Goal: Information Seeking & Learning: Learn about a topic

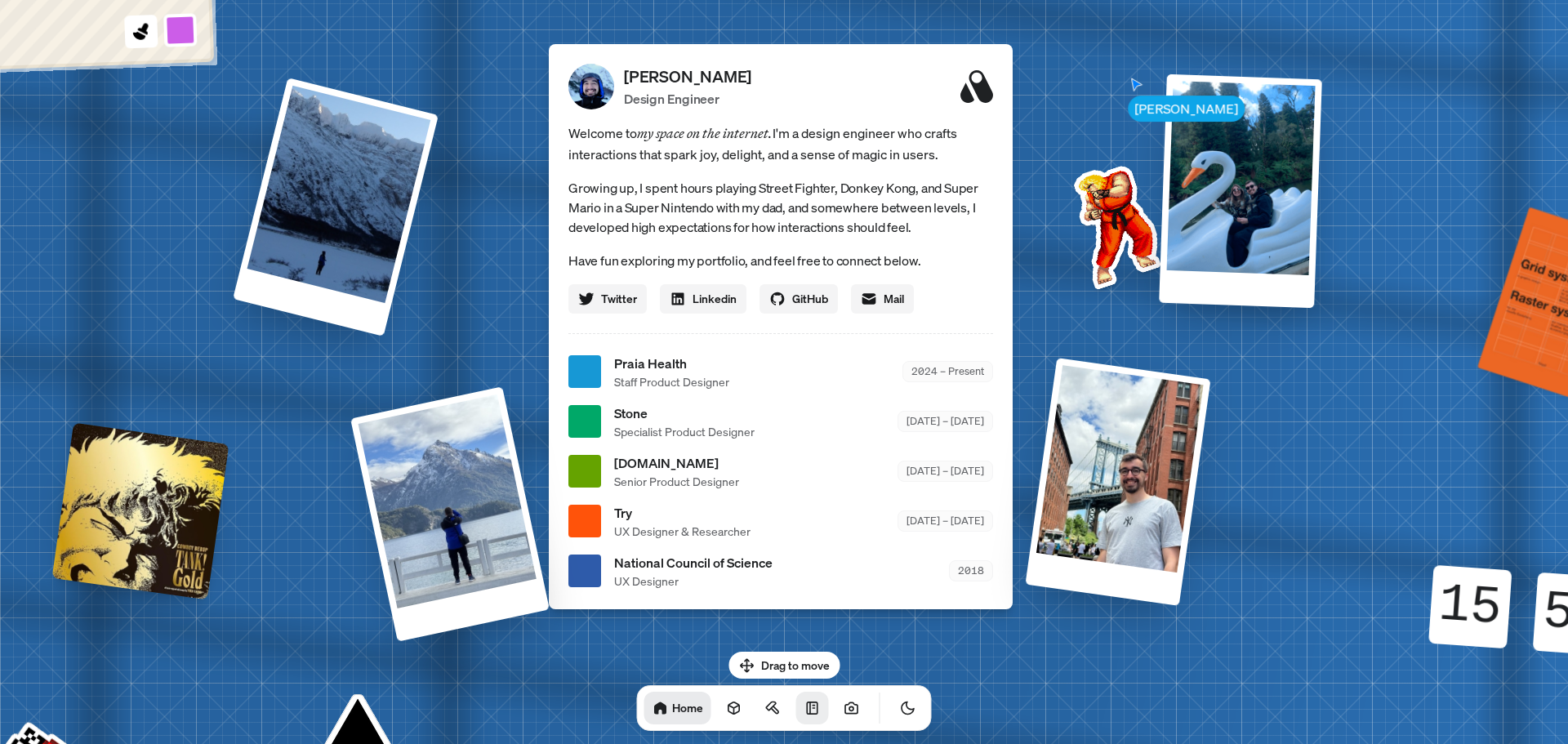
click at [796, 720] on link at bounding box center [812, 708] width 33 height 33
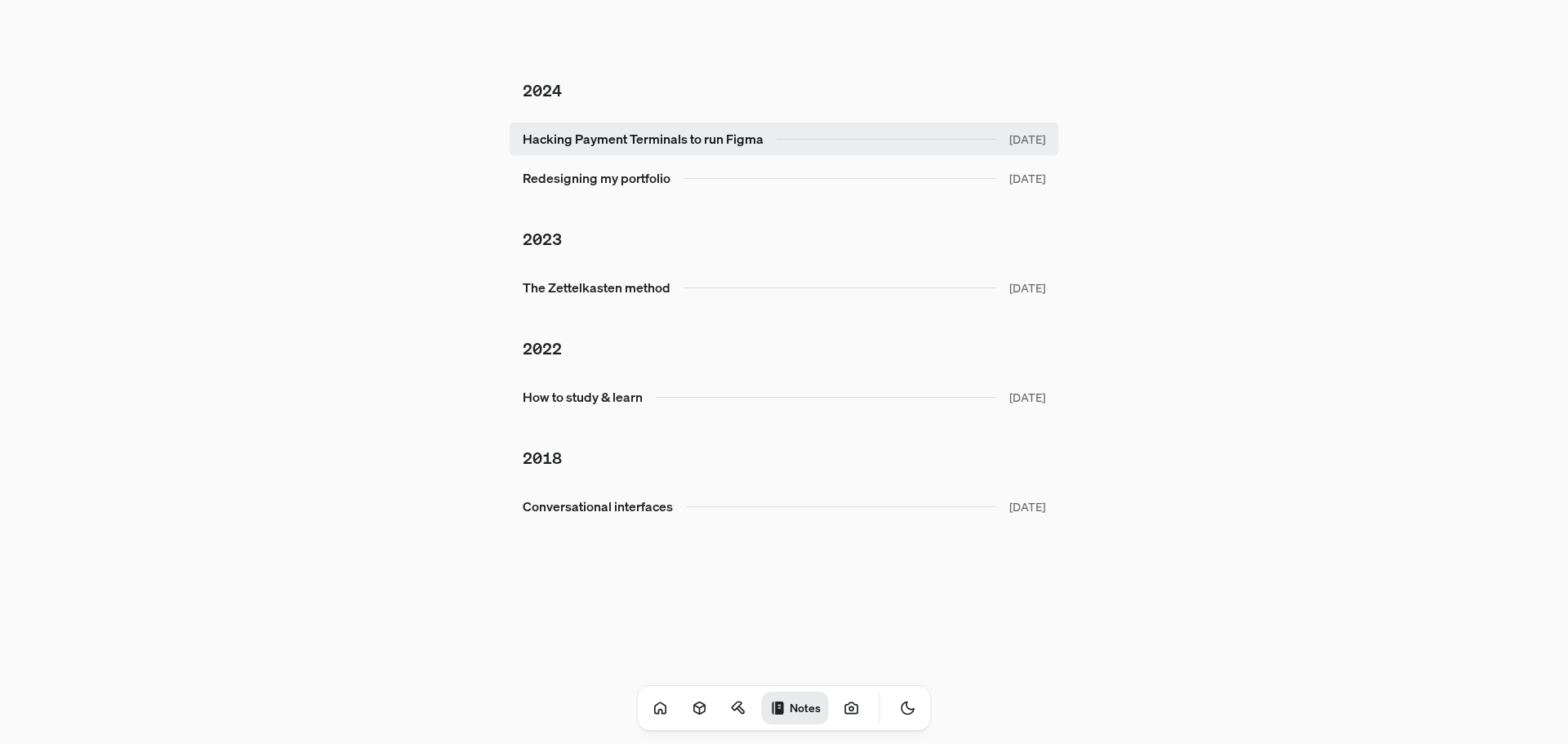
click at [651, 126] on link "Hacking Payment Terminals to run Figma Oct 2024" at bounding box center [784, 138] width 549 height 33
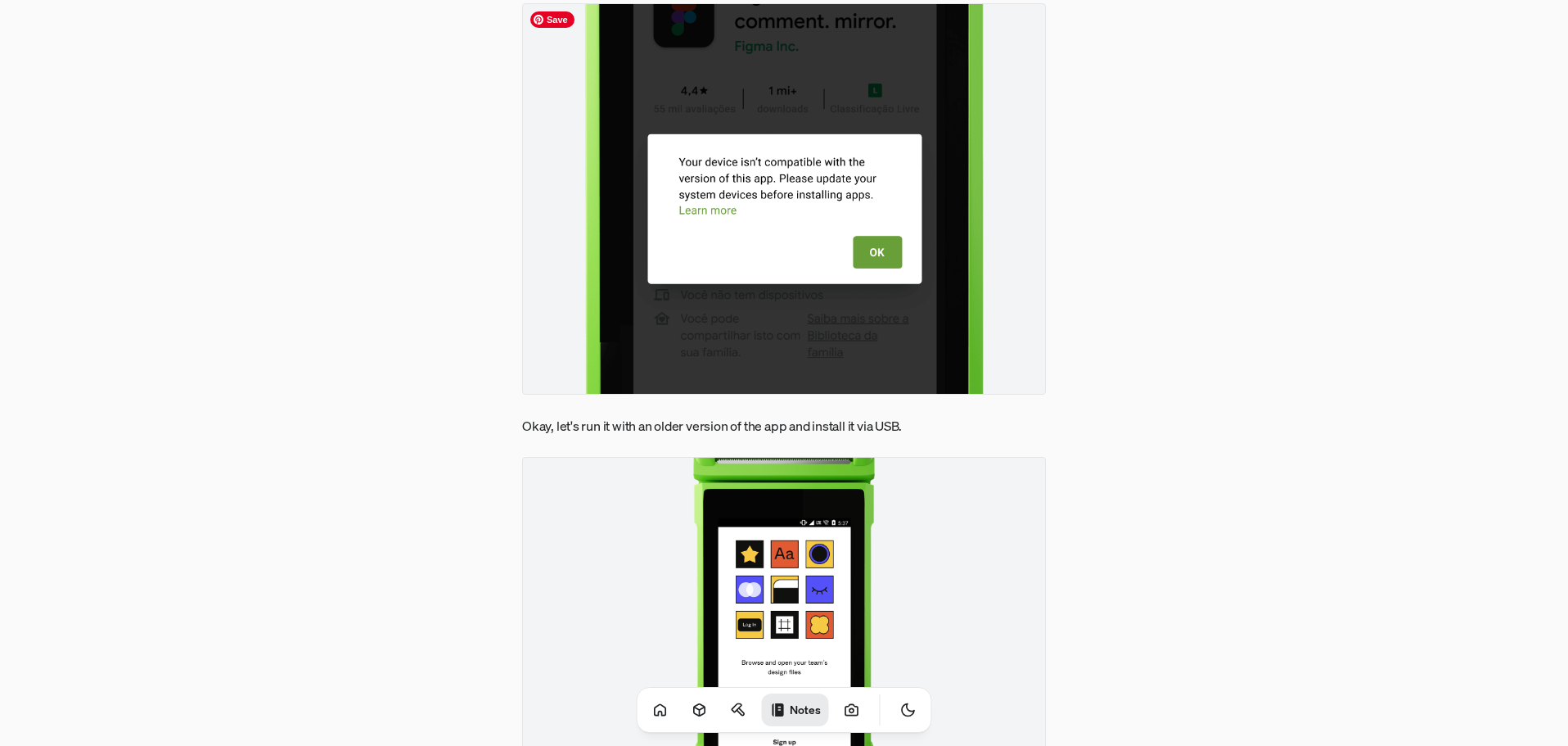
click at [701, 287] on img at bounding box center [783, 199] width 524 height 391
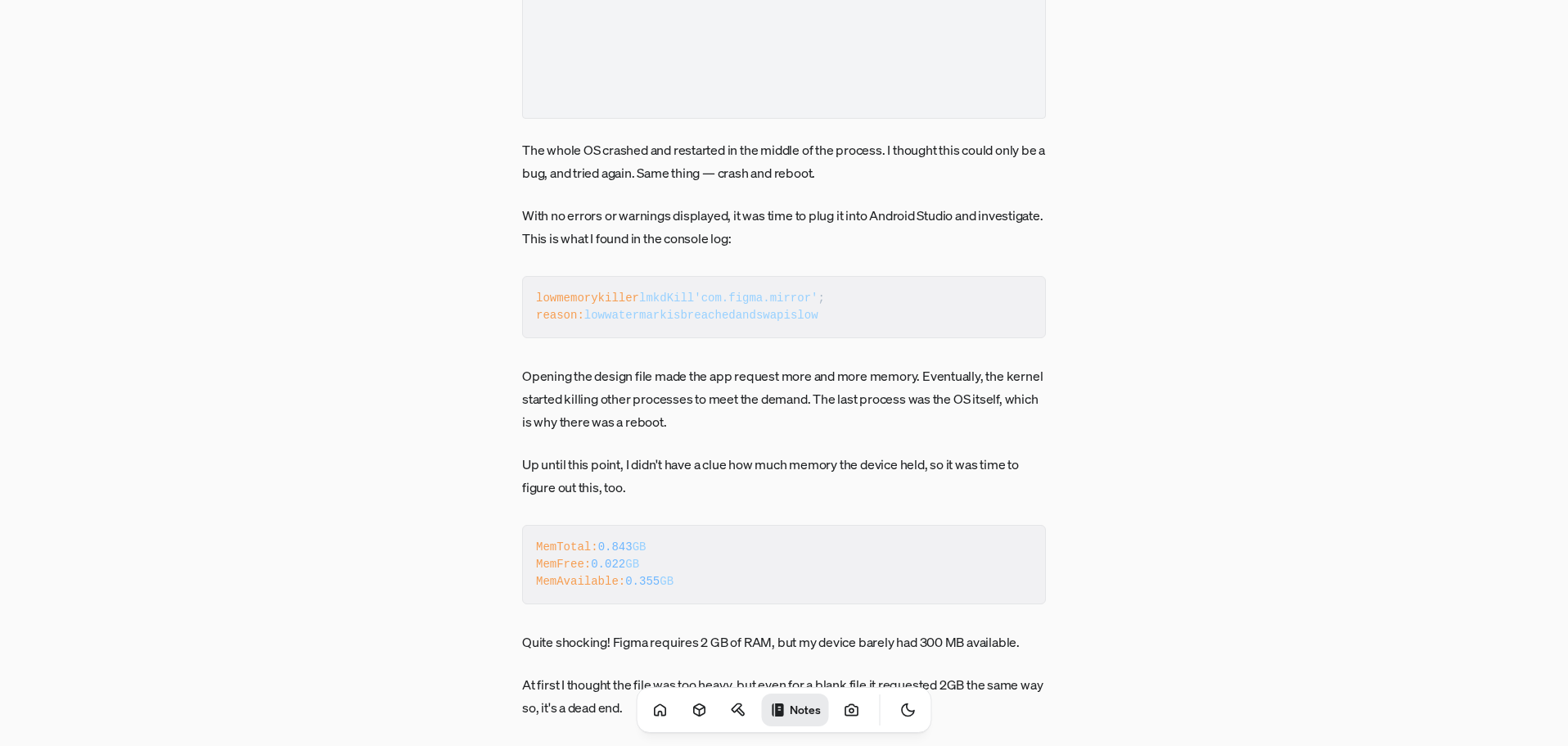
scroll to position [3355, 0]
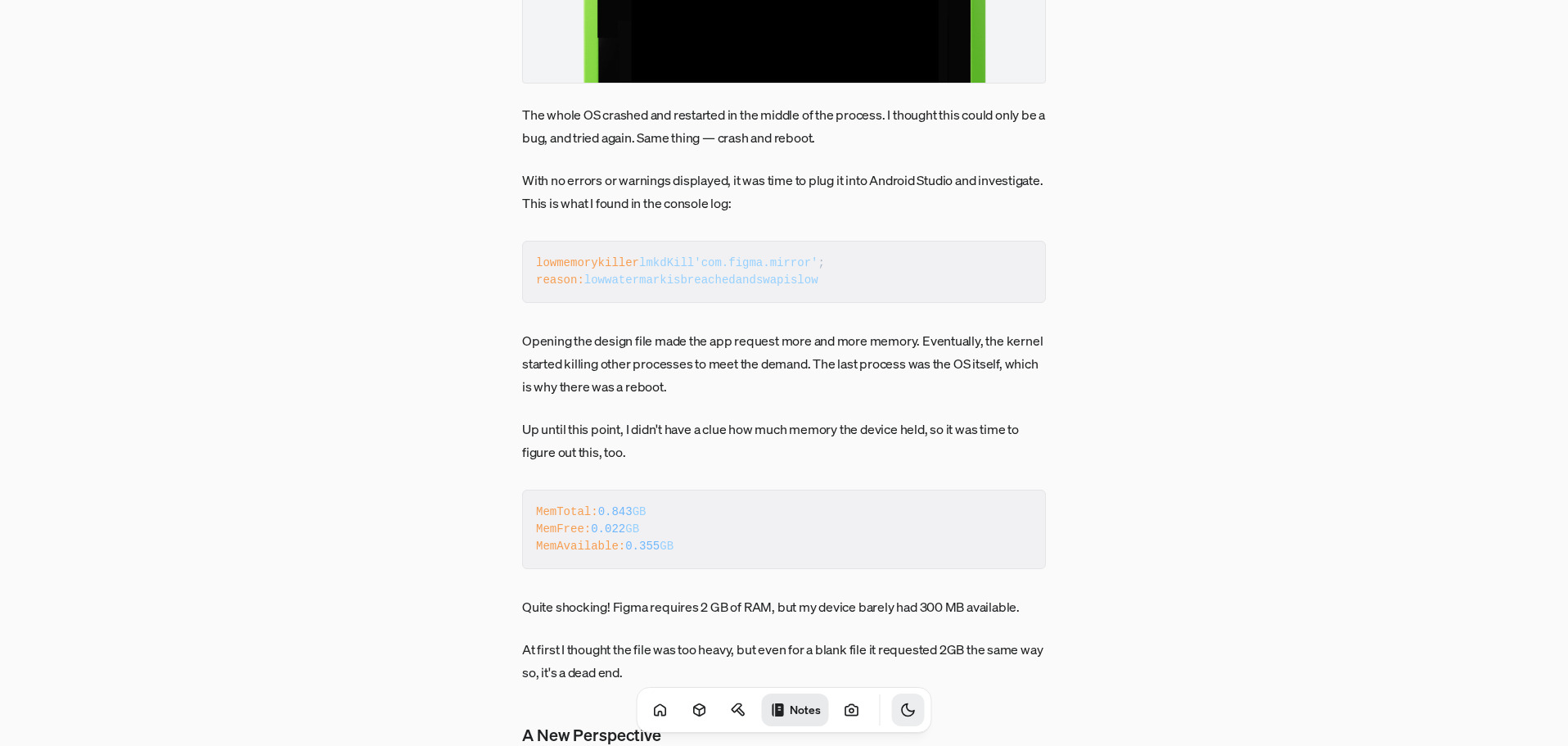
click at [895, 695] on button "Toggle Theme" at bounding box center [908, 710] width 33 height 33
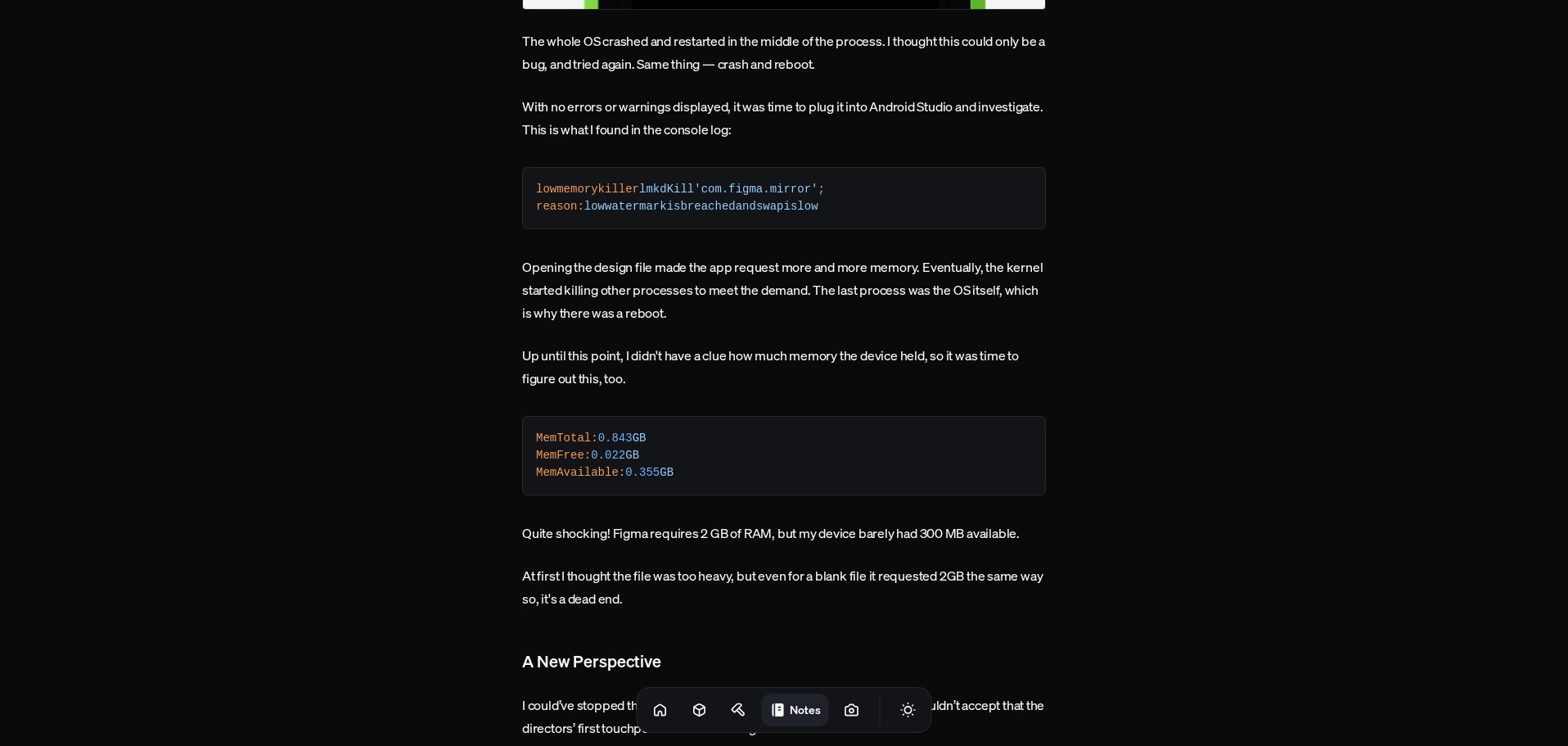
scroll to position [3764, 0]
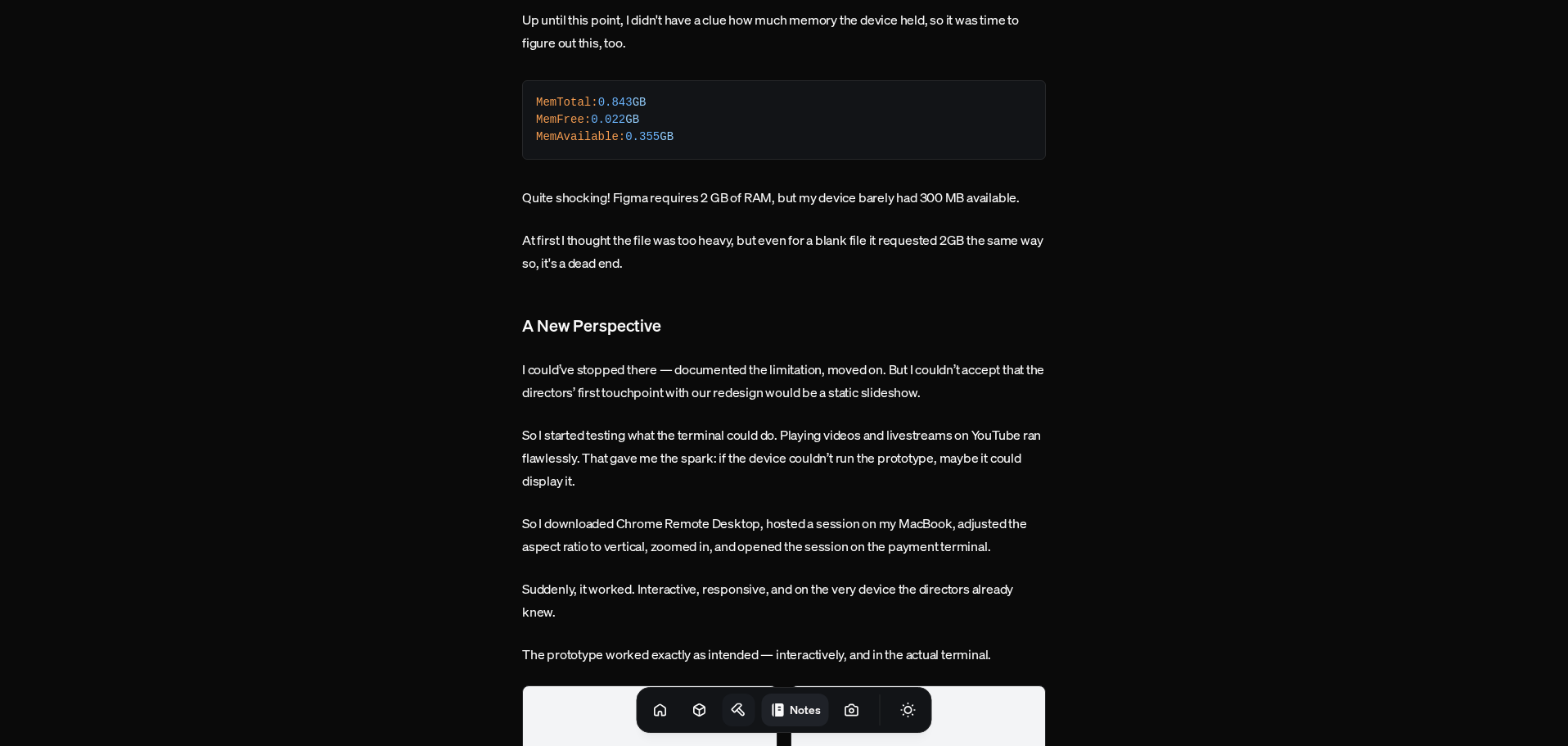
click at [730, 704] on link at bounding box center [739, 710] width 33 height 33
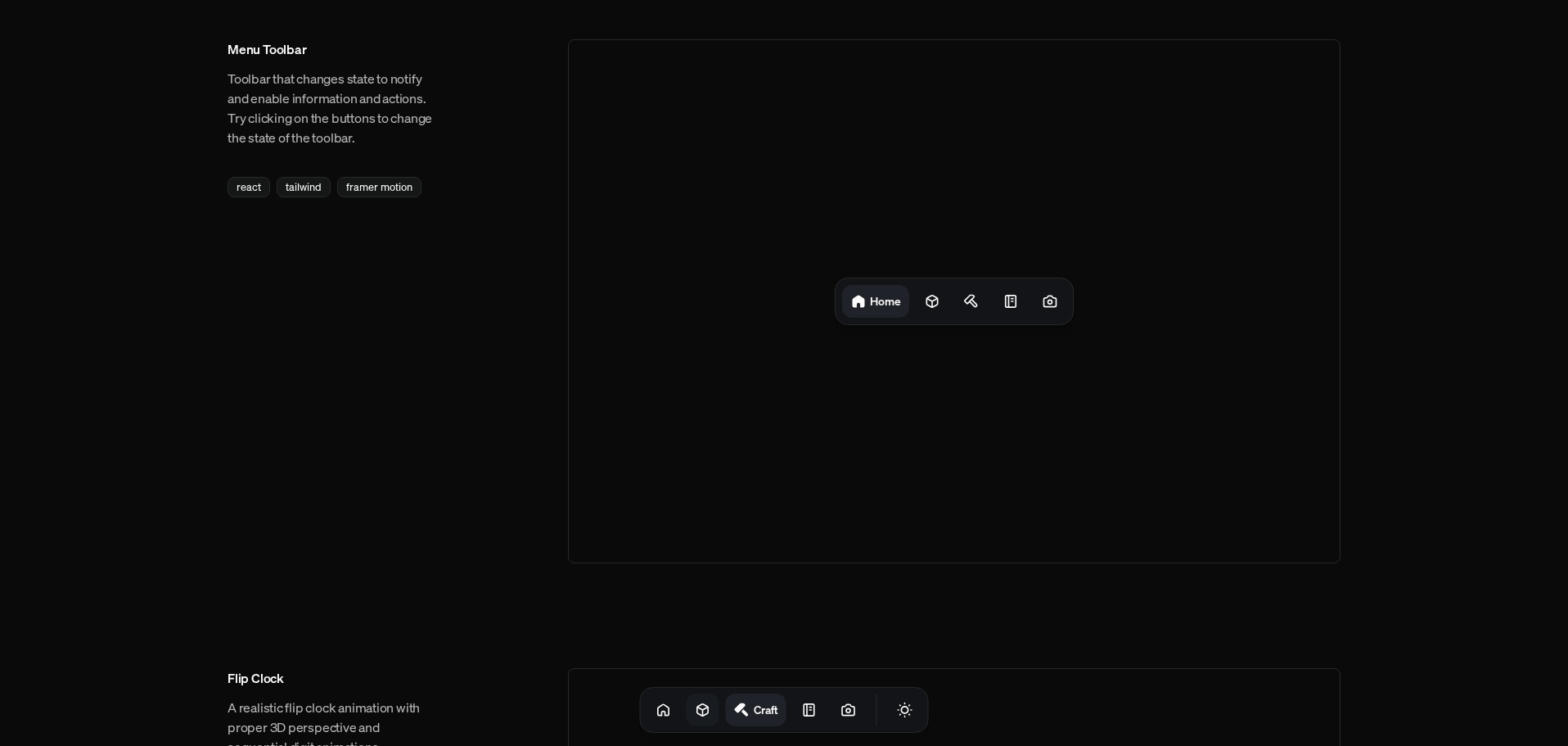
click at [695, 712] on icon at bounding box center [703, 710] width 16 height 16
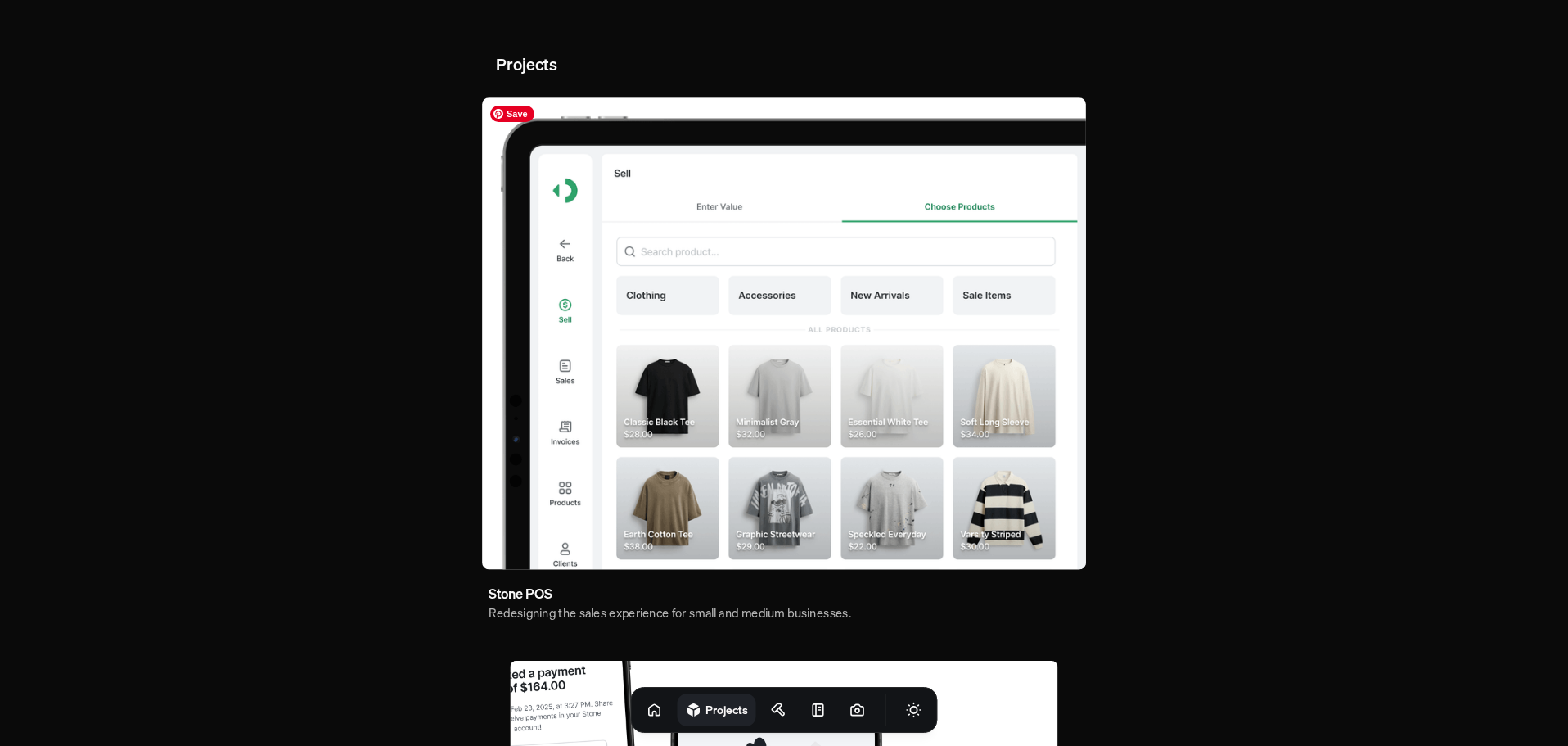
click at [692, 307] on img at bounding box center [784, 333] width 604 height 472
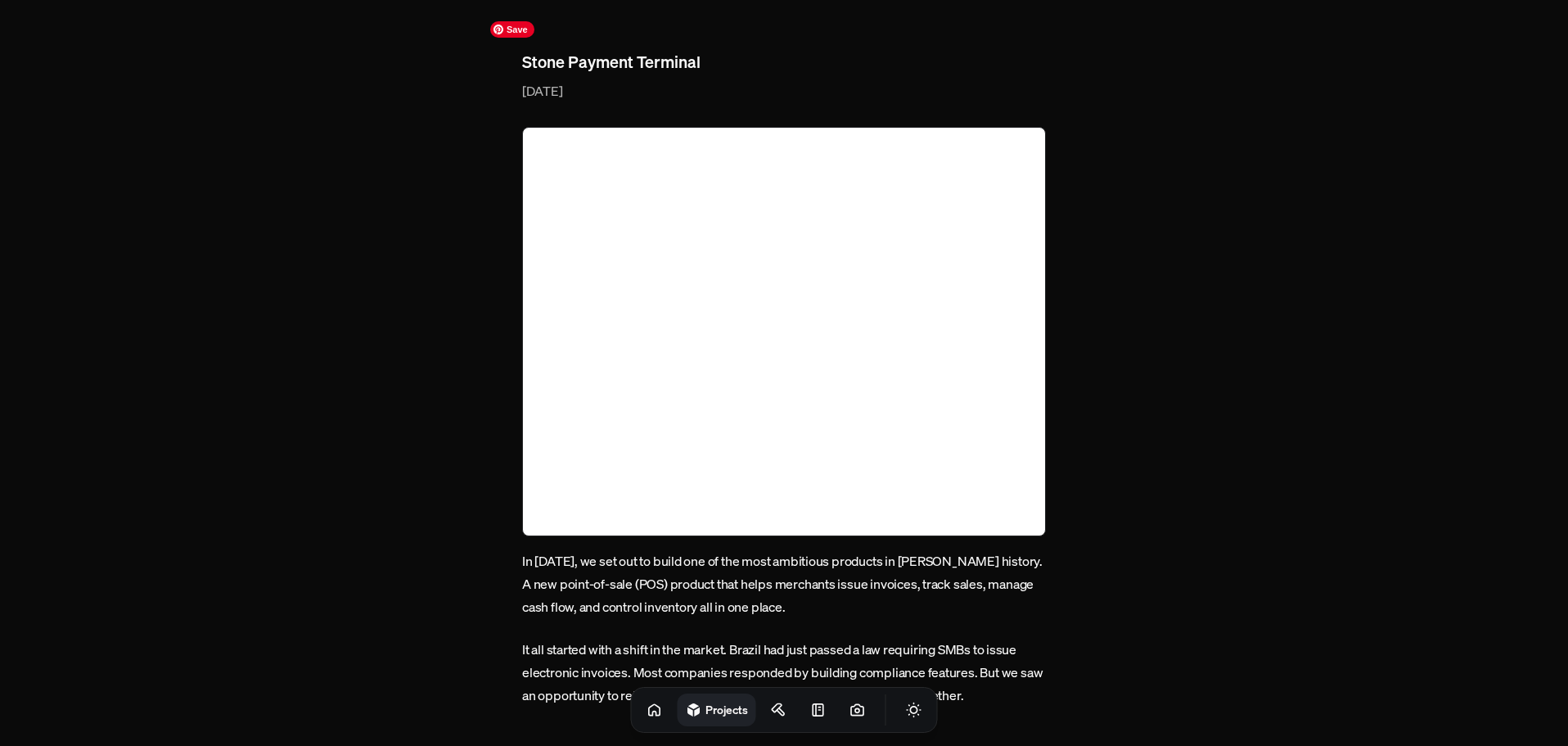
scroll to position [82, 0]
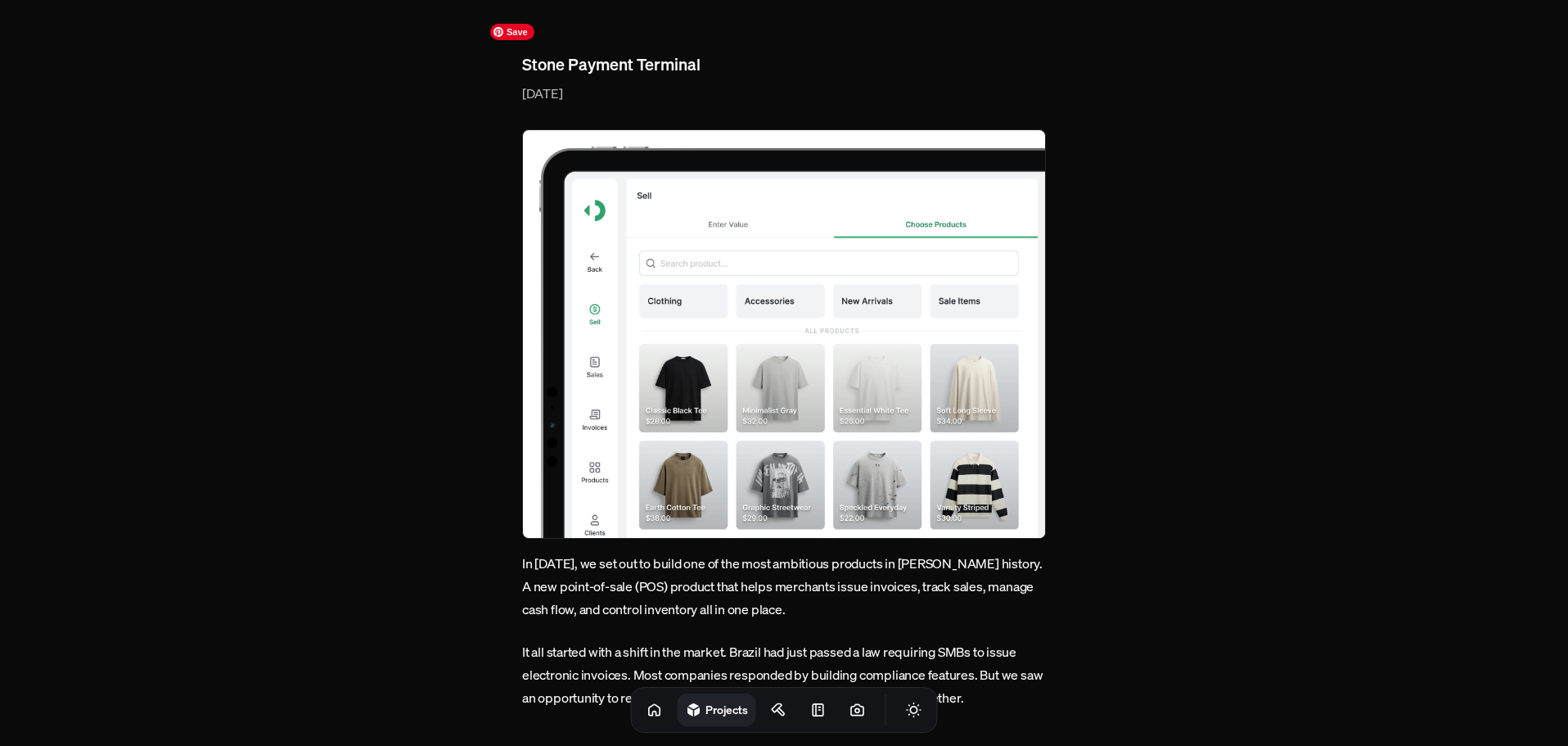
click at [779, 285] on img at bounding box center [783, 333] width 524 height 409
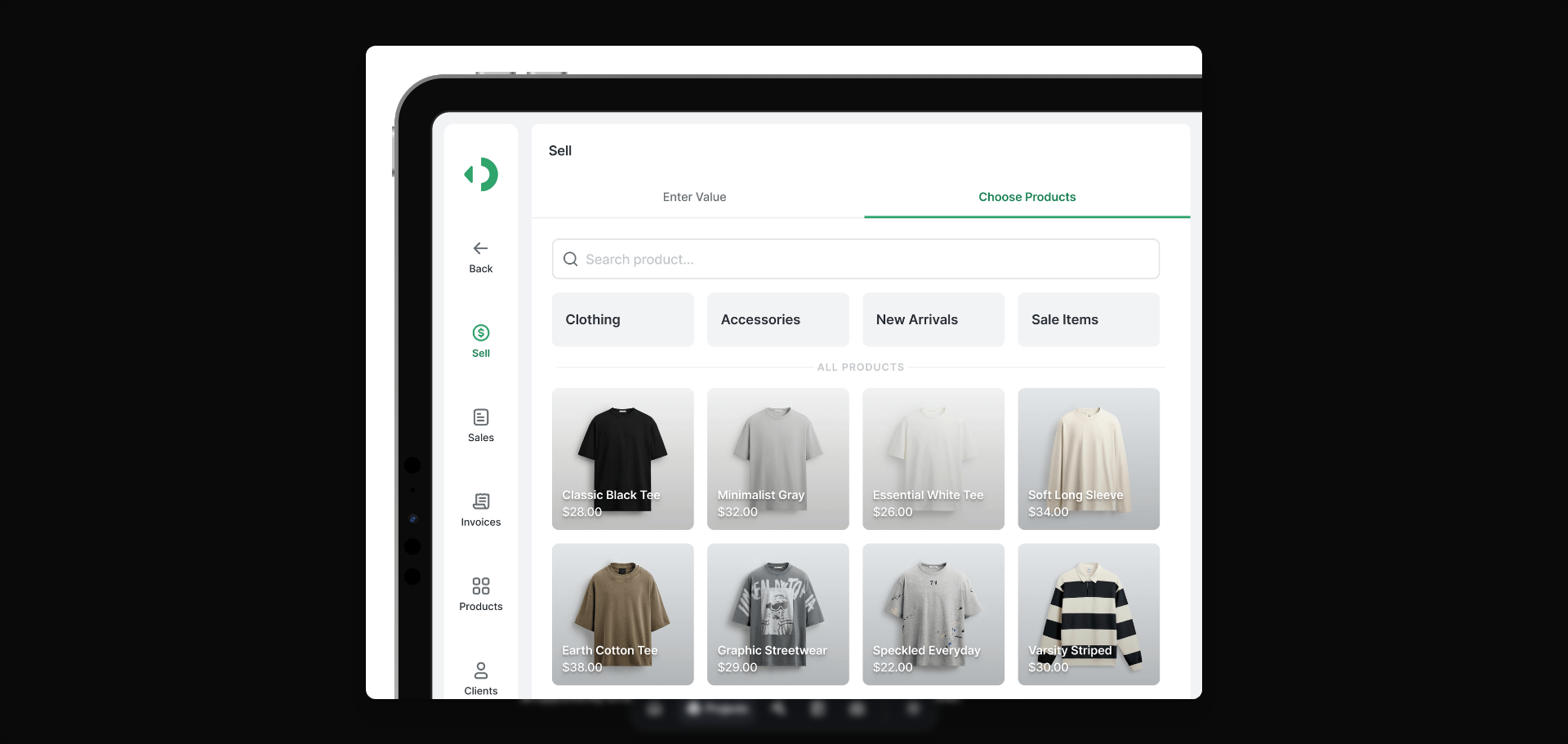
click at [778, 284] on img at bounding box center [783, 372] width 836 height 653
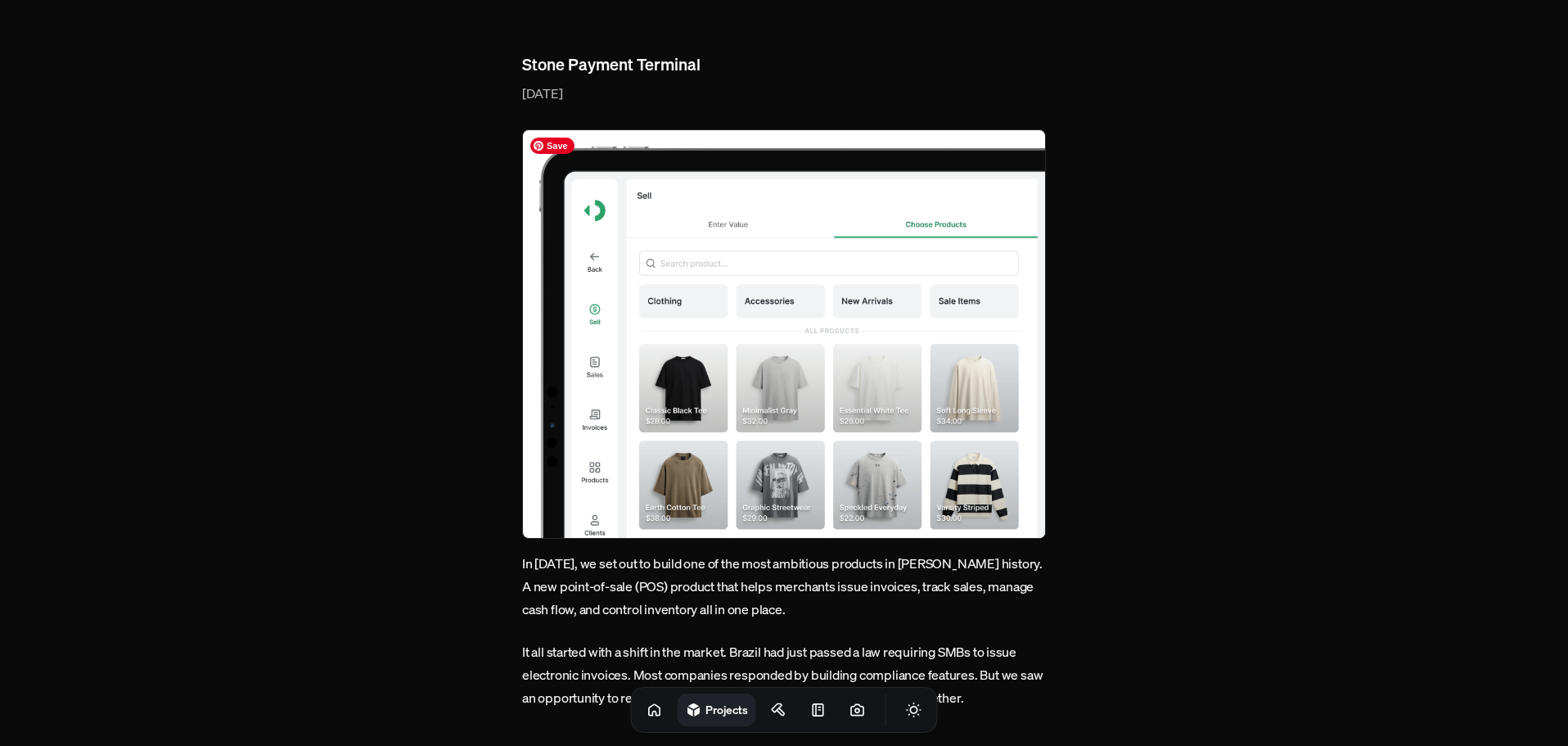
click at [779, 285] on img at bounding box center [783, 333] width 524 height 409
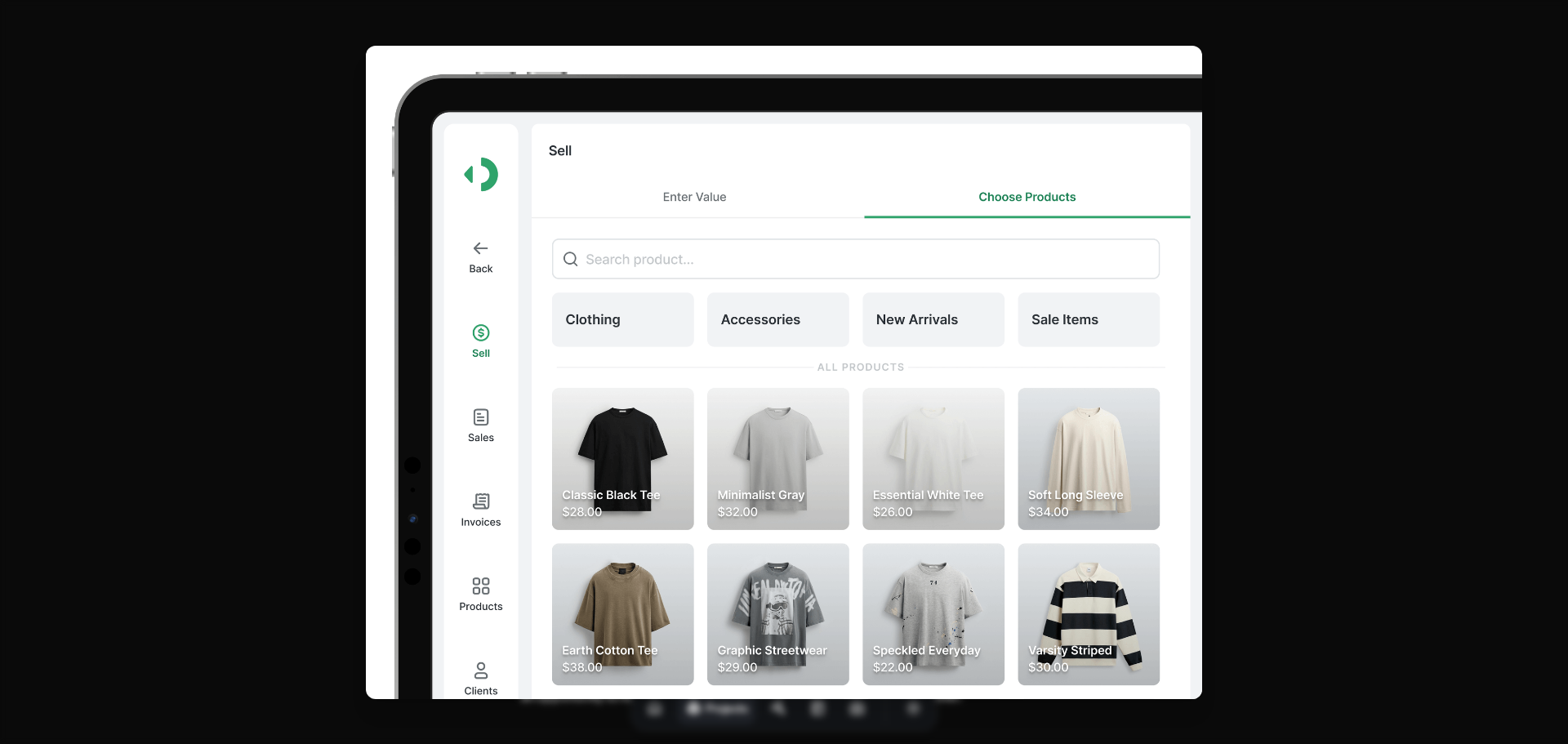
click at [778, 284] on img at bounding box center [783, 372] width 836 height 653
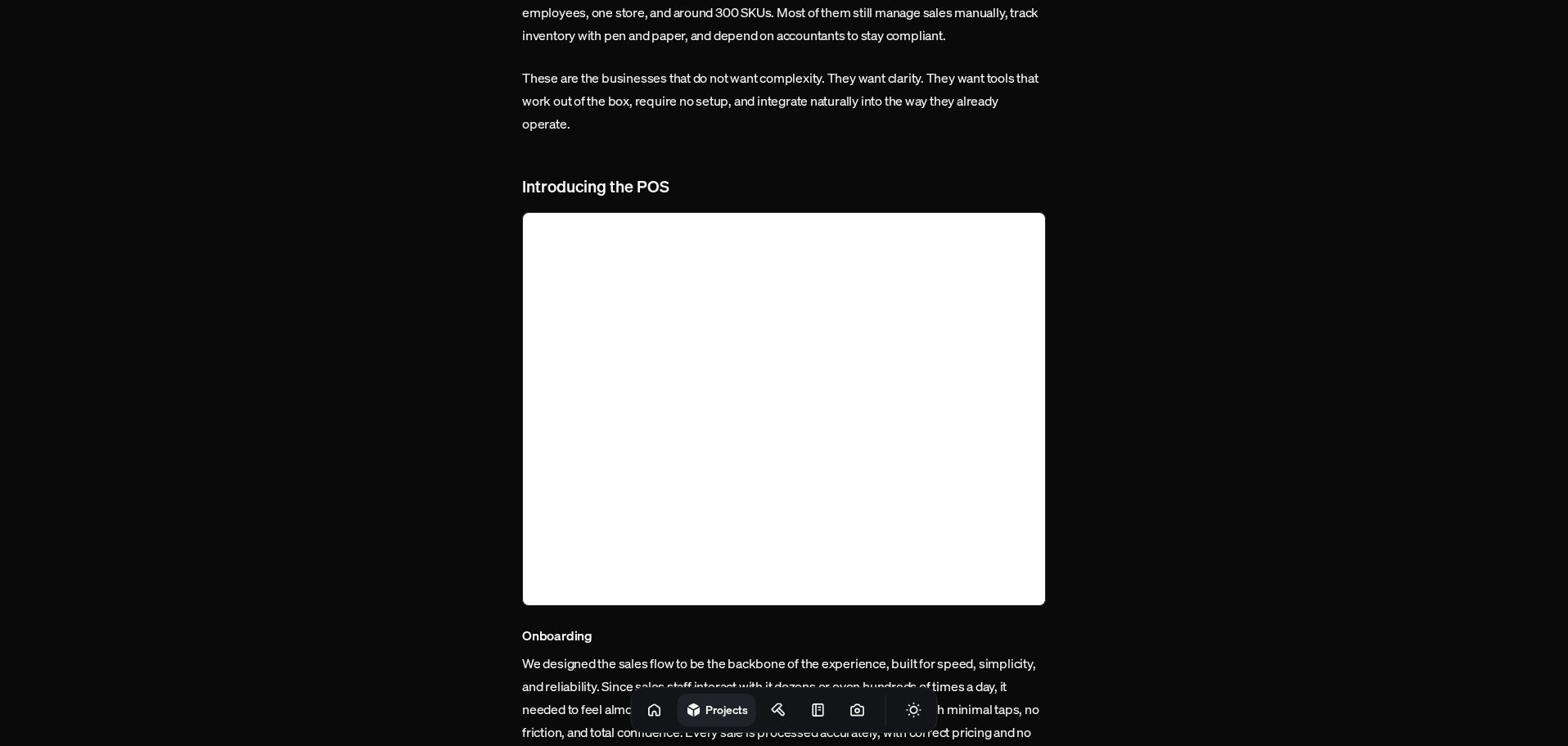
scroll to position [1310, 0]
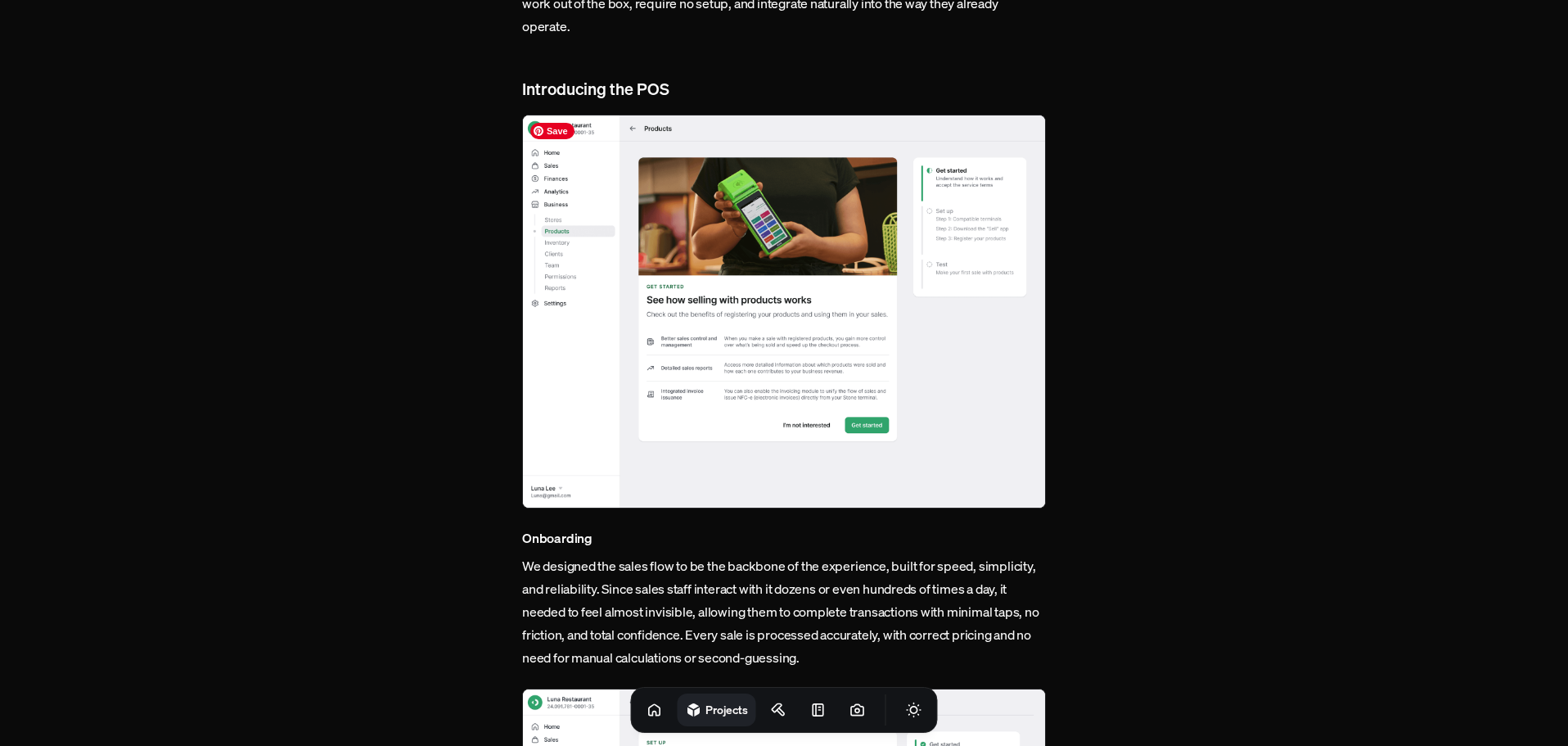
click at [779, 286] on img at bounding box center [783, 311] width 524 height 394
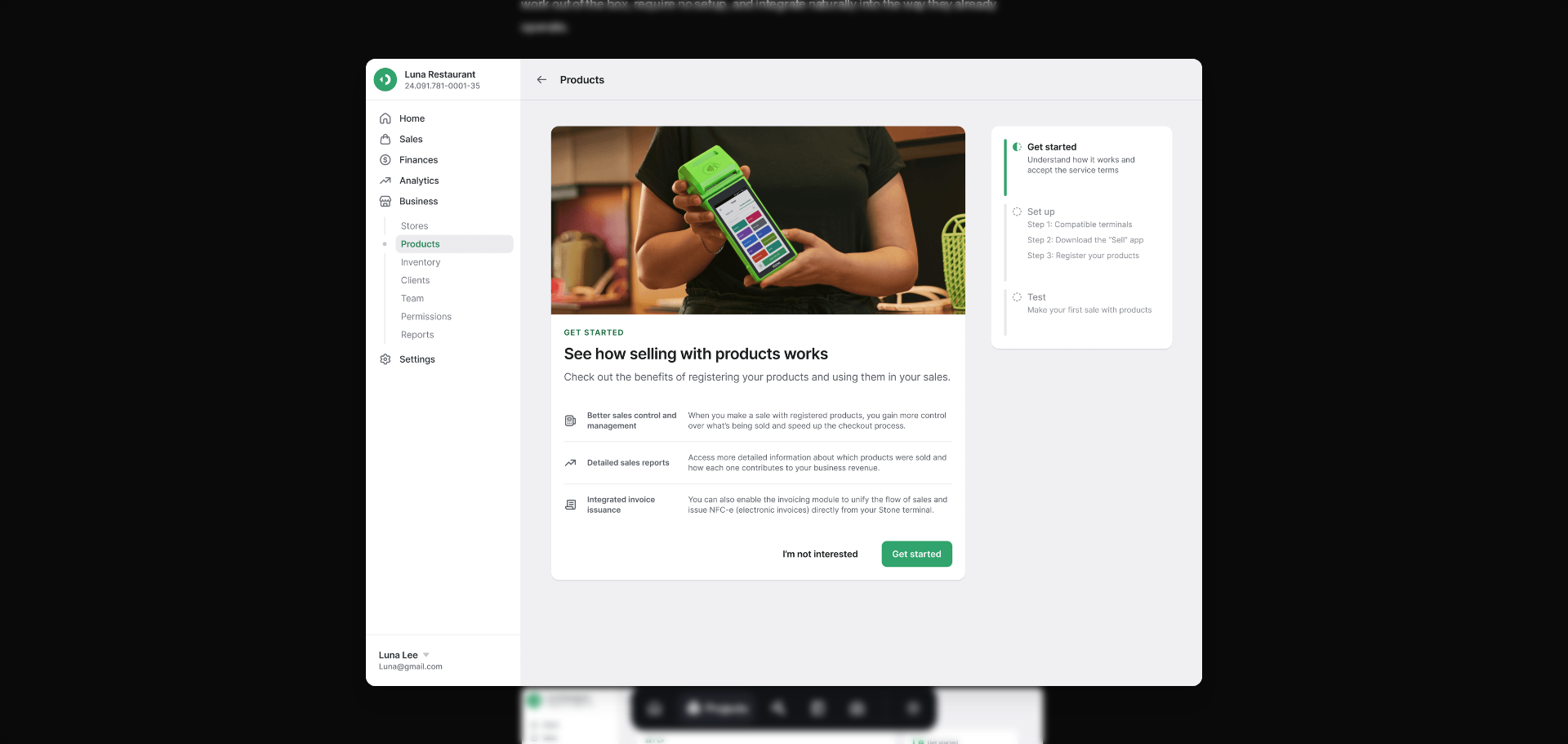
click at [778, 285] on img at bounding box center [783, 372] width 836 height 627
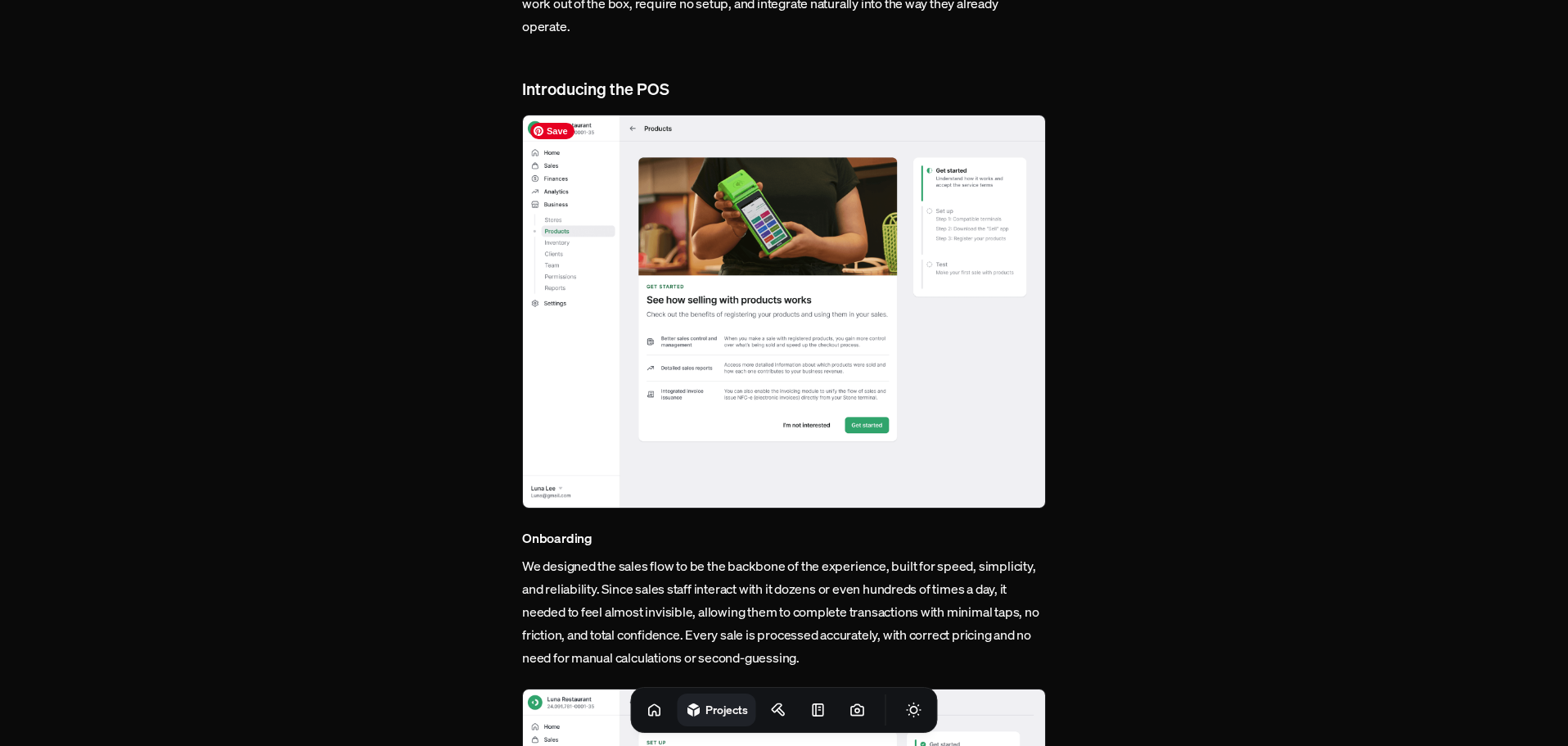
click at [779, 286] on img at bounding box center [783, 311] width 524 height 394
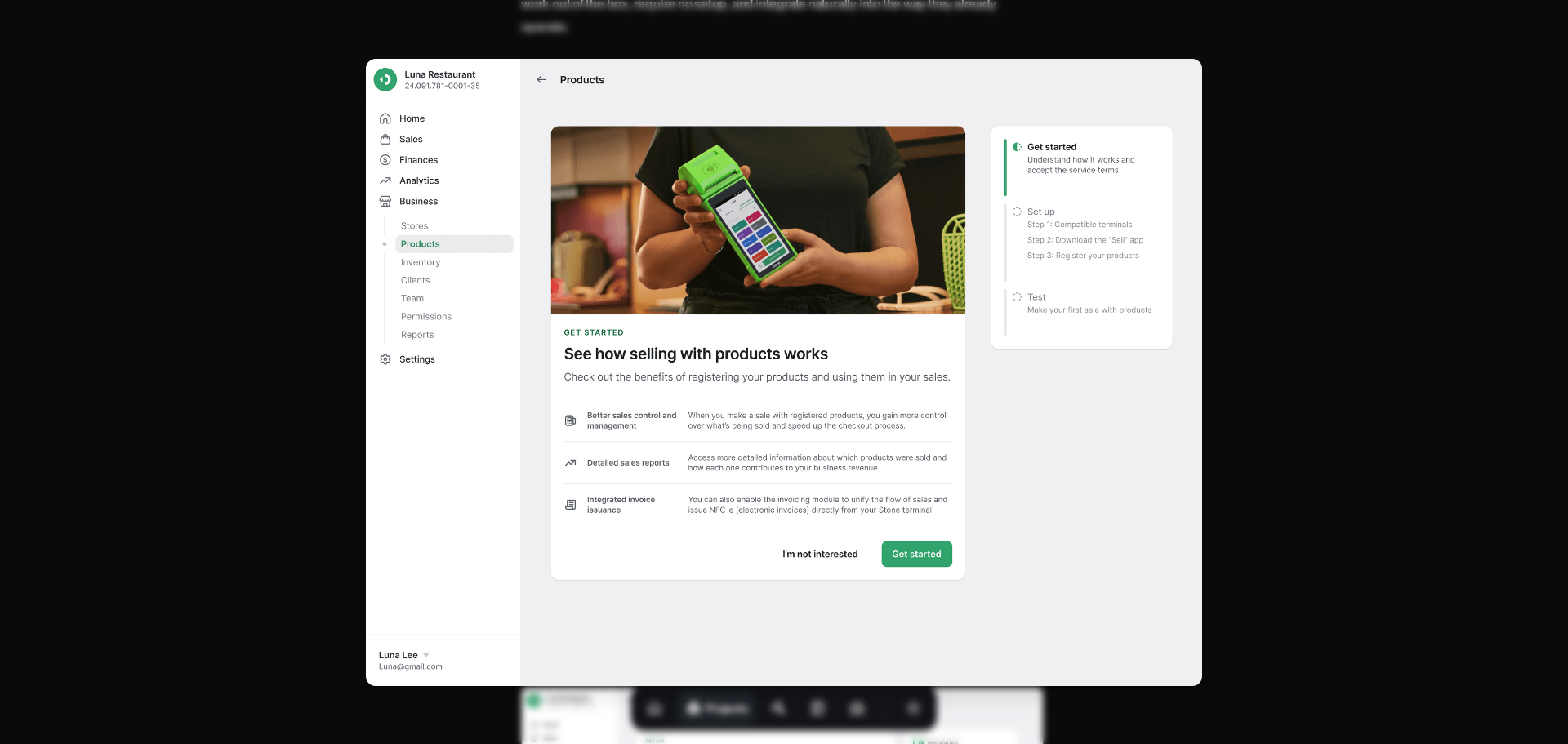
click at [778, 285] on img at bounding box center [783, 372] width 836 height 627
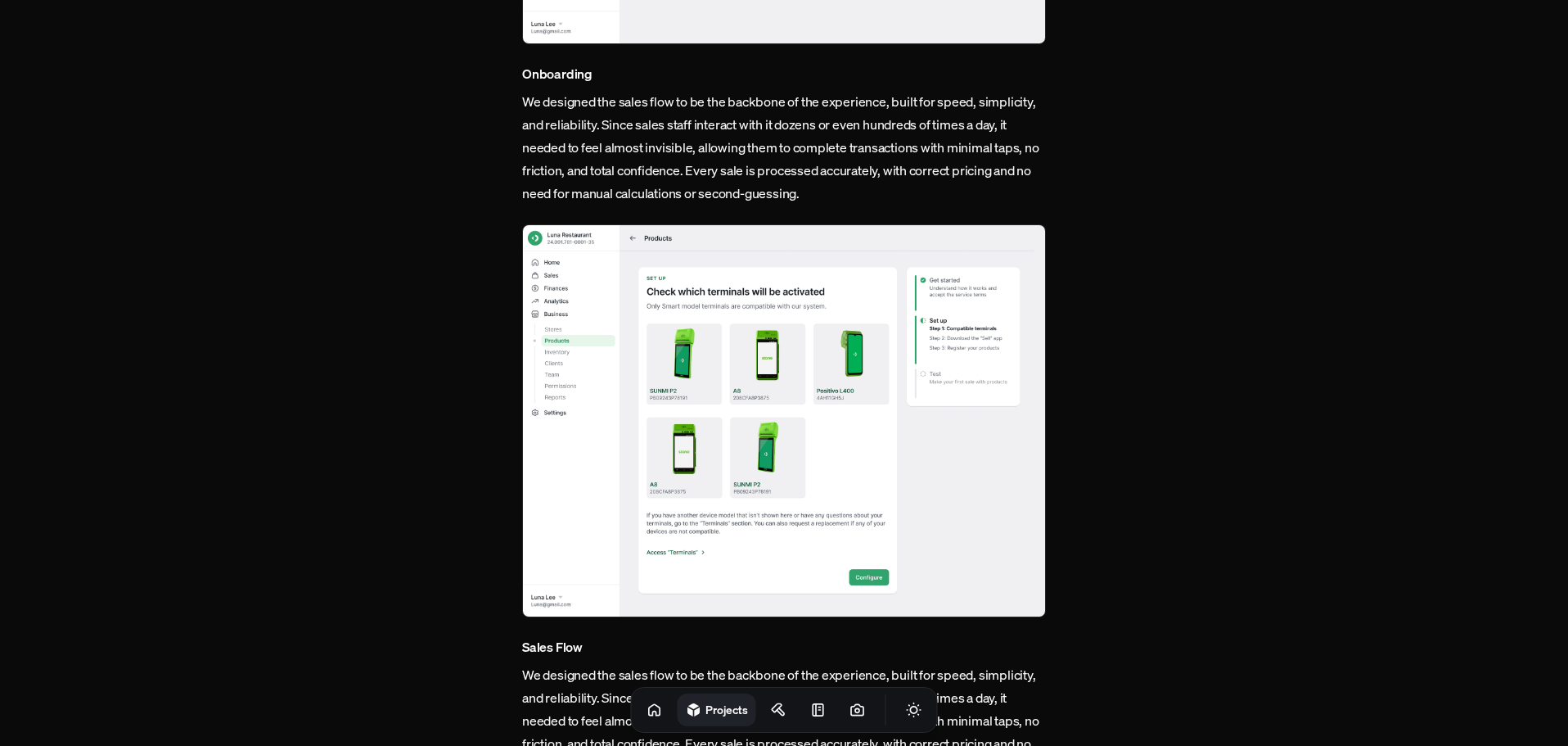
scroll to position [1801, 0]
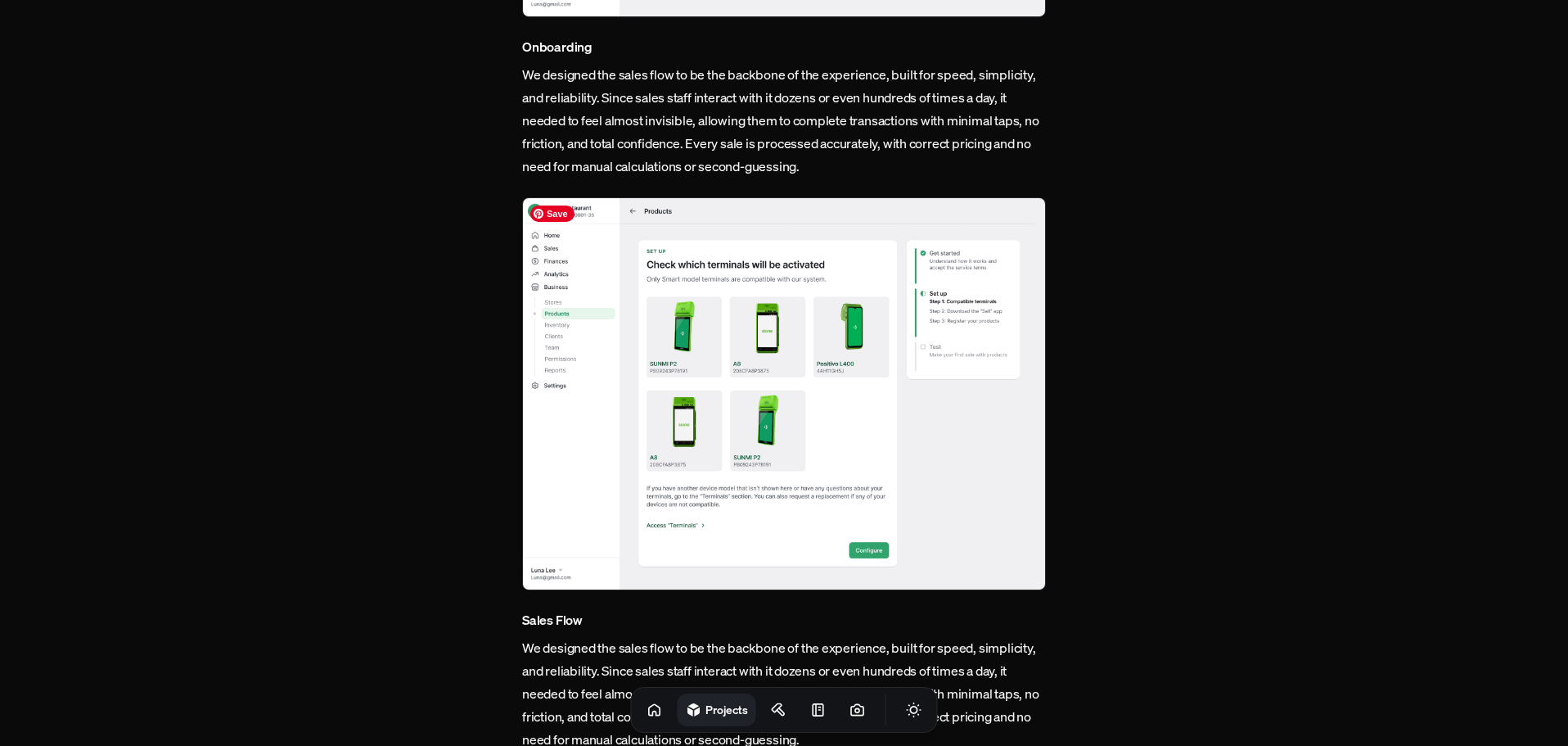
click at [779, 286] on img at bounding box center [783, 394] width 524 height 394
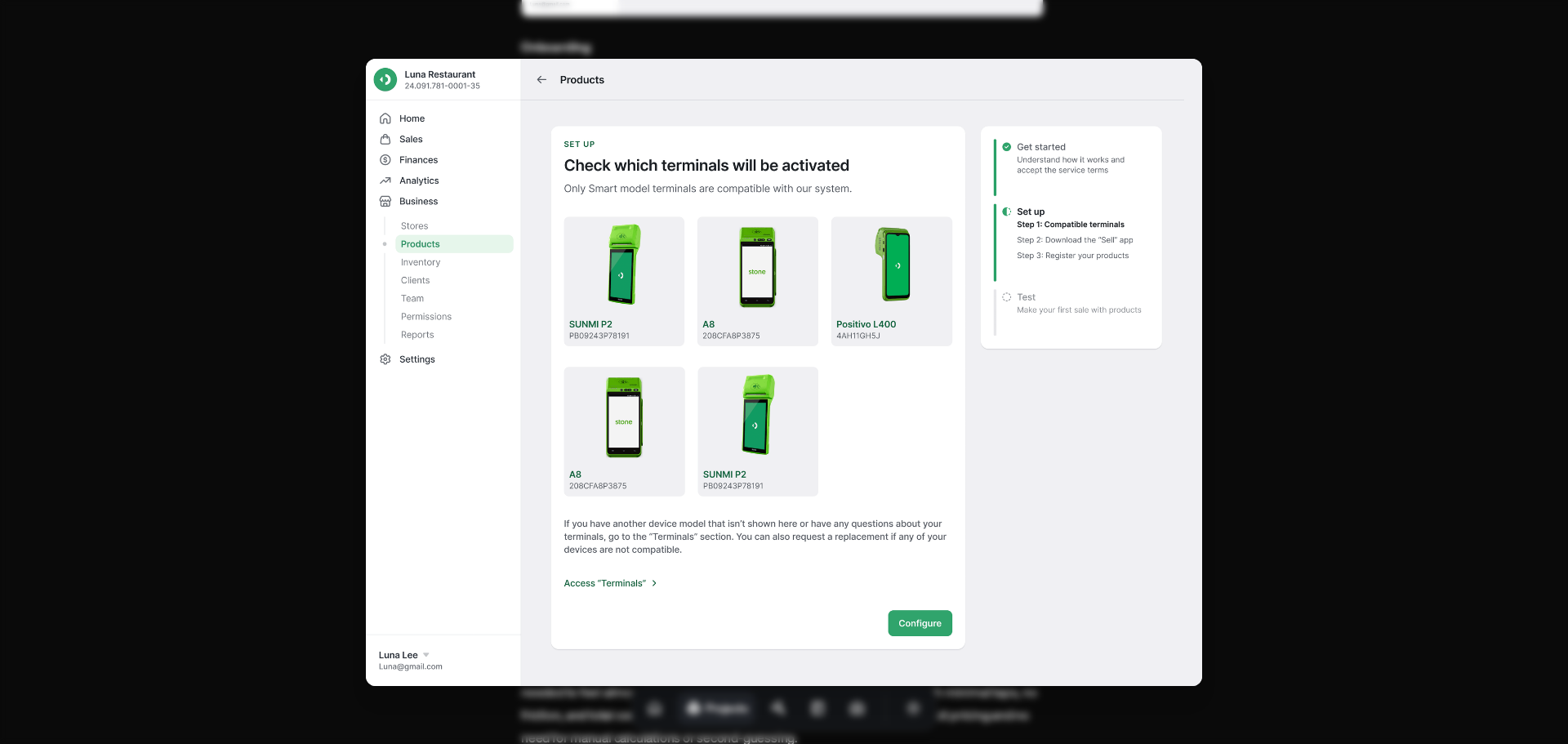
click at [778, 285] on img at bounding box center [783, 372] width 836 height 627
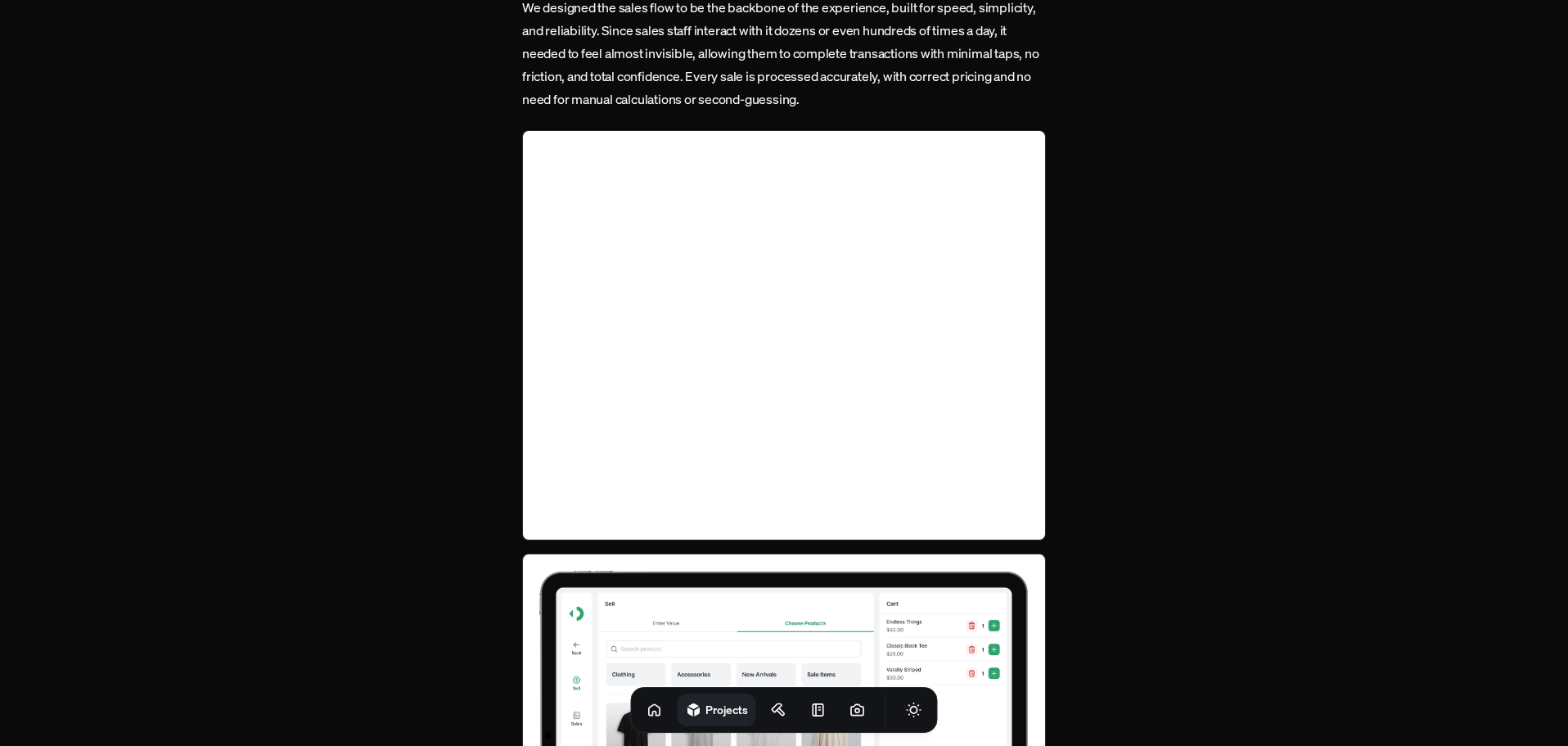
scroll to position [2537, 0]
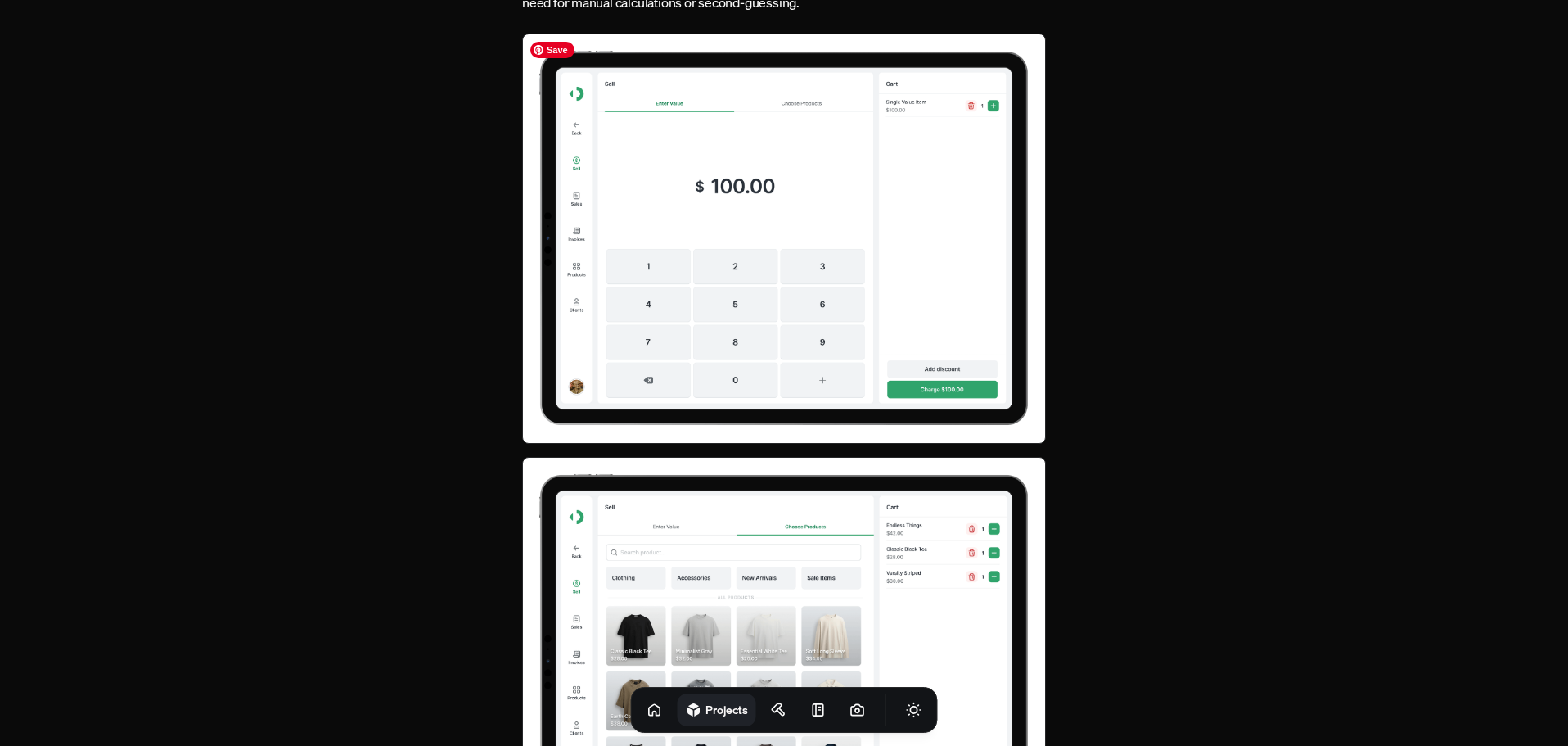
click at [850, 275] on img at bounding box center [783, 238] width 524 height 409
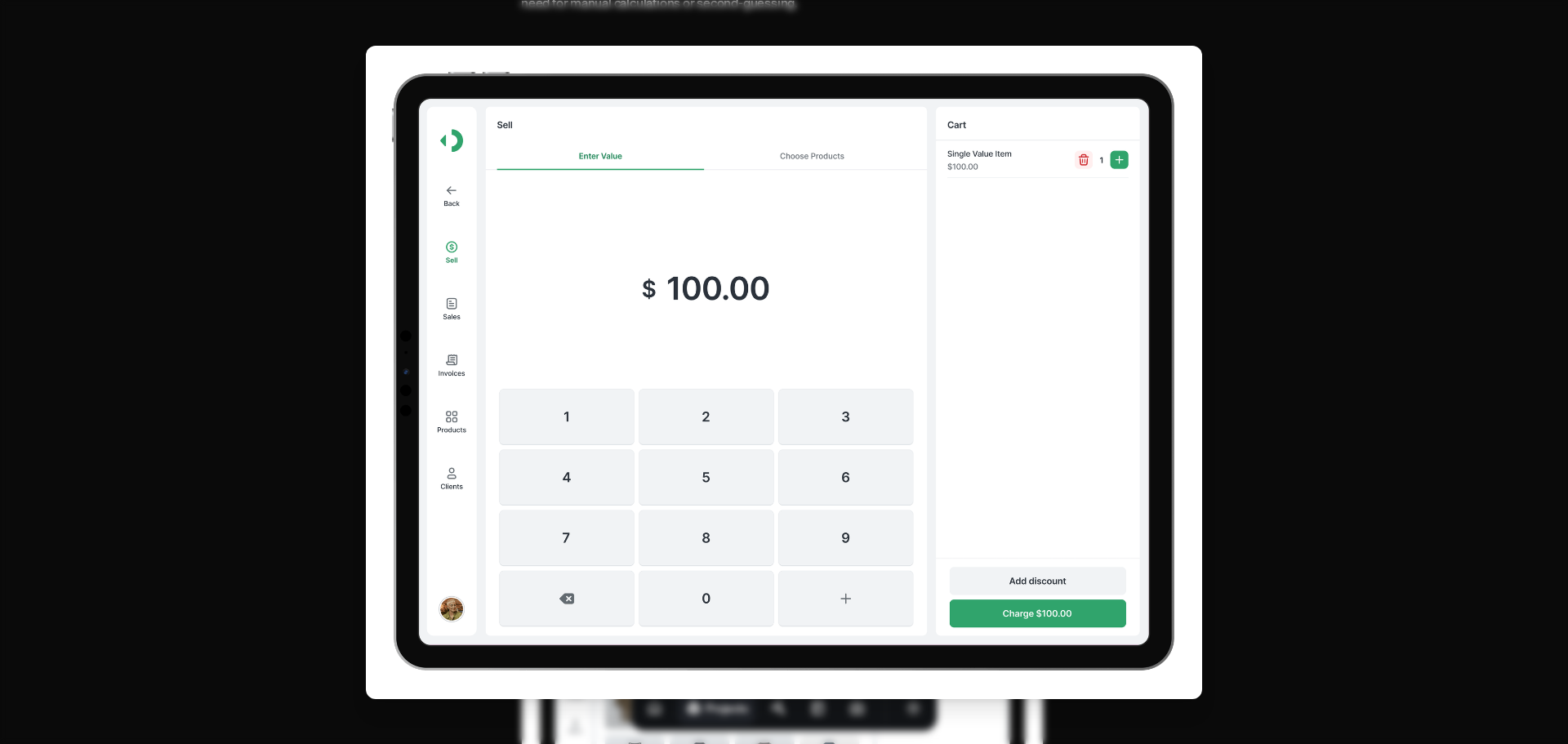
click at [848, 274] on img at bounding box center [783, 372] width 836 height 653
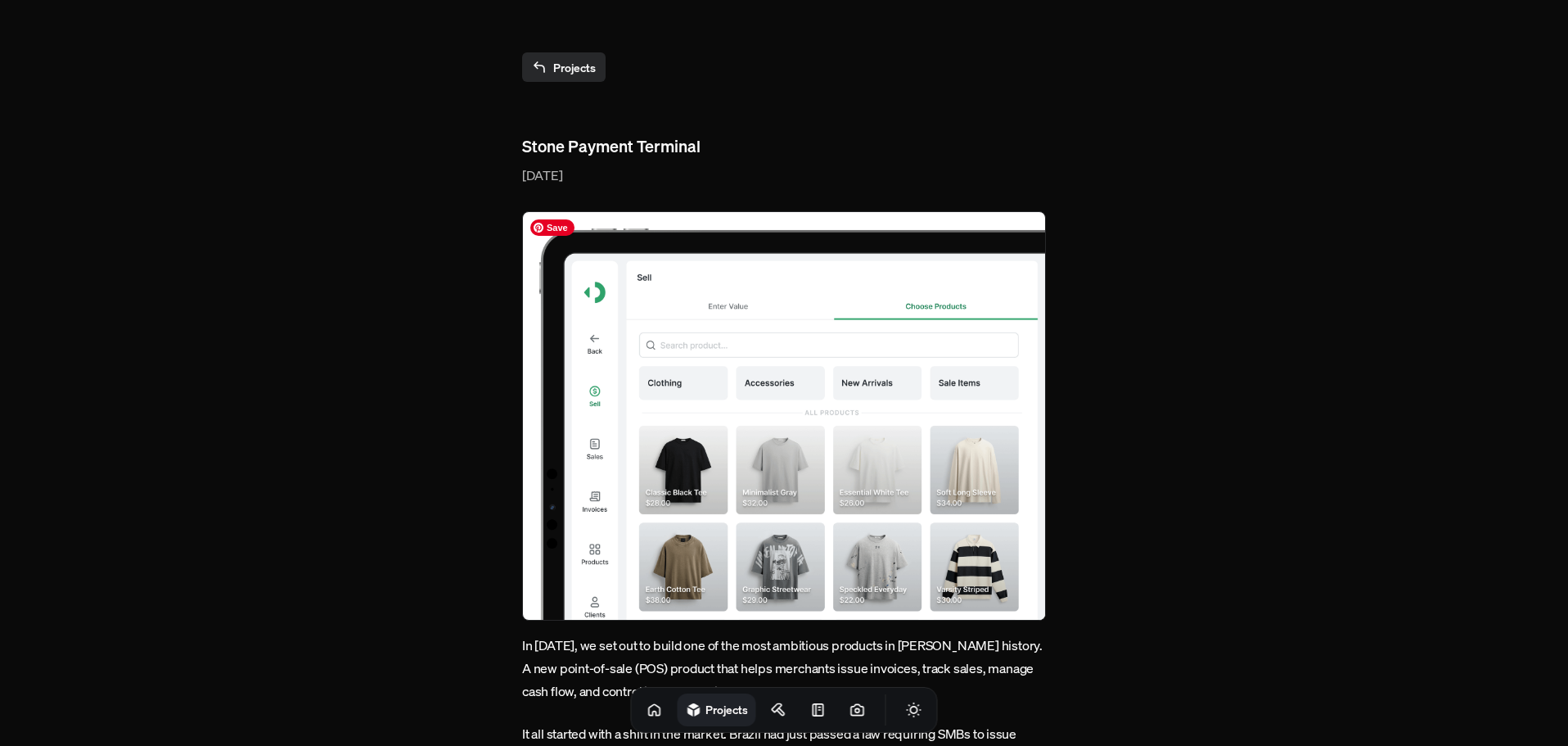
click at [811, 432] on img at bounding box center [783, 416] width 524 height 409
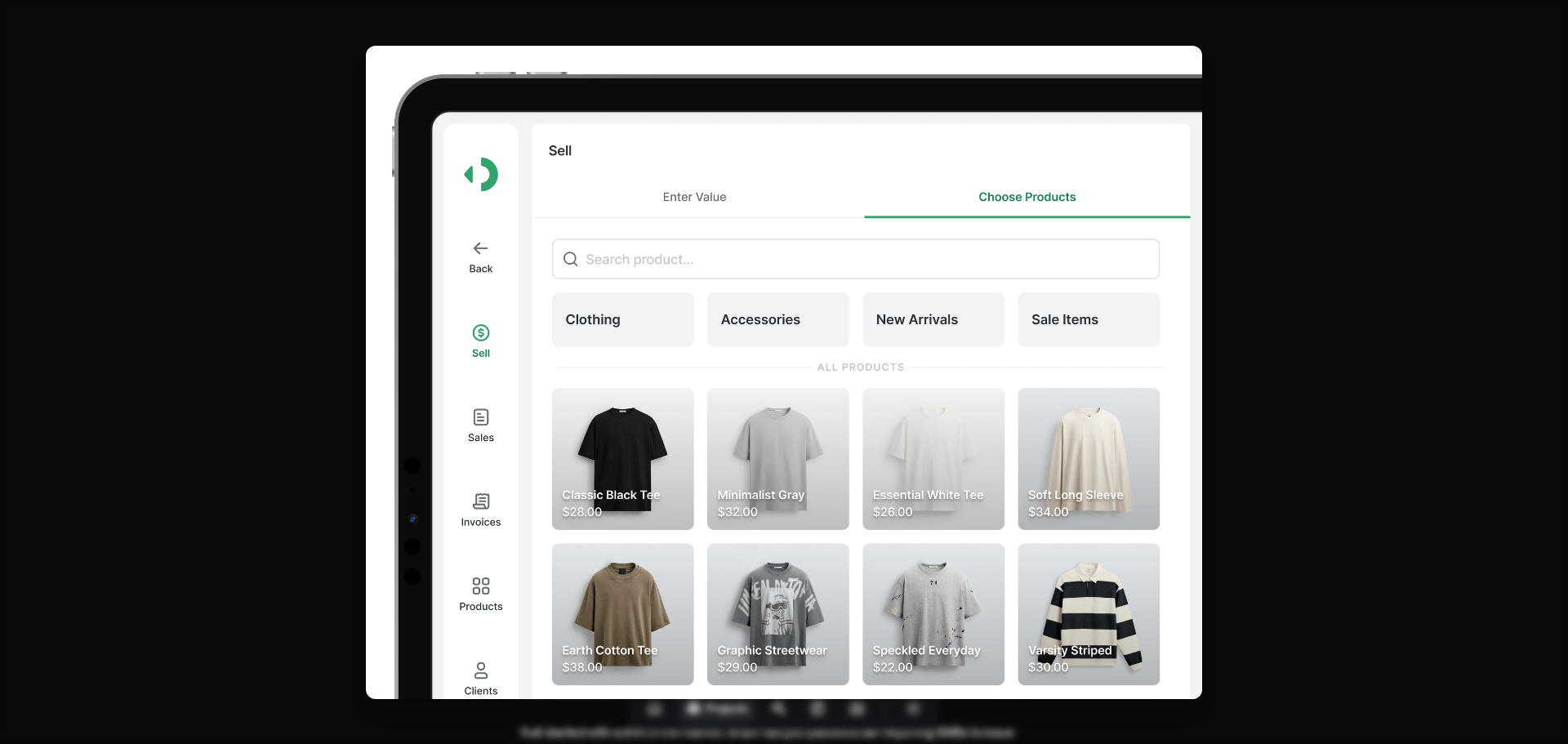
click at [809, 431] on img at bounding box center [783, 372] width 836 height 653
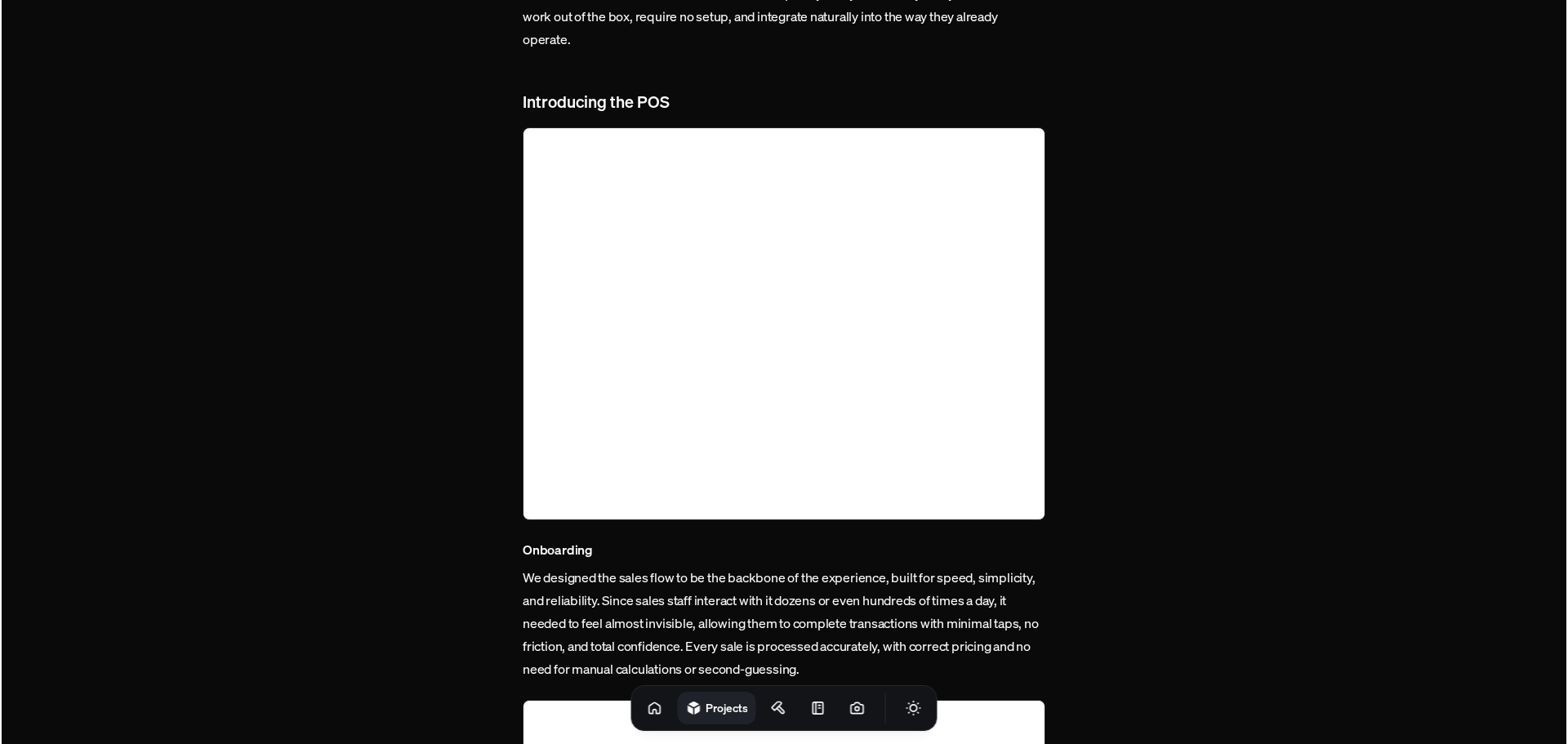
scroll to position [1143, 0]
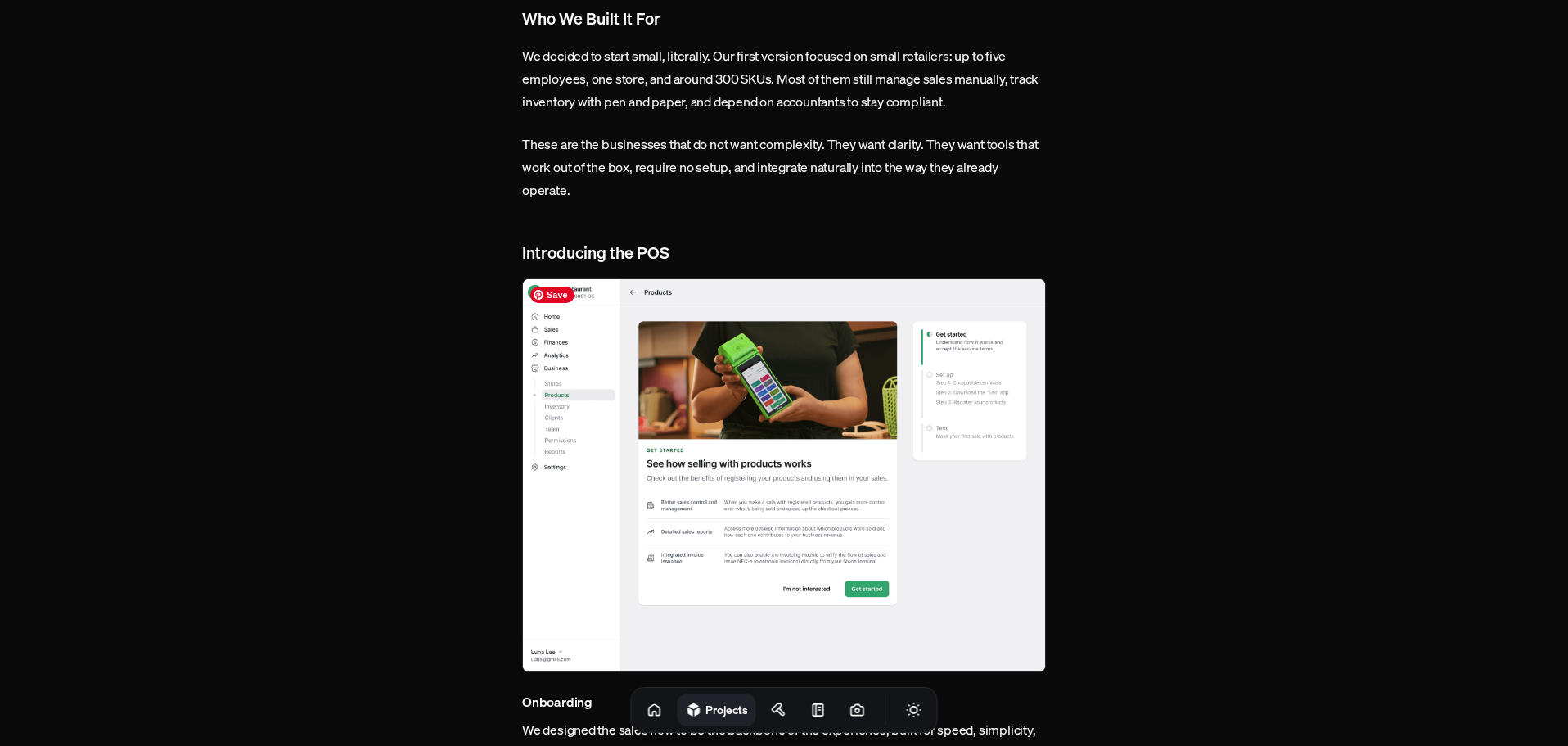
click at [814, 430] on img at bounding box center [783, 476] width 524 height 394
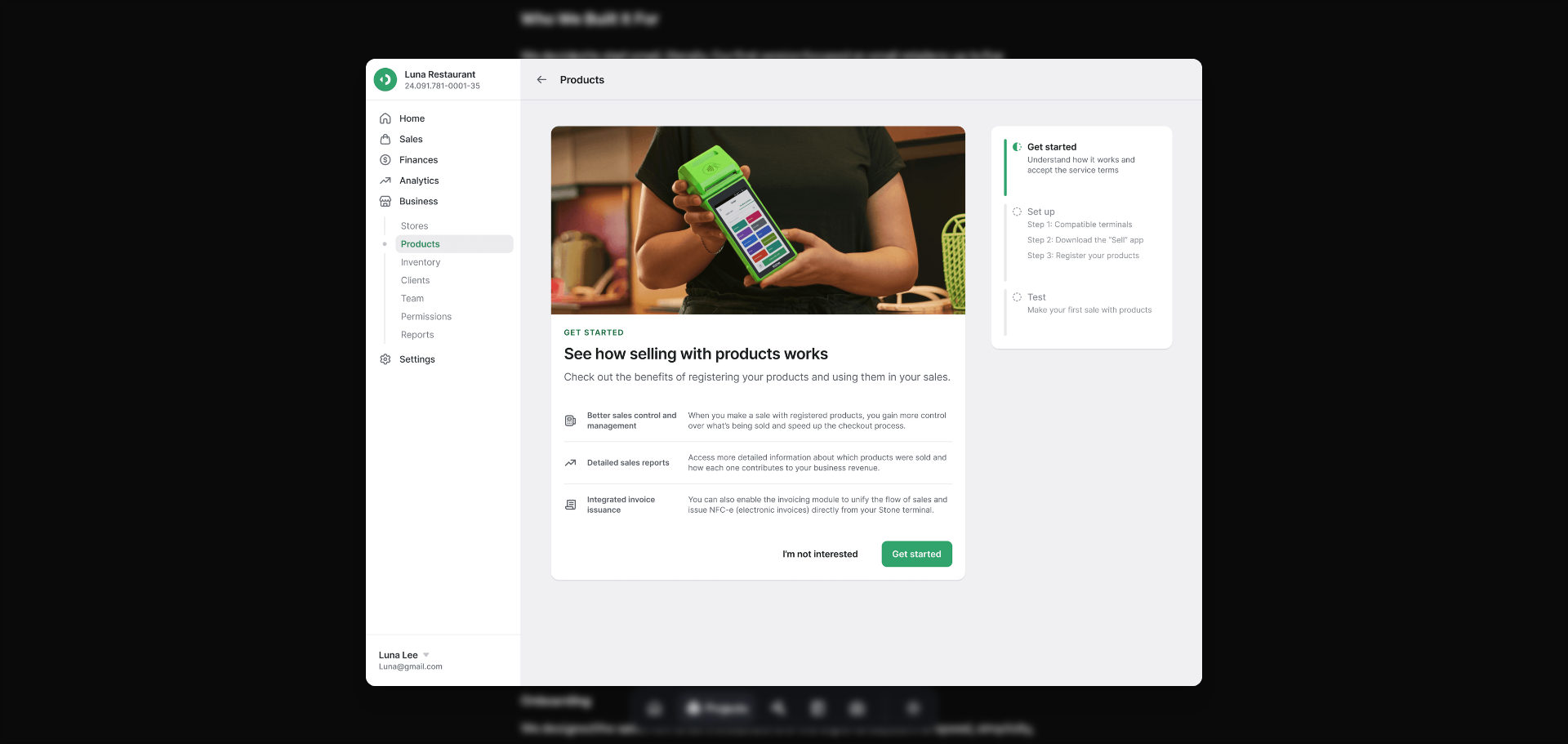
click at [812, 429] on img at bounding box center [783, 372] width 836 height 627
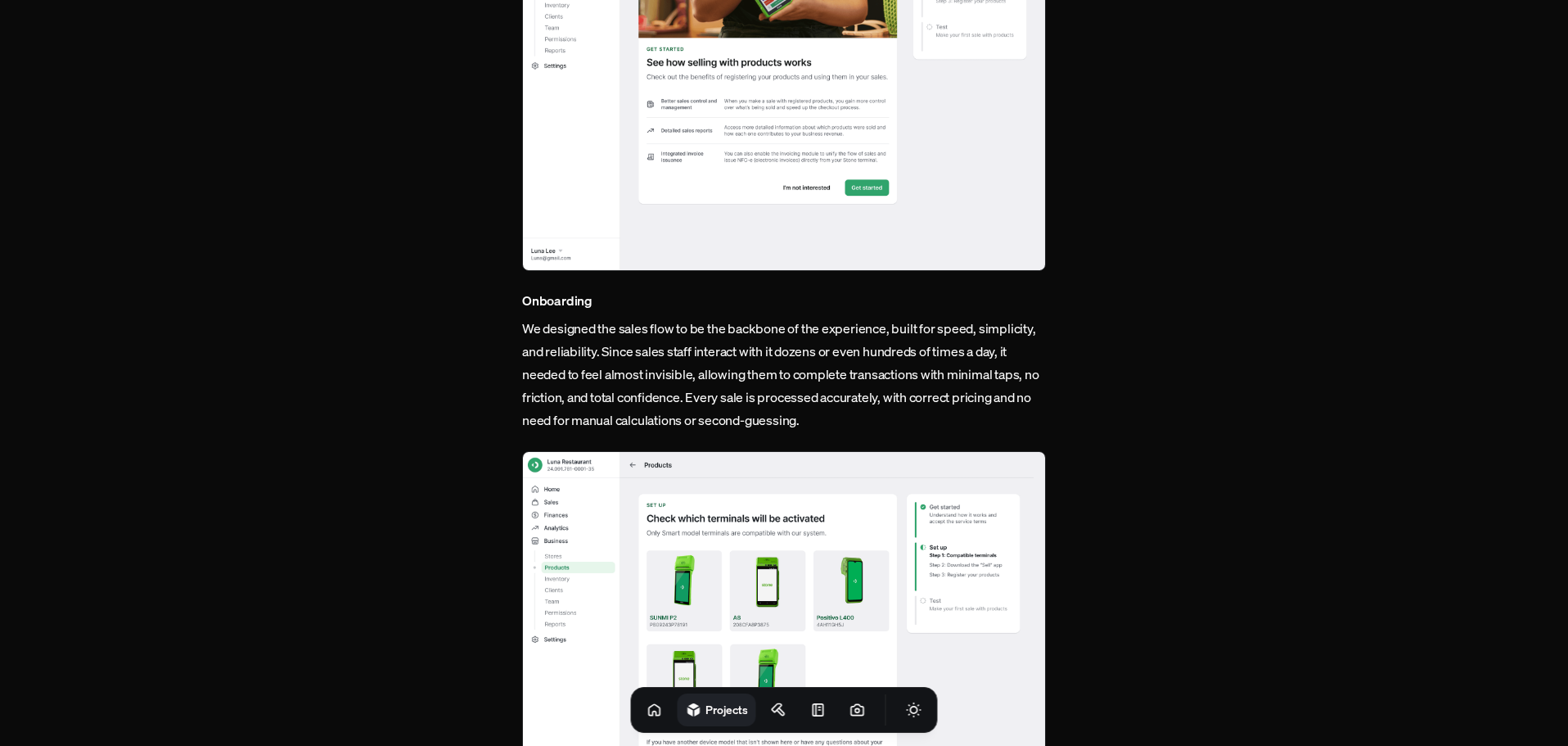
scroll to position [1637, 0]
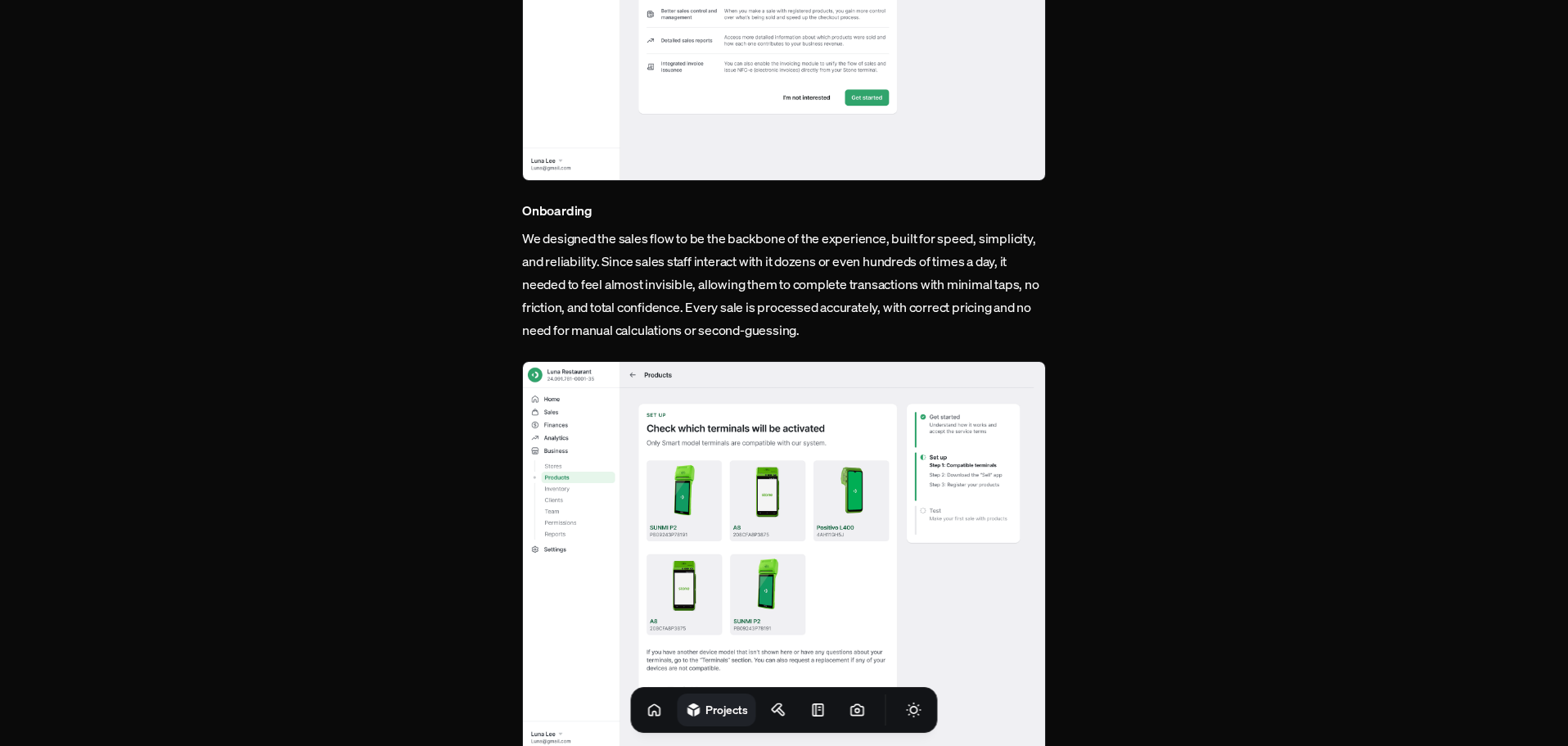
click at [815, 430] on img at bounding box center [783, 558] width 524 height 394
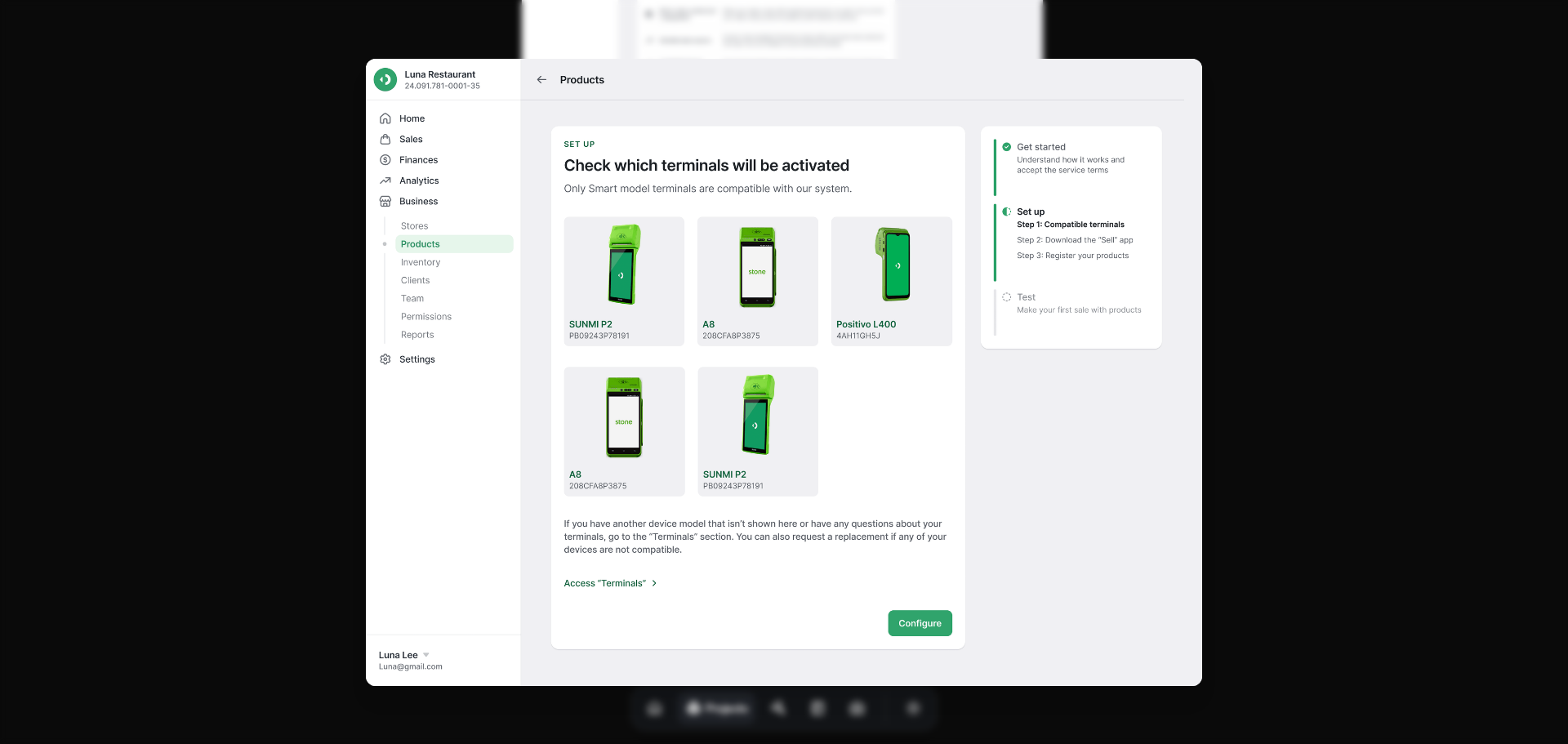
click at [813, 429] on img at bounding box center [783, 372] width 836 height 627
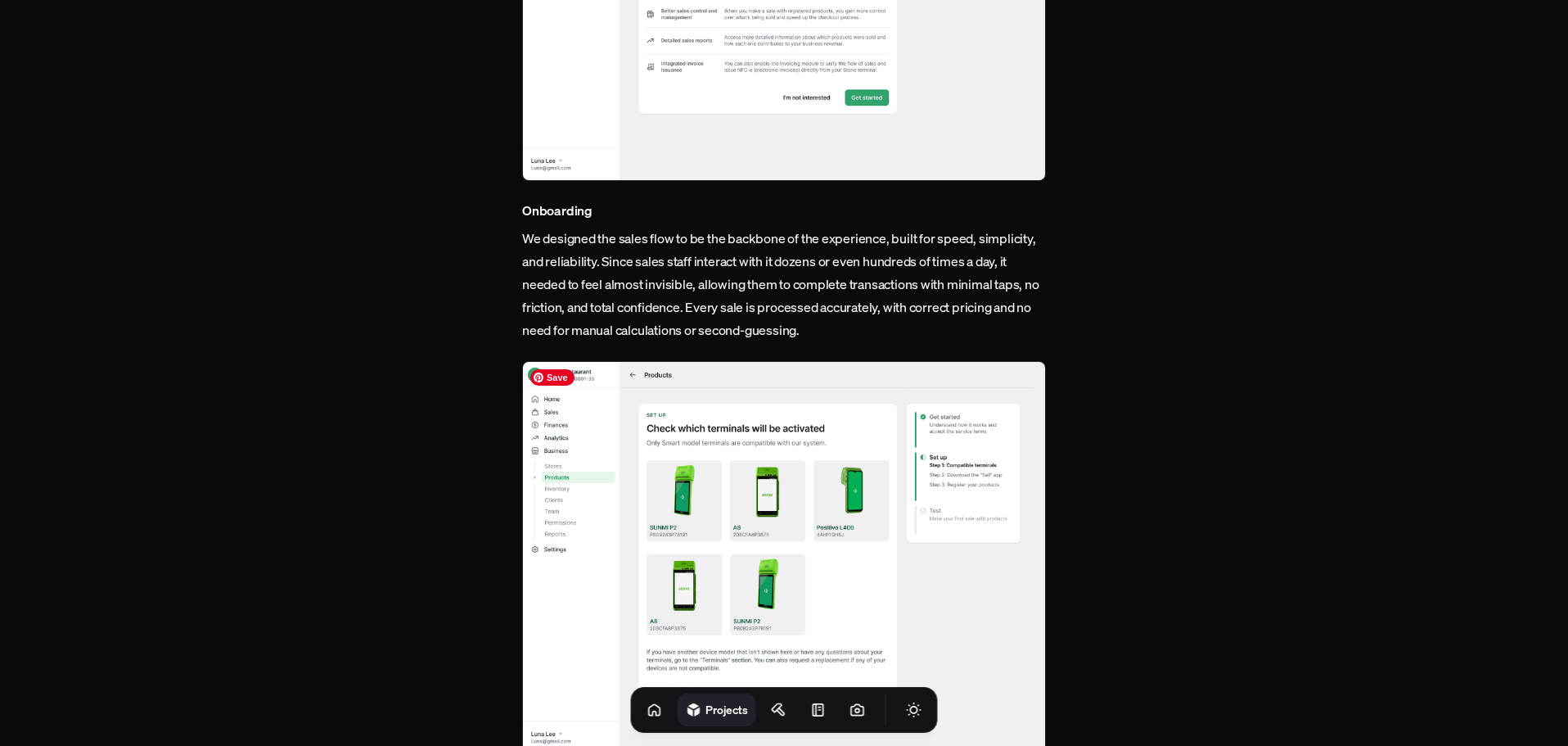
click at [815, 430] on img at bounding box center [783, 558] width 524 height 394
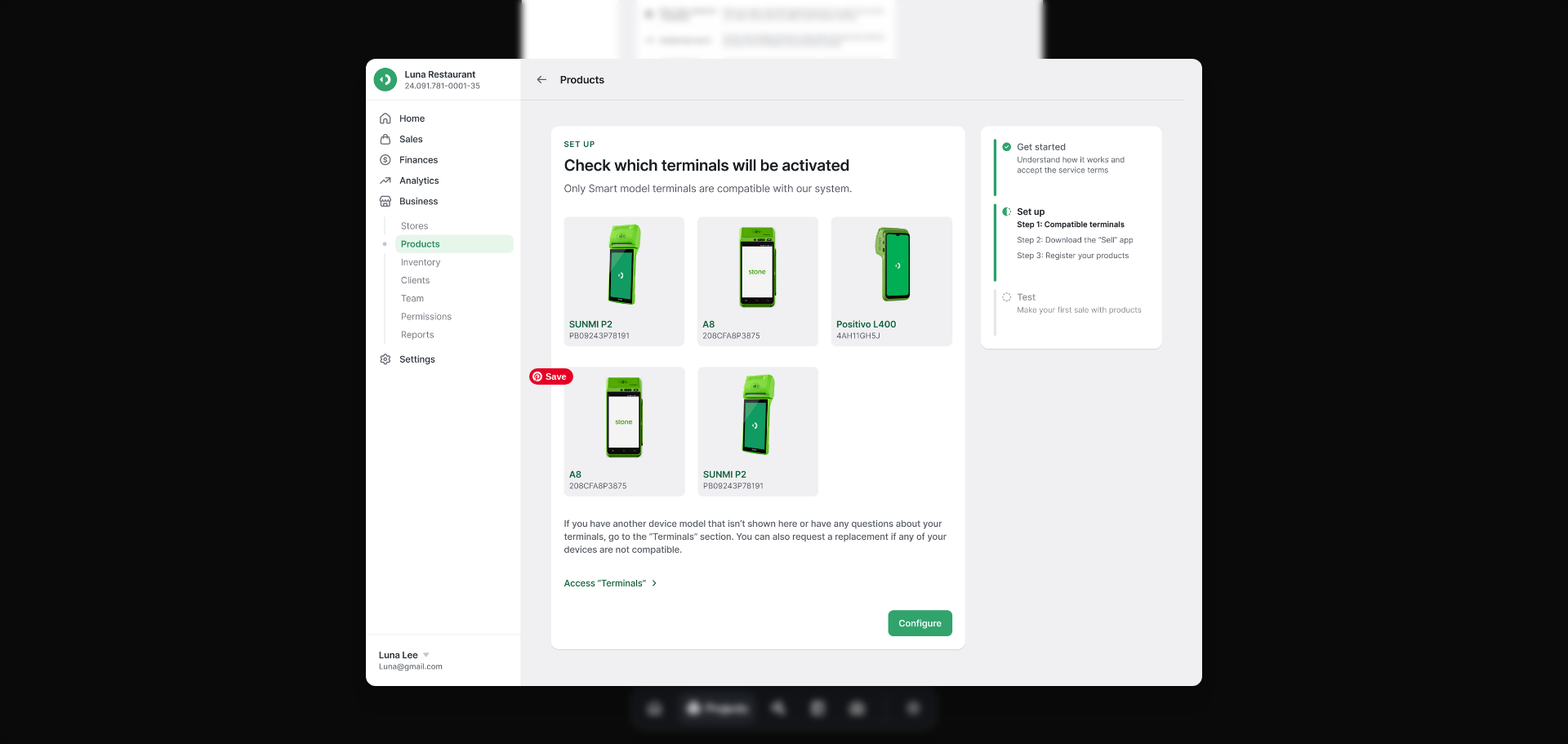
click at [813, 429] on img at bounding box center [783, 372] width 836 height 627
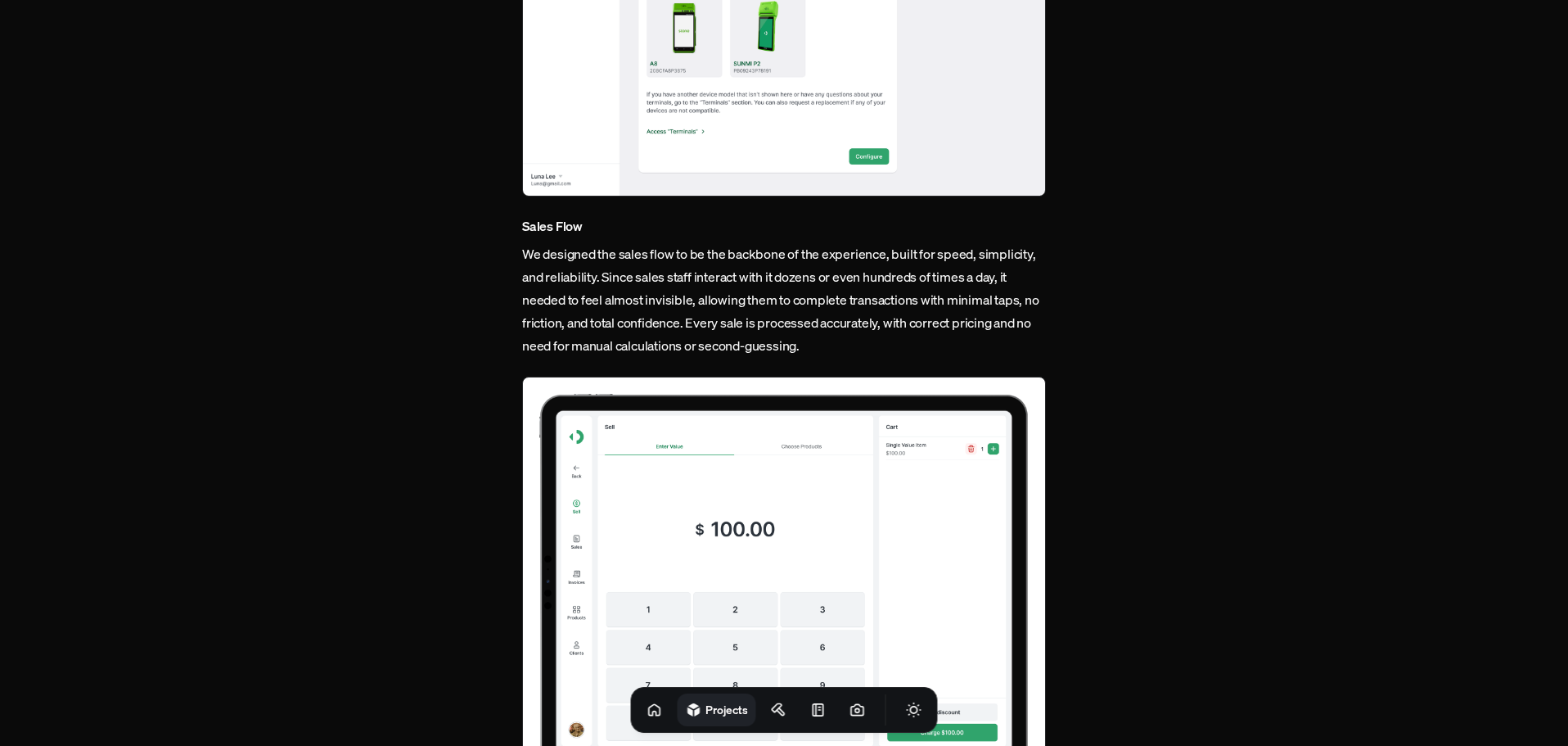
scroll to position [2210, 0]
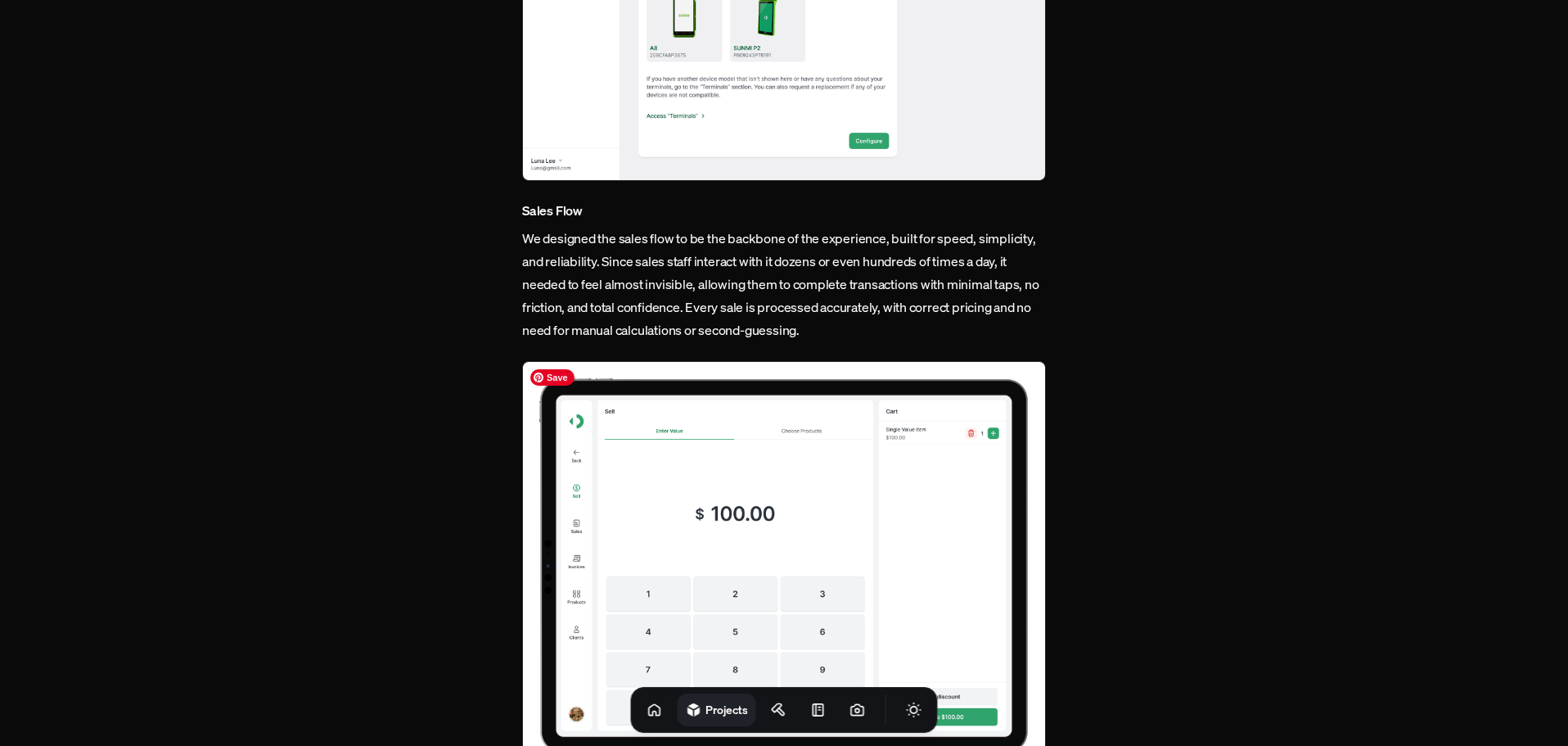
click at [821, 427] on img at bounding box center [783, 565] width 524 height 409
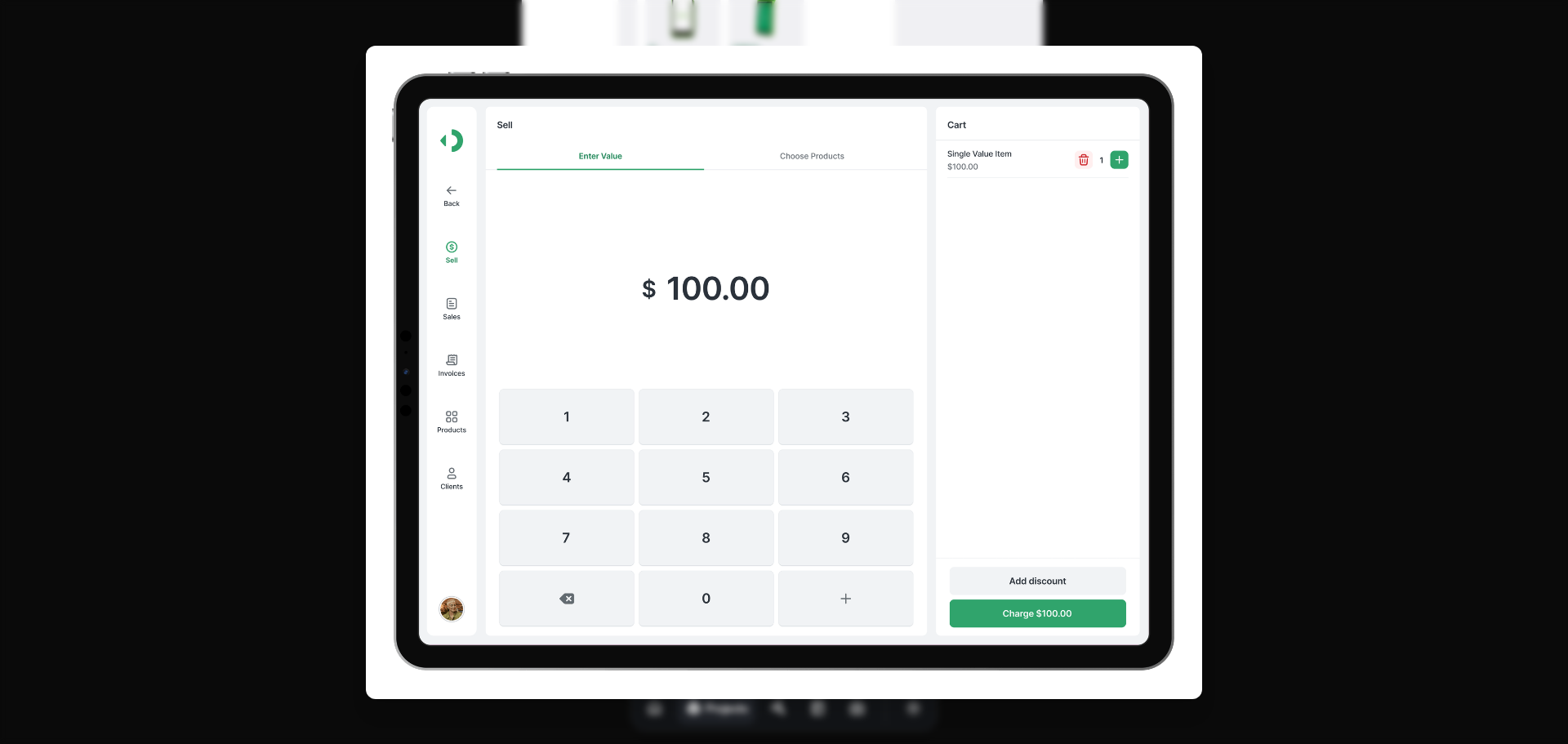
click at [819, 425] on img at bounding box center [783, 372] width 836 height 653
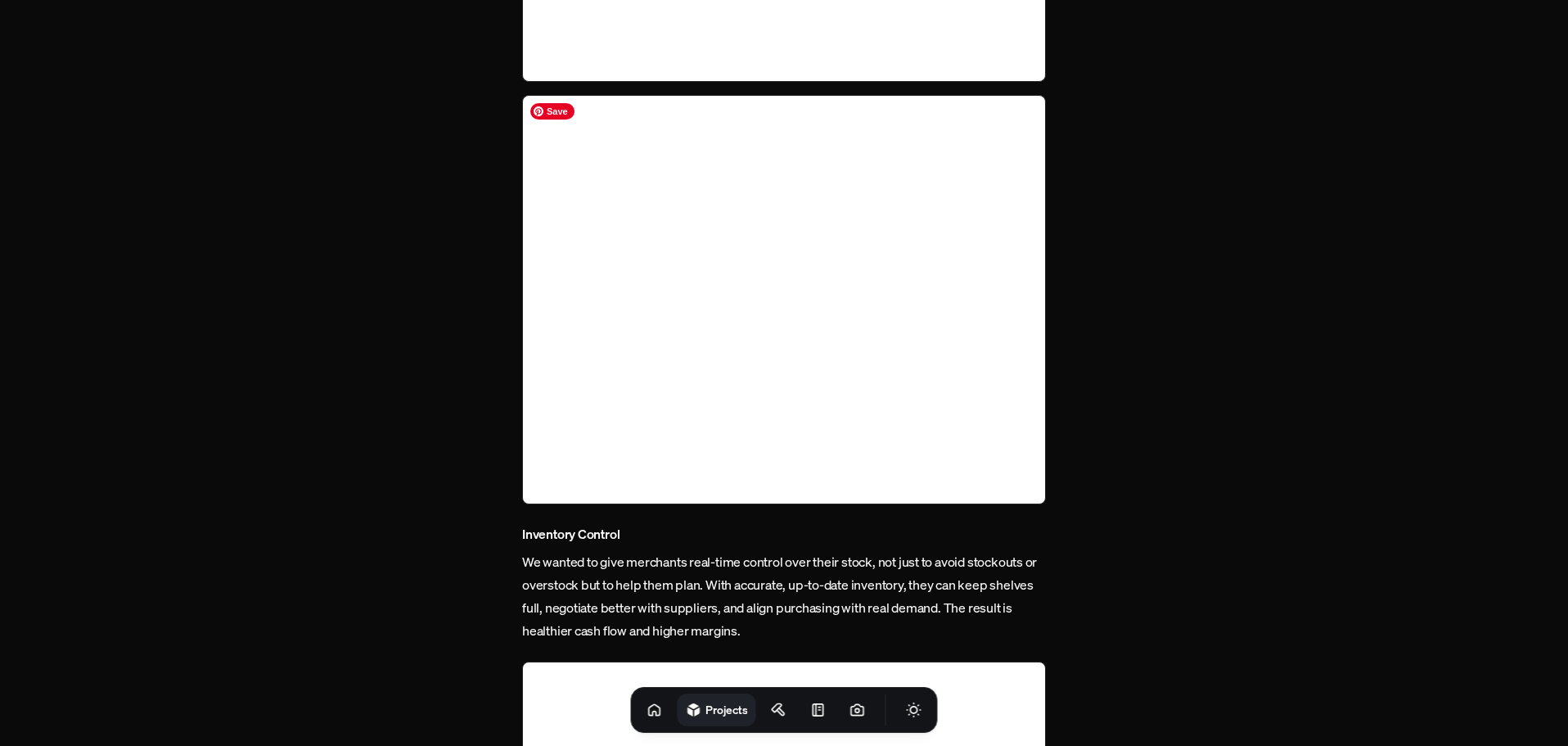
scroll to position [3764, 0]
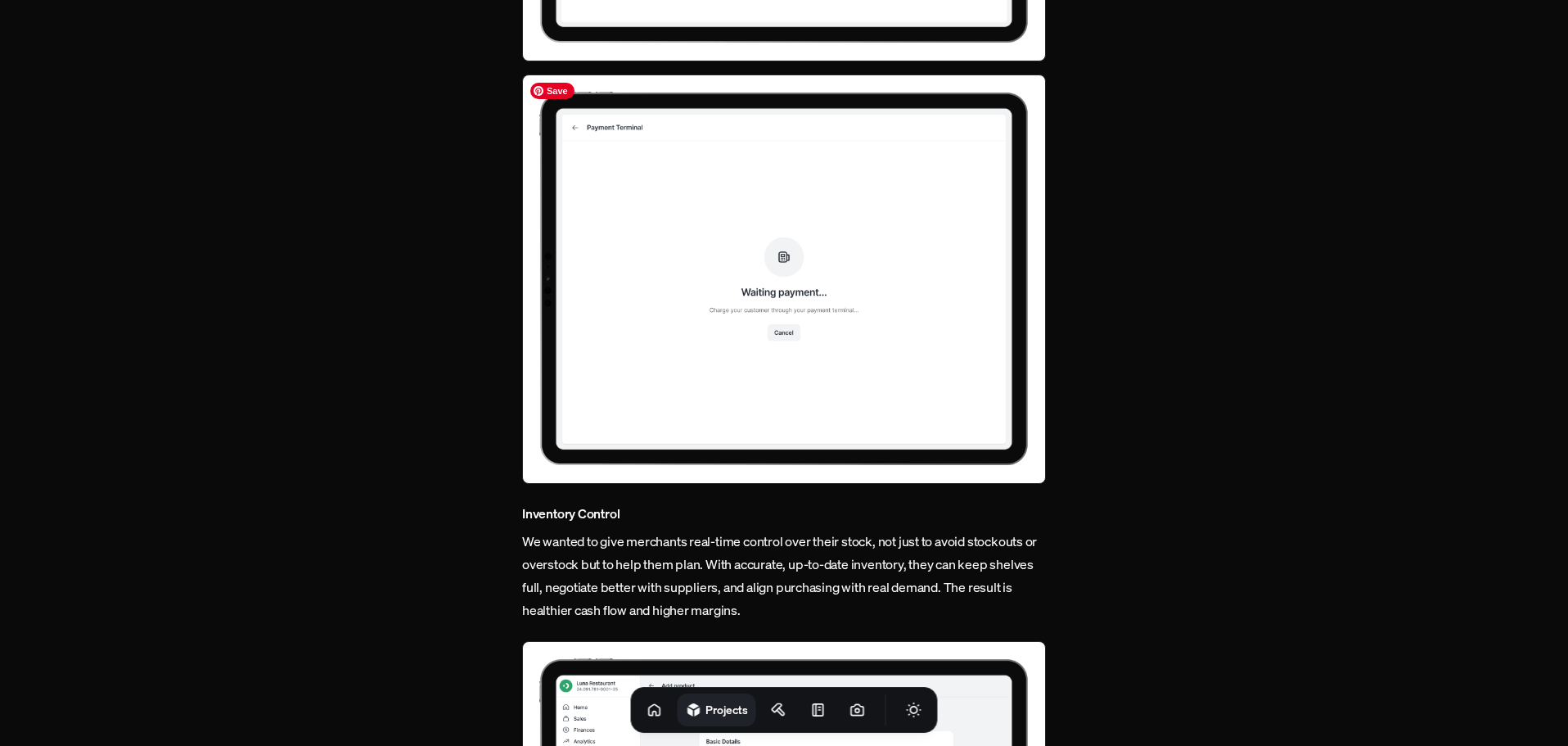
click at [815, 352] on img at bounding box center [783, 279] width 524 height 409
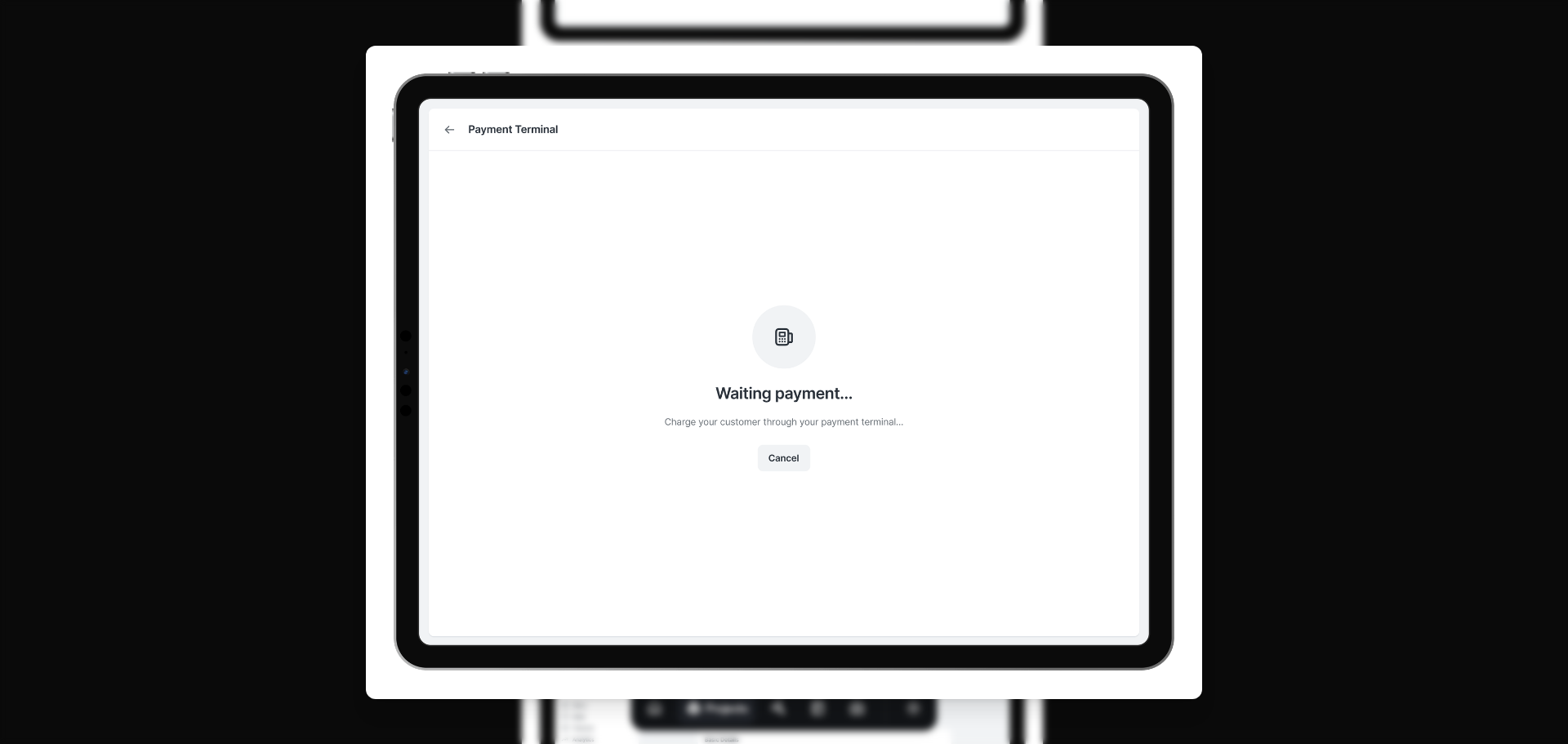
click at [813, 351] on img at bounding box center [783, 372] width 836 height 653
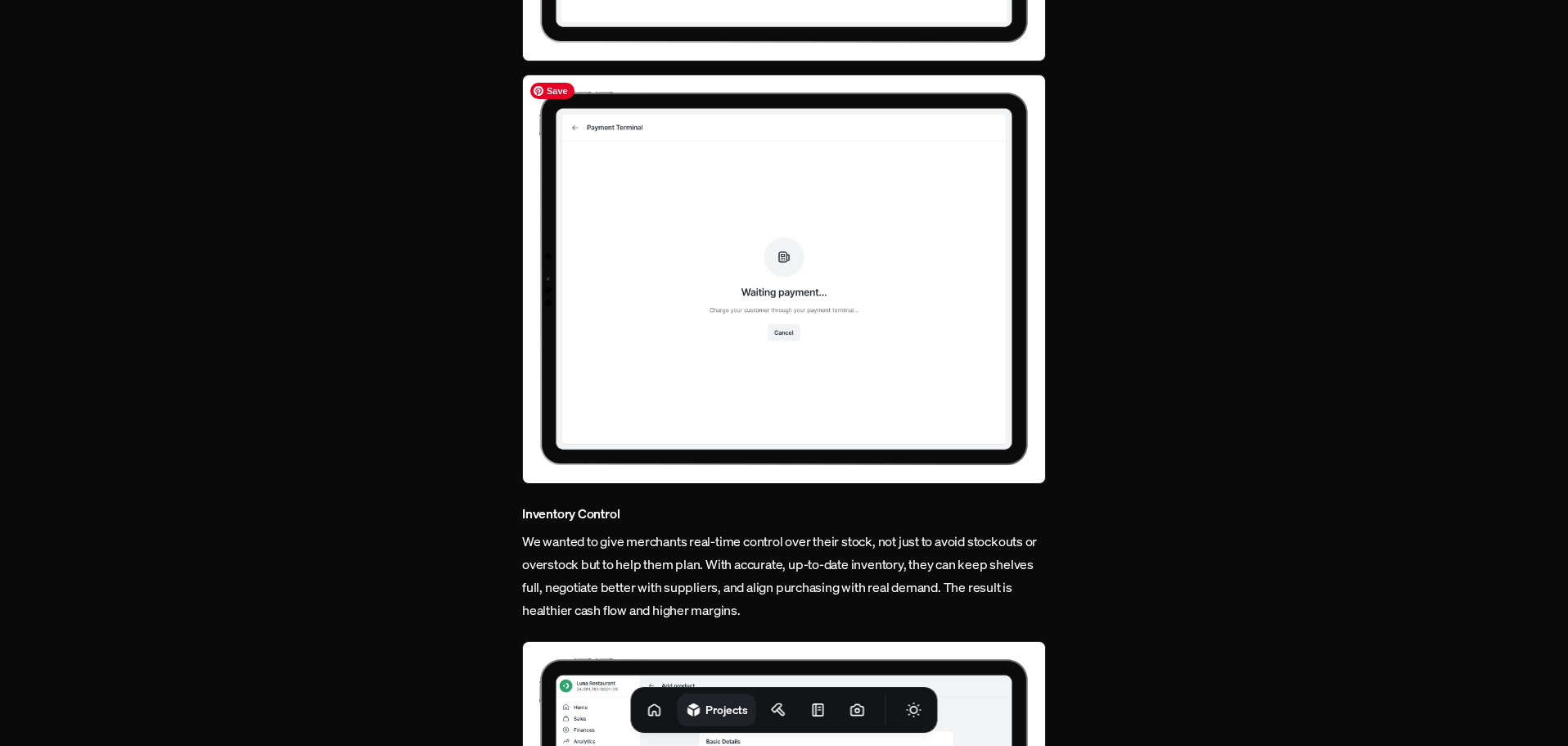
click at [815, 339] on img at bounding box center [783, 279] width 524 height 409
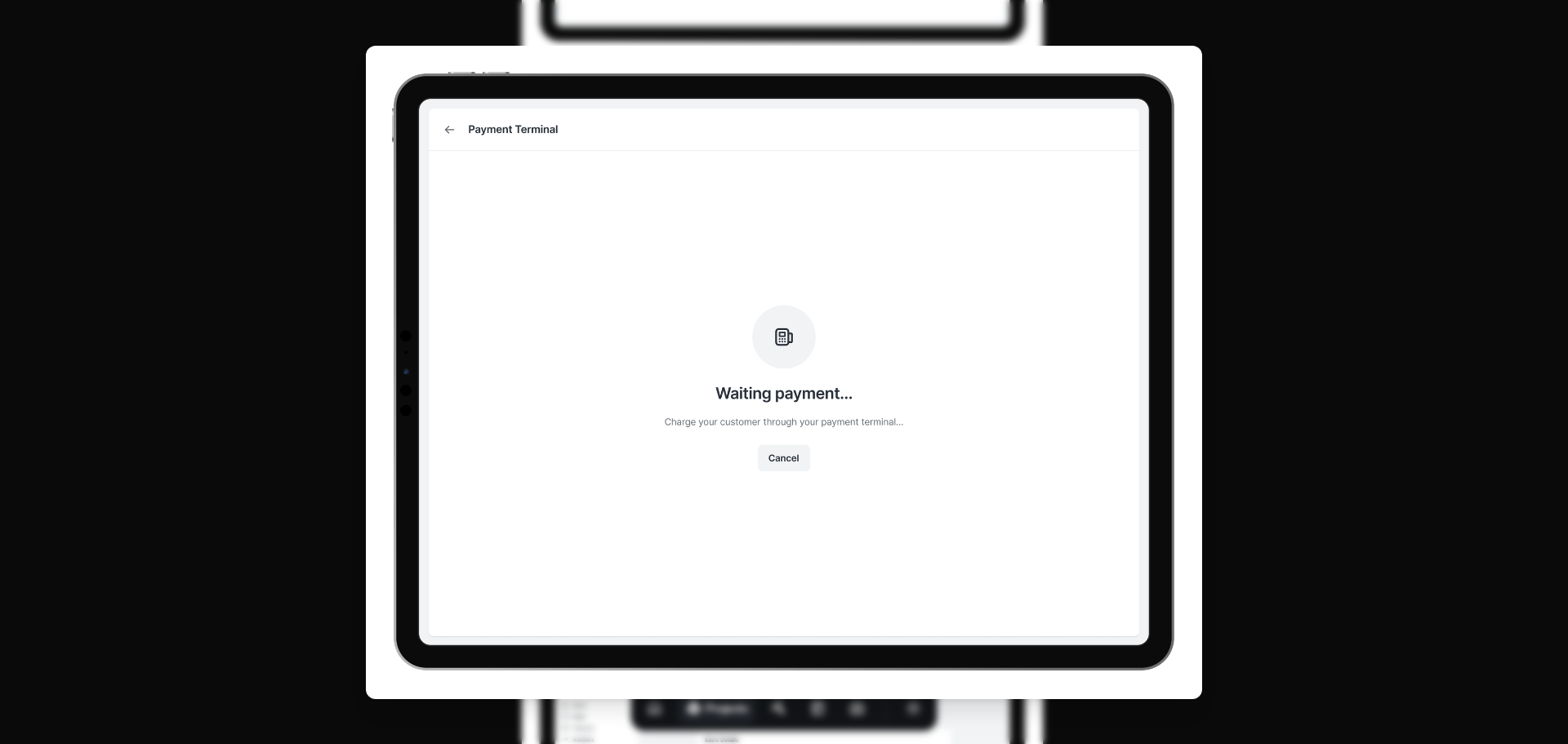
click at [814, 331] on img at bounding box center [783, 372] width 836 height 653
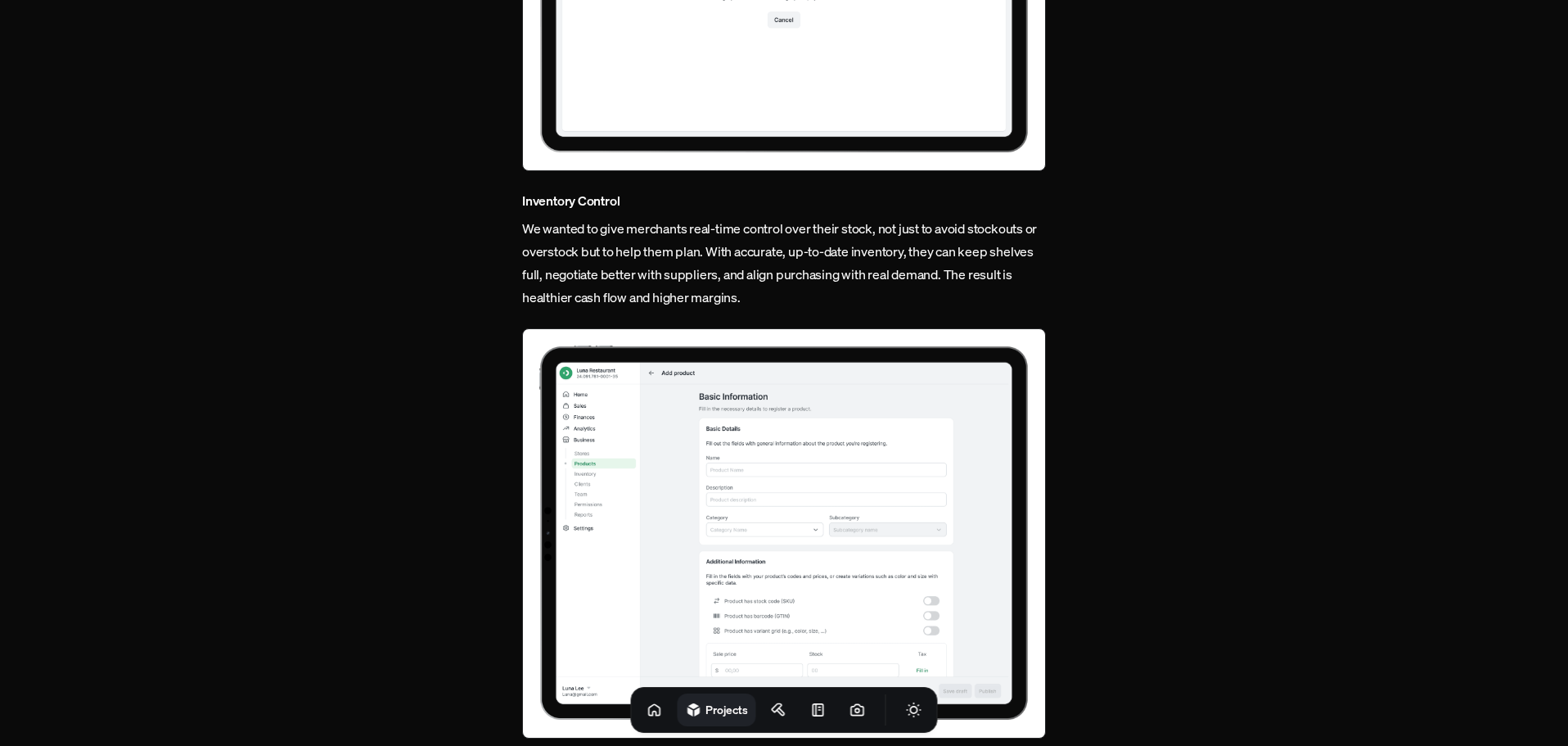
scroll to position [4174, 0]
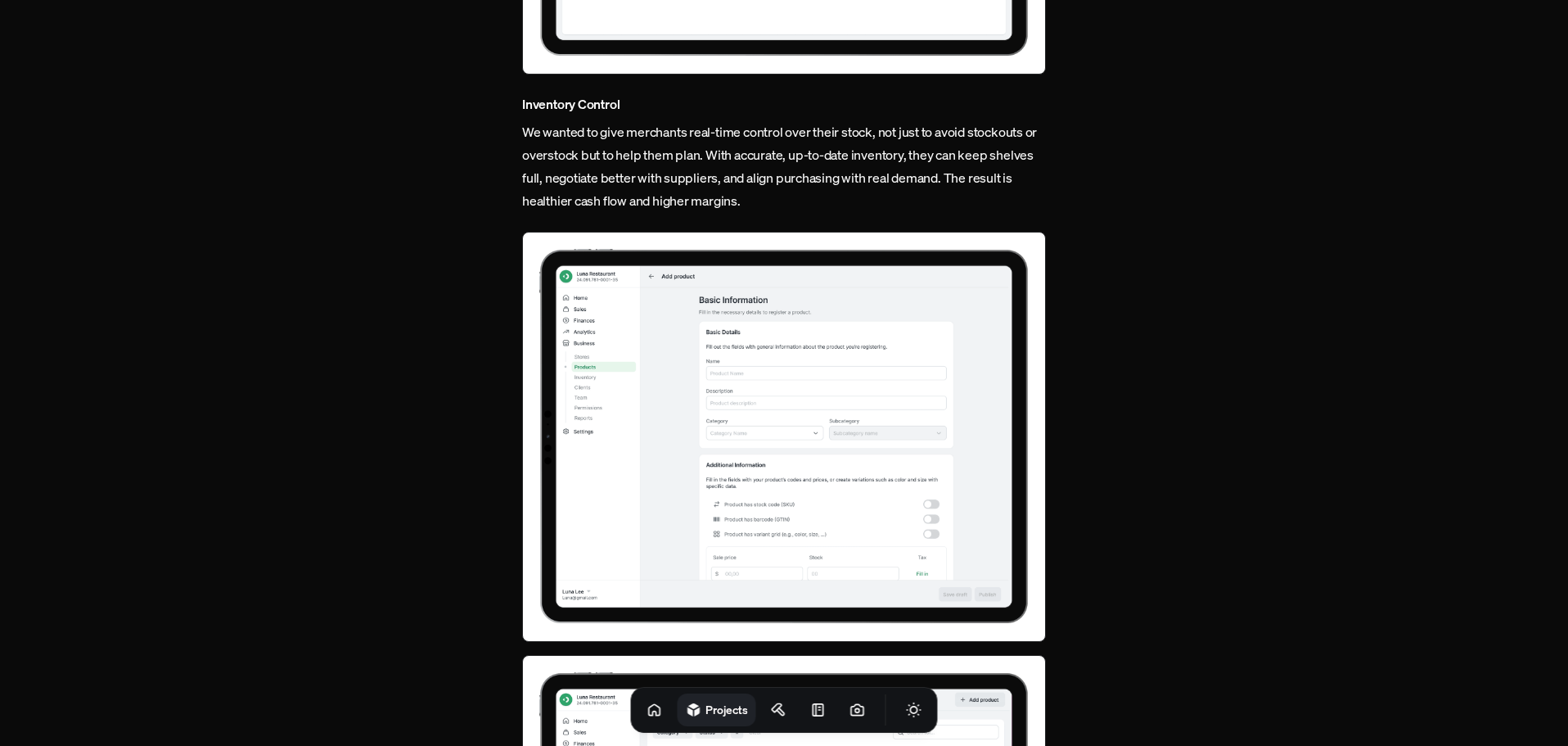
click at [838, 328] on img at bounding box center [783, 436] width 524 height 409
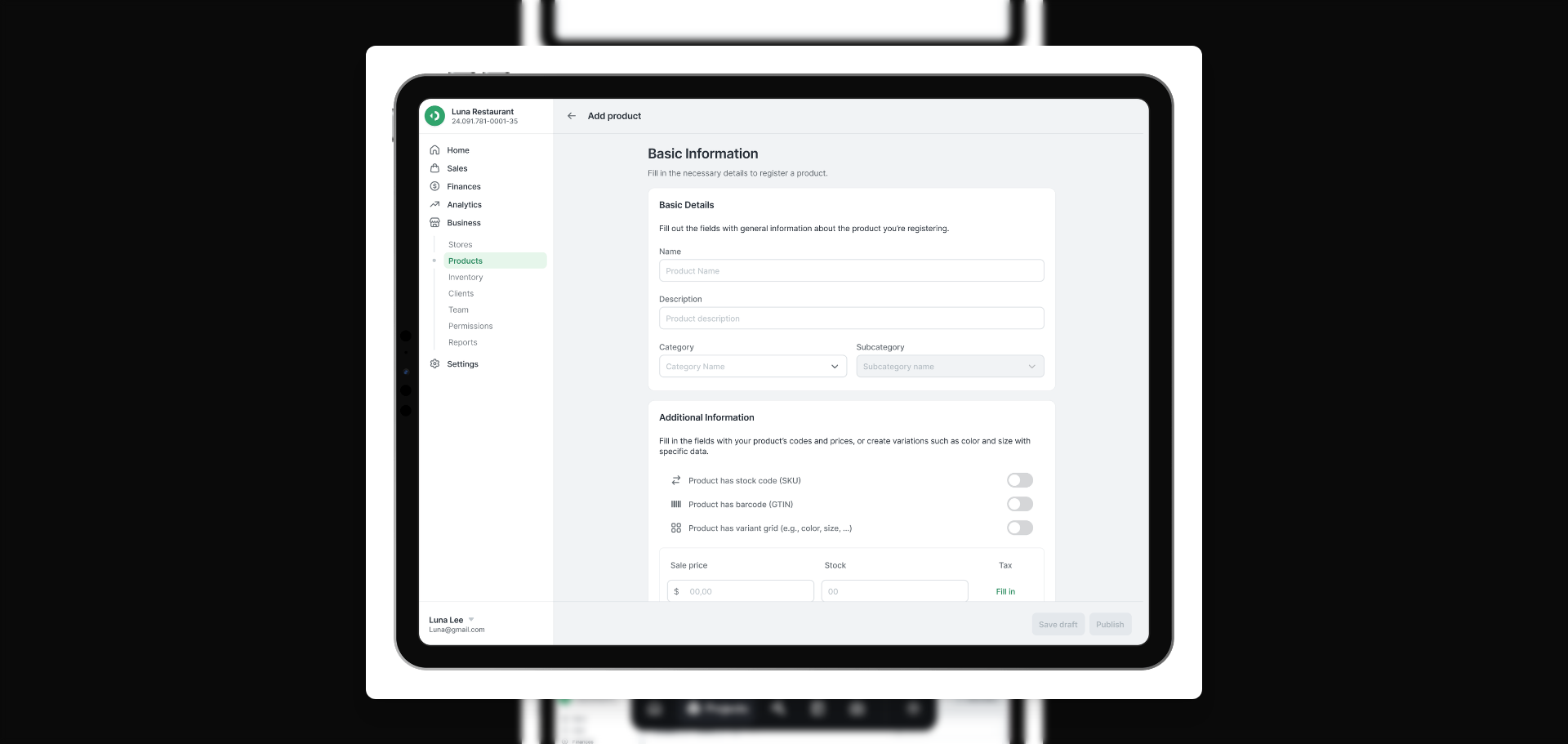
click at [837, 328] on img at bounding box center [783, 372] width 836 height 653
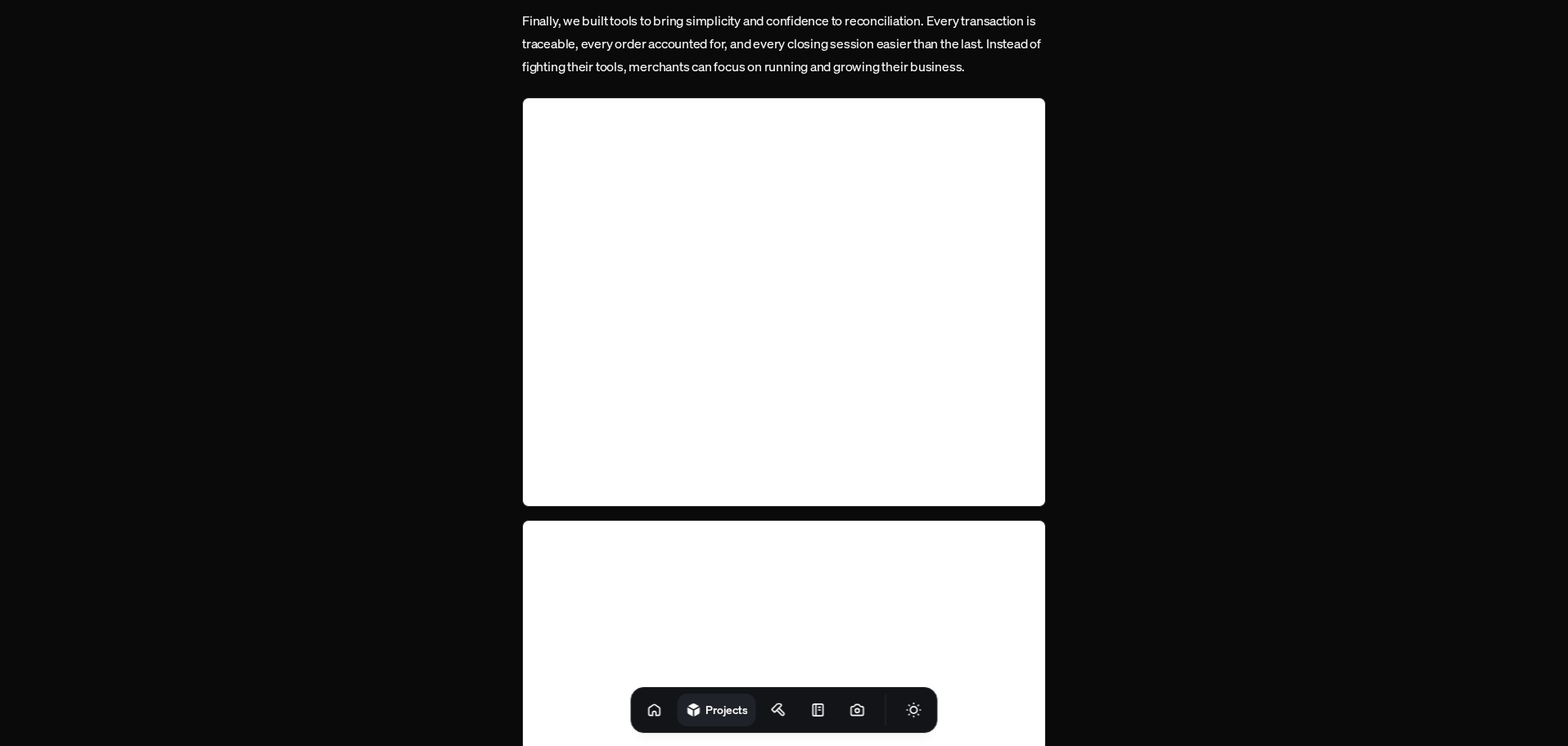
scroll to position [5402, 0]
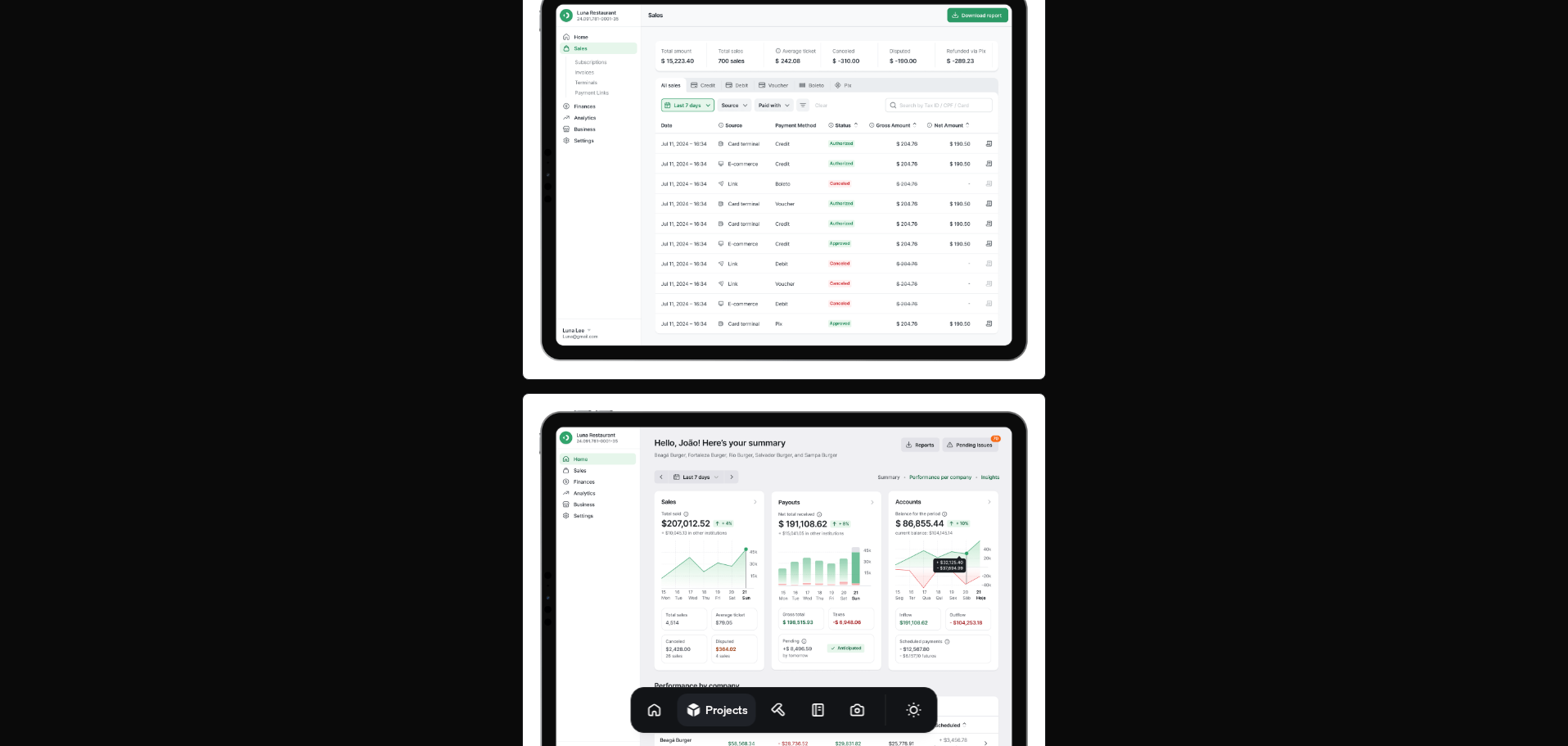
click at [813, 211] on img at bounding box center [783, 175] width 524 height 409
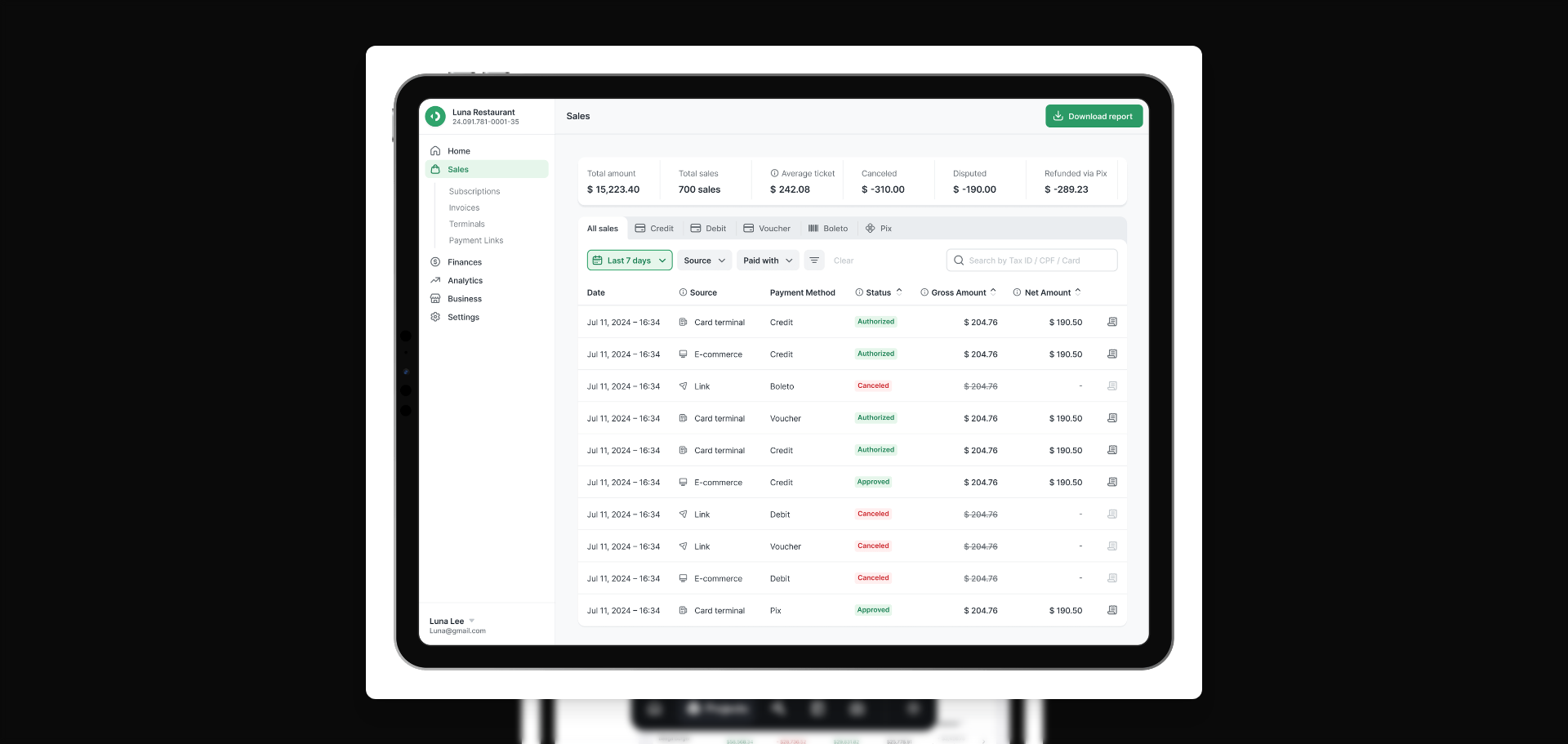
click at [808, 239] on img at bounding box center [783, 372] width 836 height 653
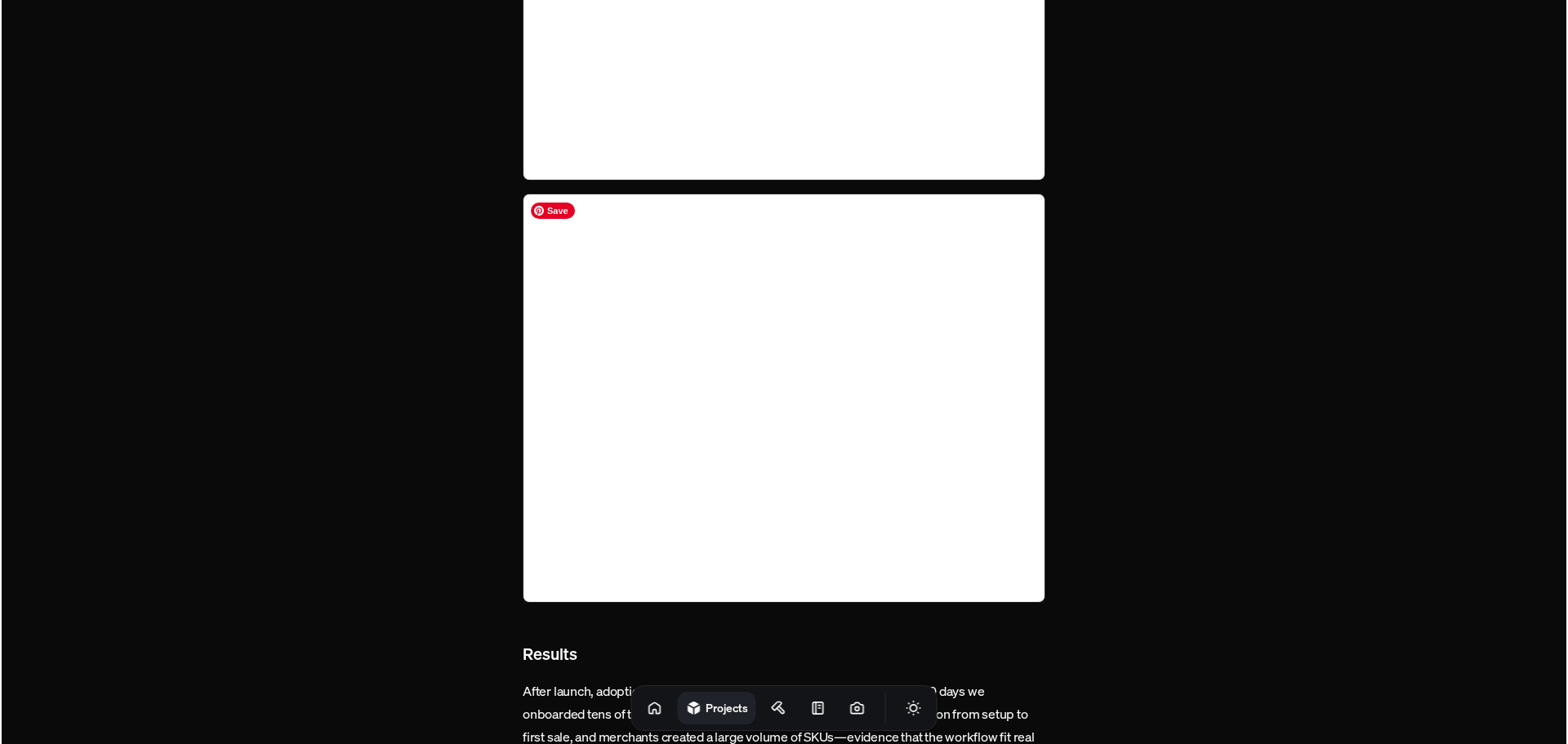
scroll to position [5632, 0]
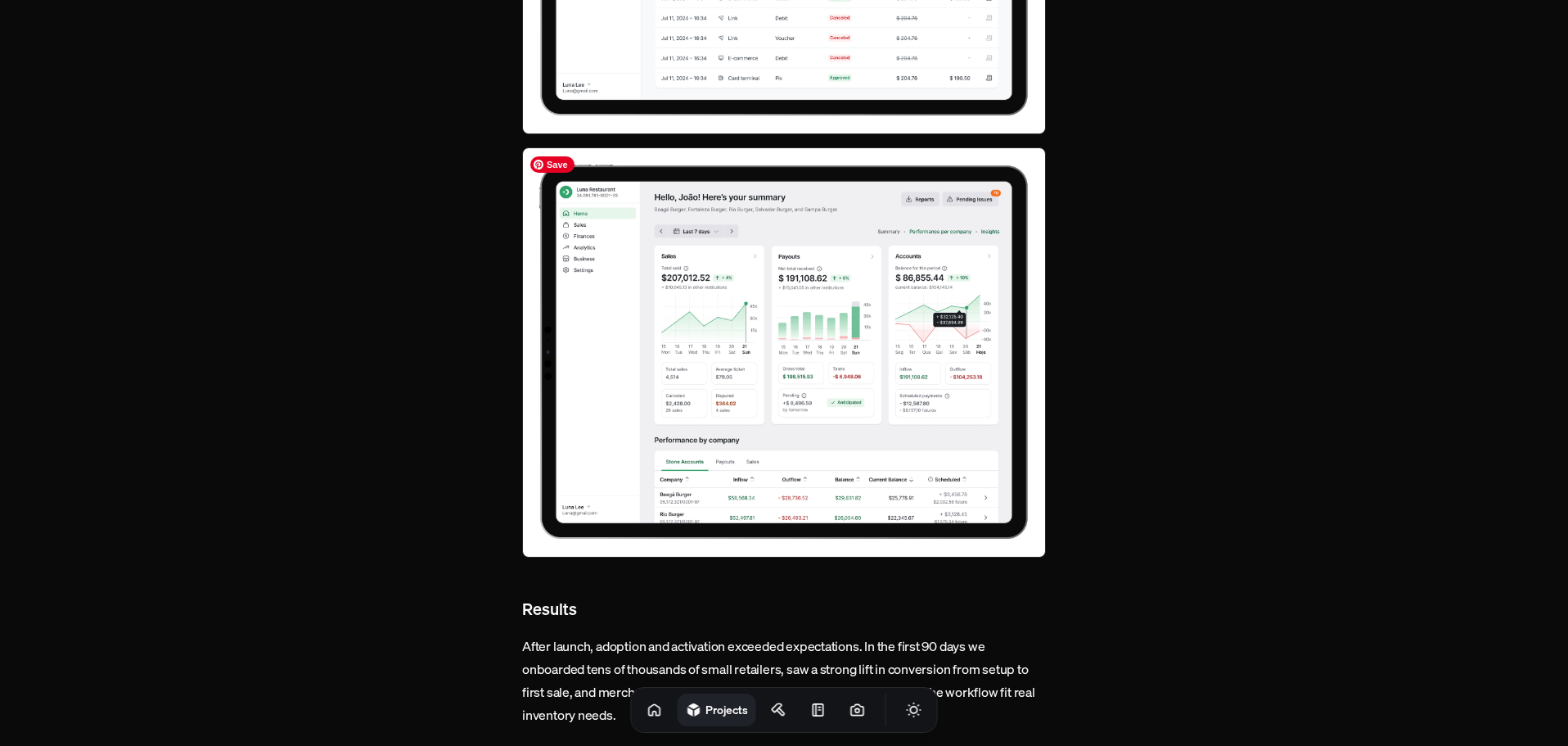
click at [789, 285] on img at bounding box center [783, 351] width 524 height 409
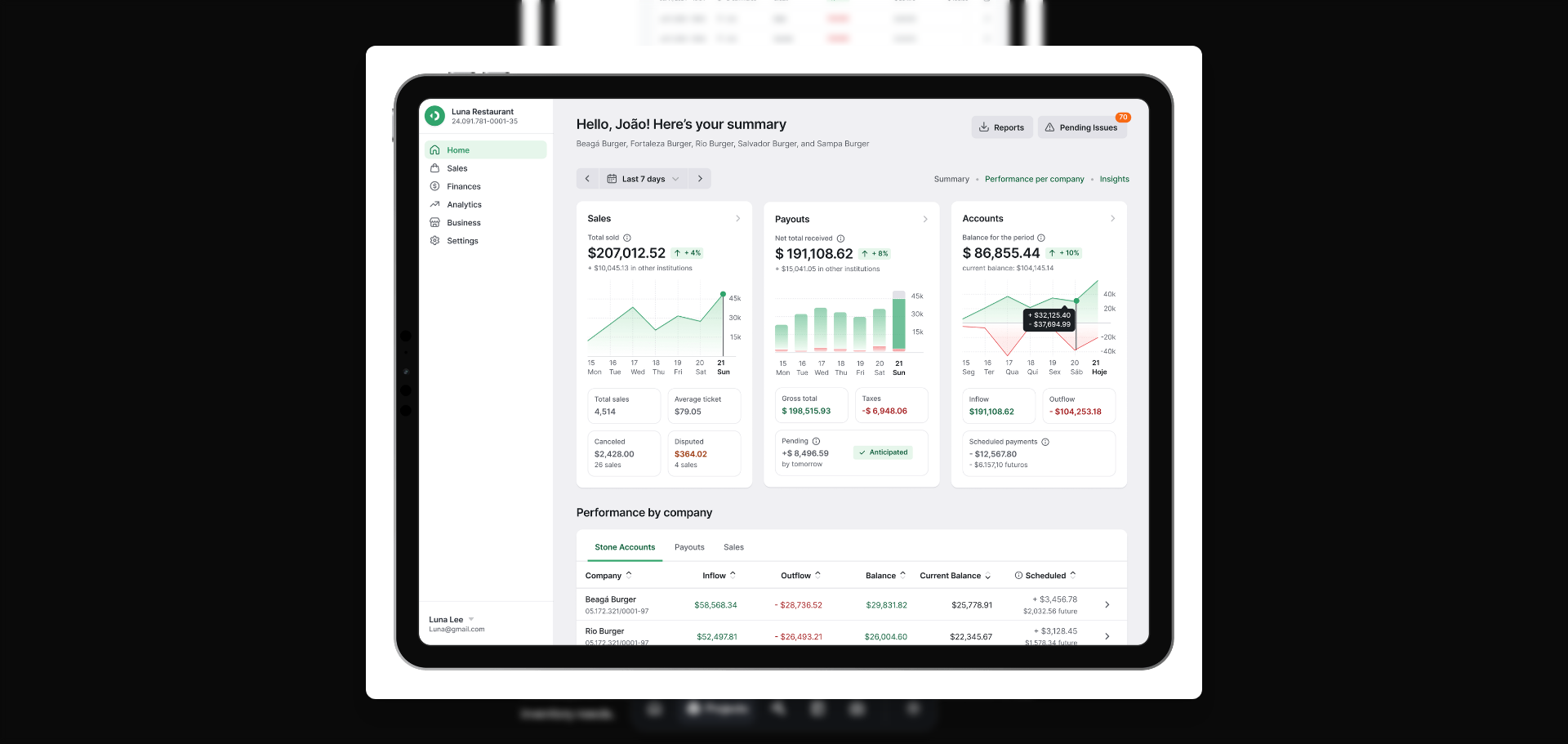
click at [787, 284] on img at bounding box center [783, 372] width 836 height 653
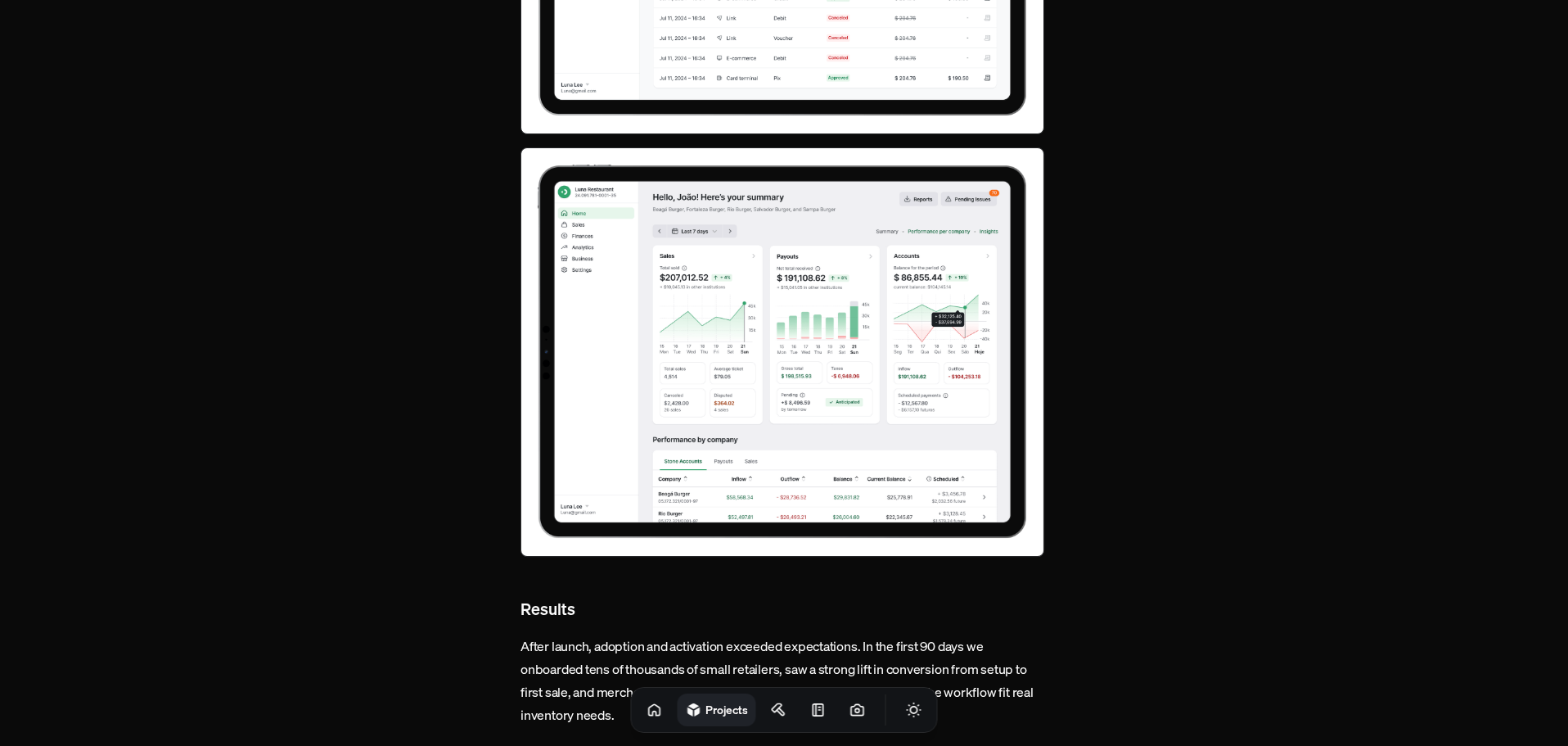
click at [789, 285] on img at bounding box center [782, 352] width 524 height 410
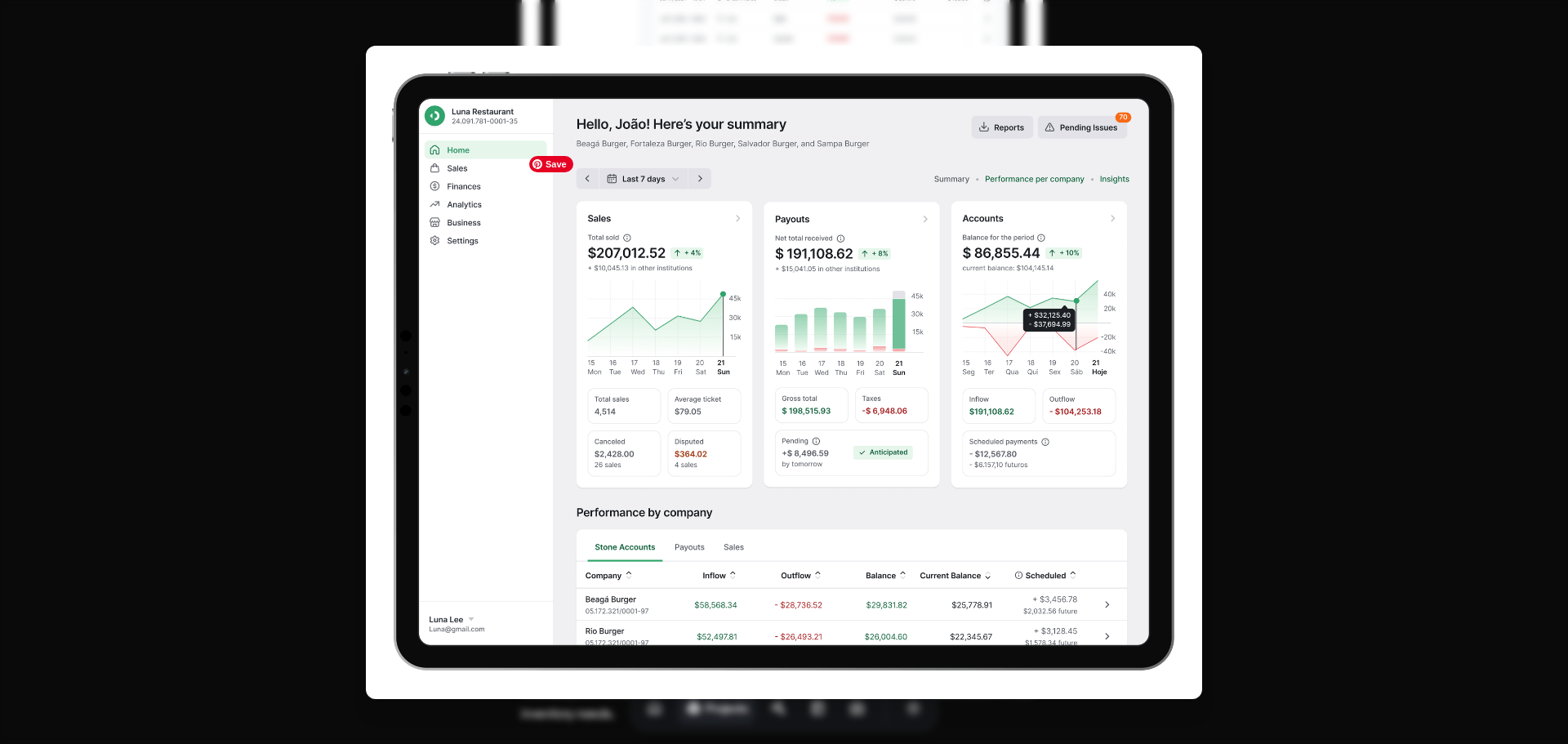
click at [787, 284] on img at bounding box center [783, 372] width 836 height 653
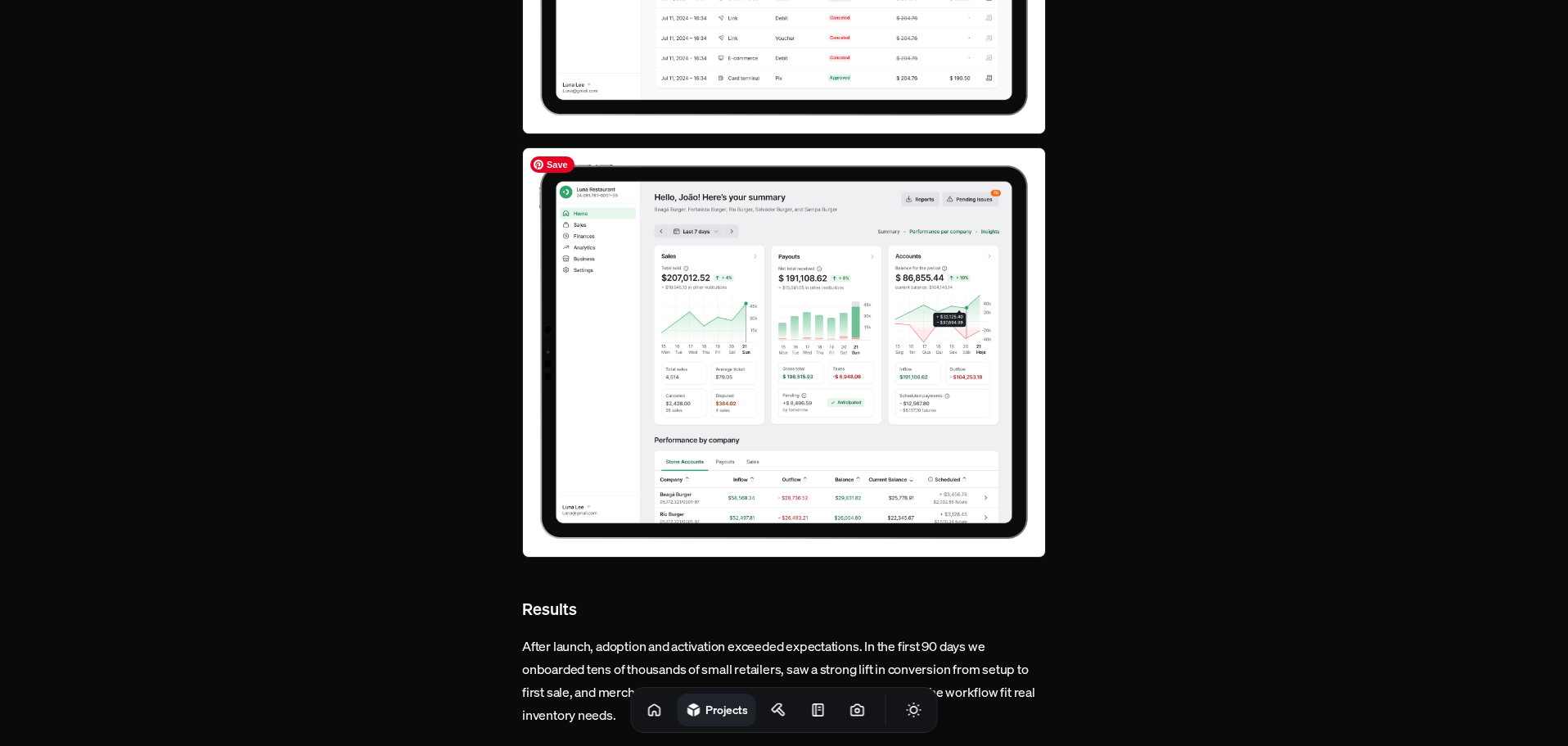
click at [820, 389] on img at bounding box center [783, 351] width 524 height 409
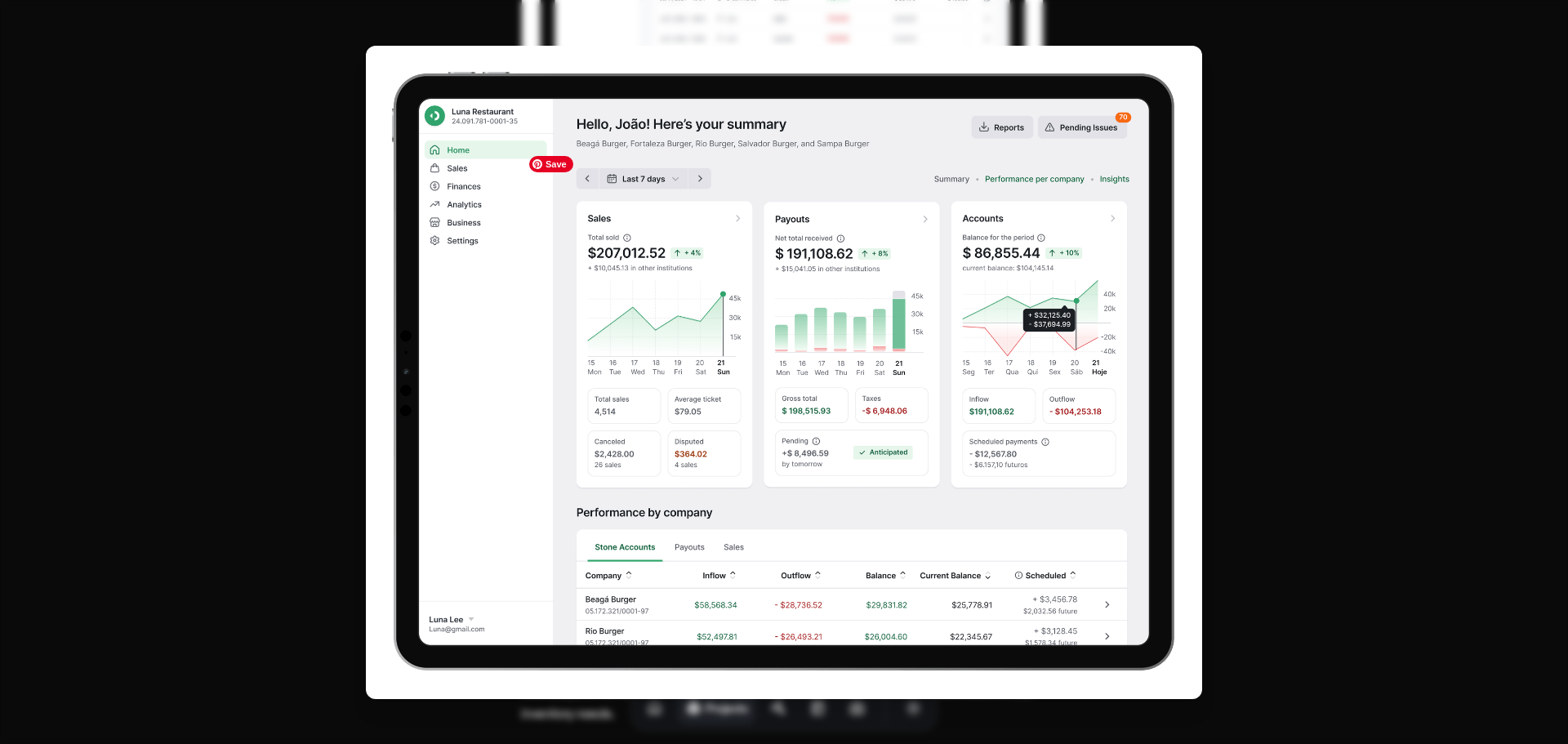
click at [818, 388] on img at bounding box center [783, 372] width 836 height 653
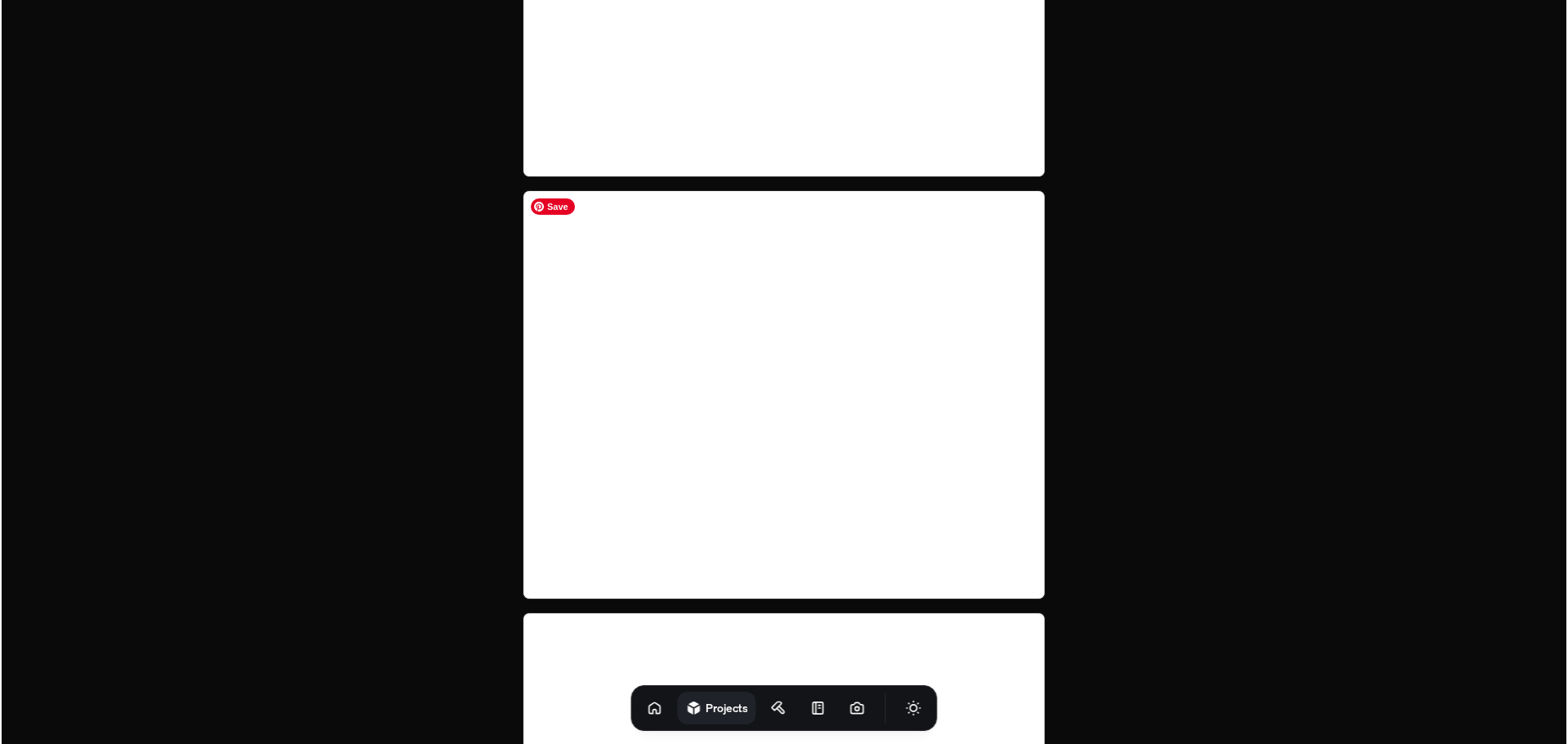
scroll to position [3183, 0]
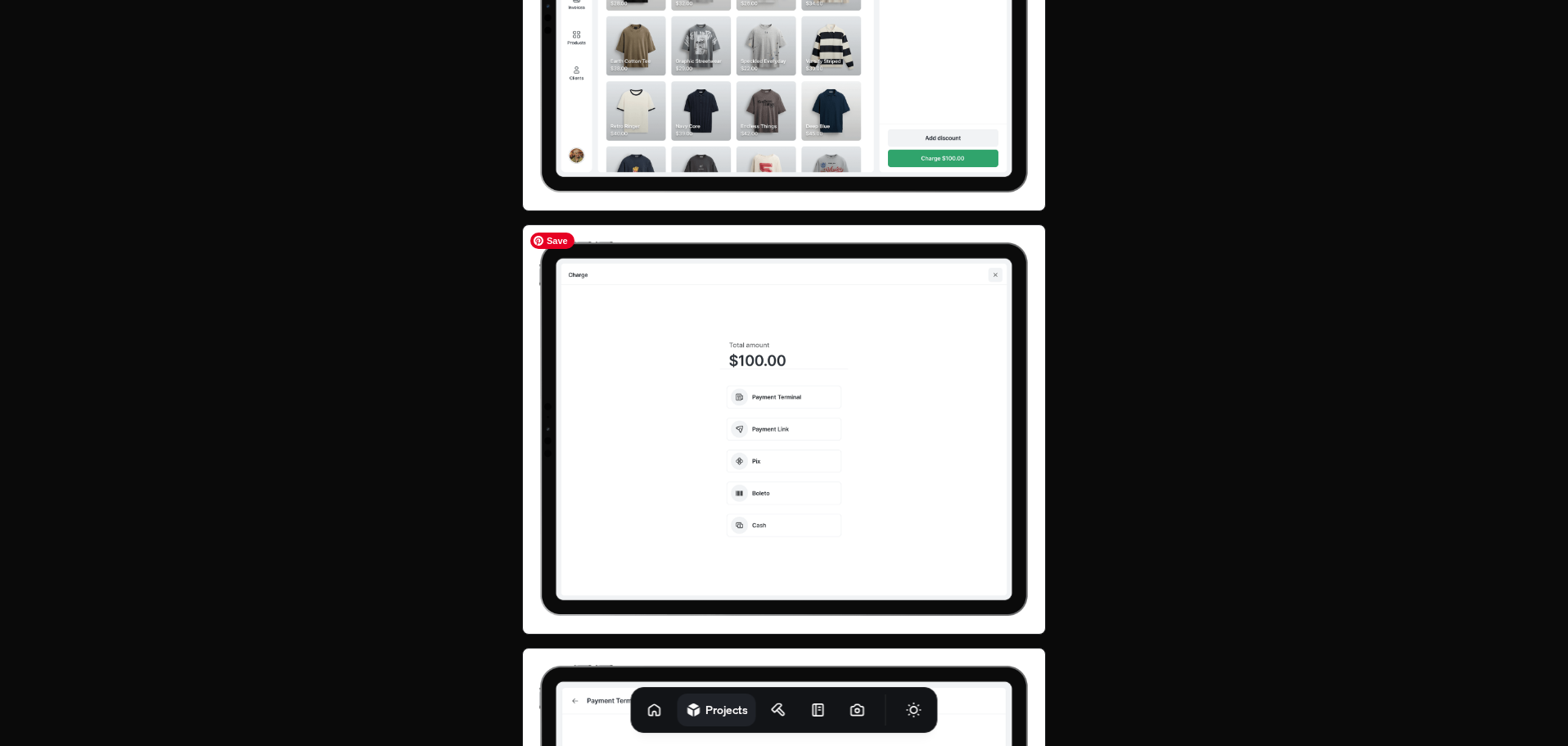
click at [820, 389] on img at bounding box center [783, 428] width 524 height 409
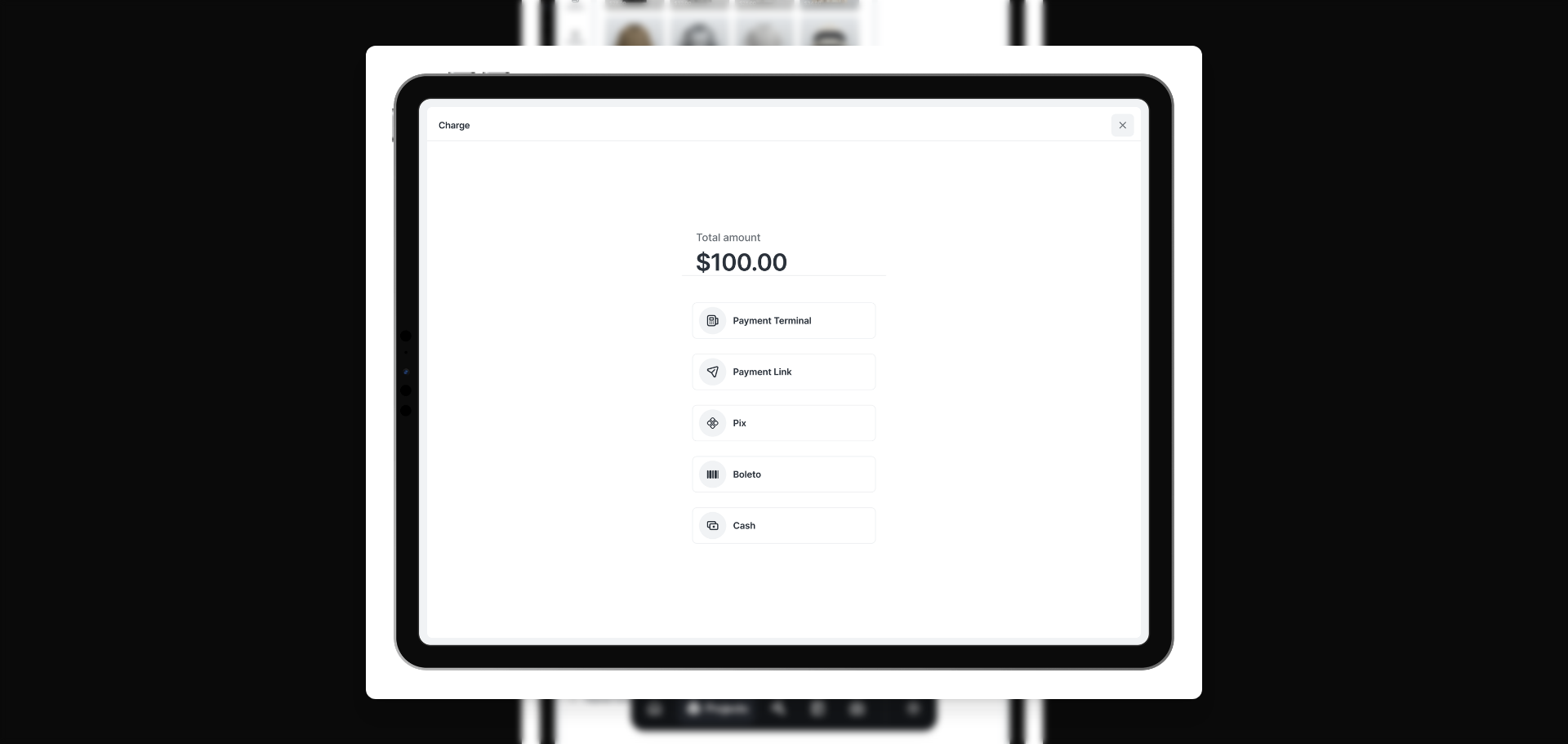
click at [818, 388] on img at bounding box center [783, 372] width 836 height 653
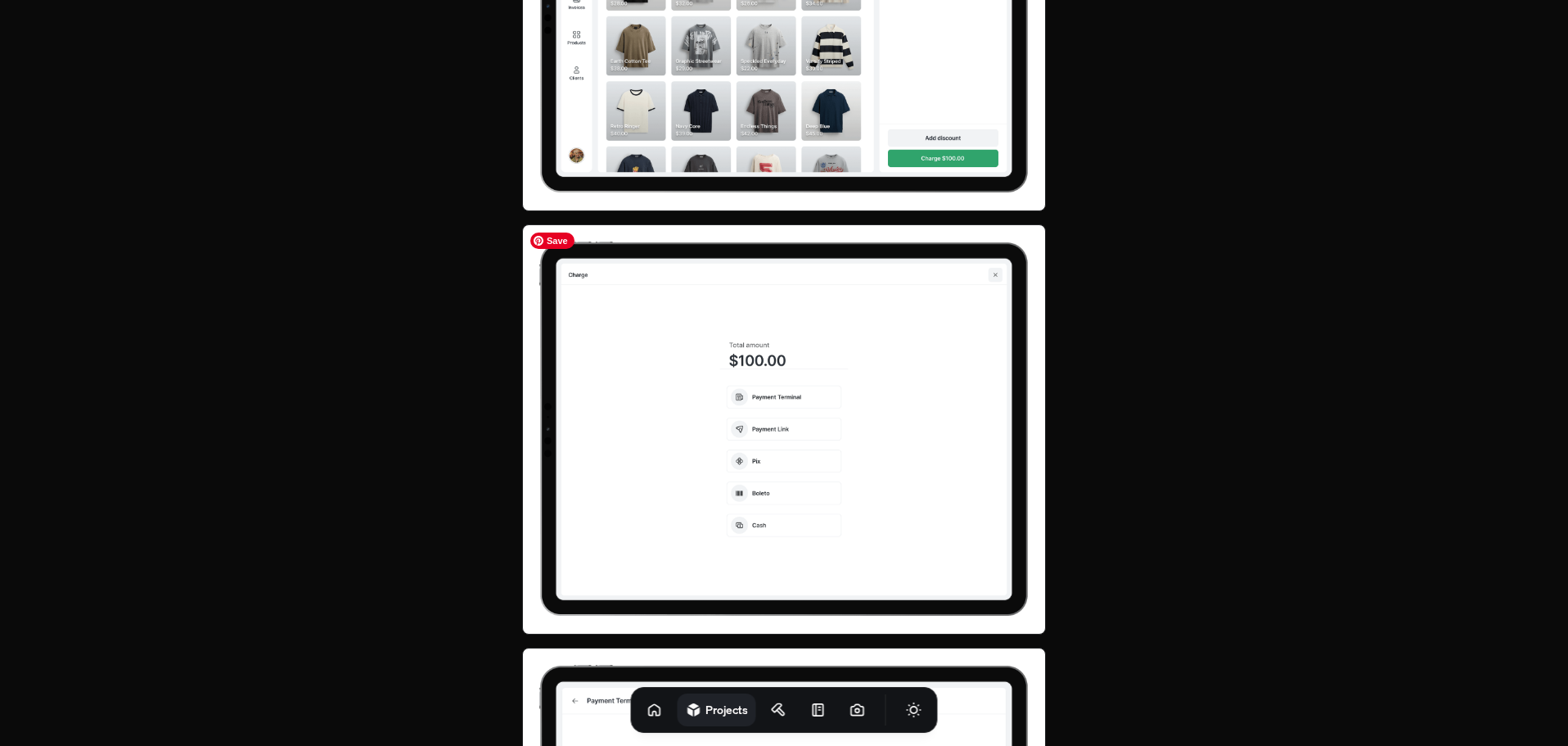
click at [820, 389] on img at bounding box center [783, 428] width 524 height 409
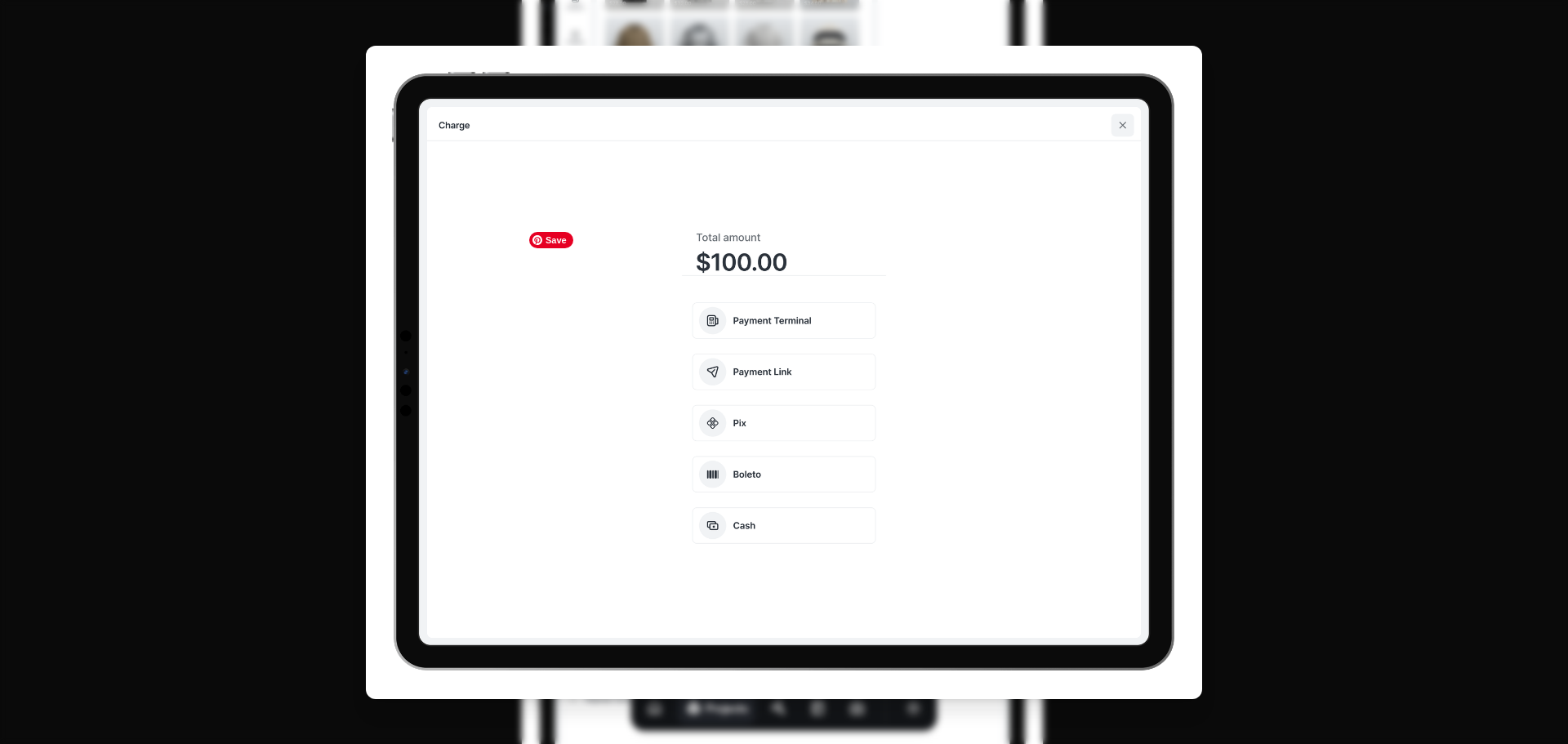
click at [818, 388] on img at bounding box center [783, 372] width 836 height 653
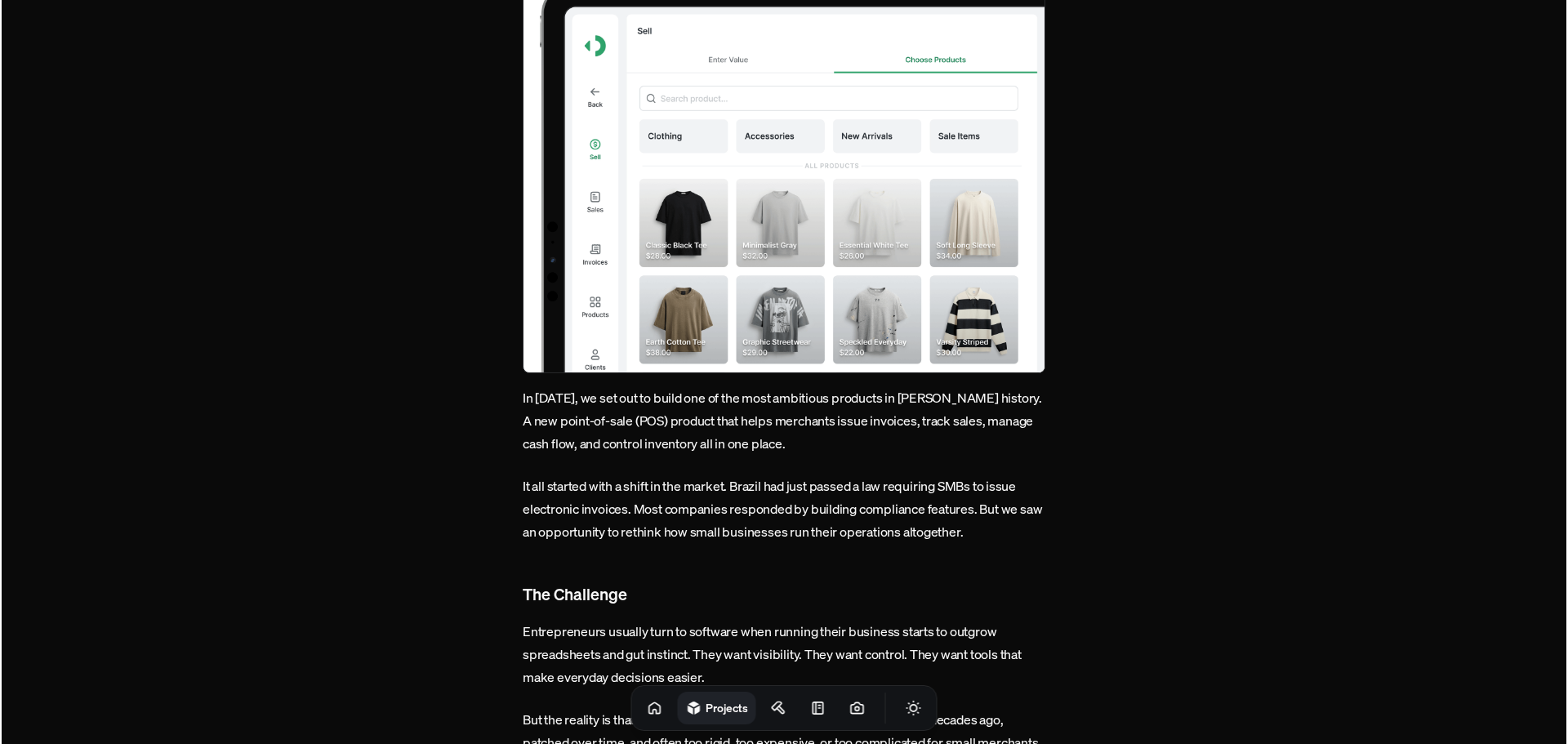
scroll to position [245, 0]
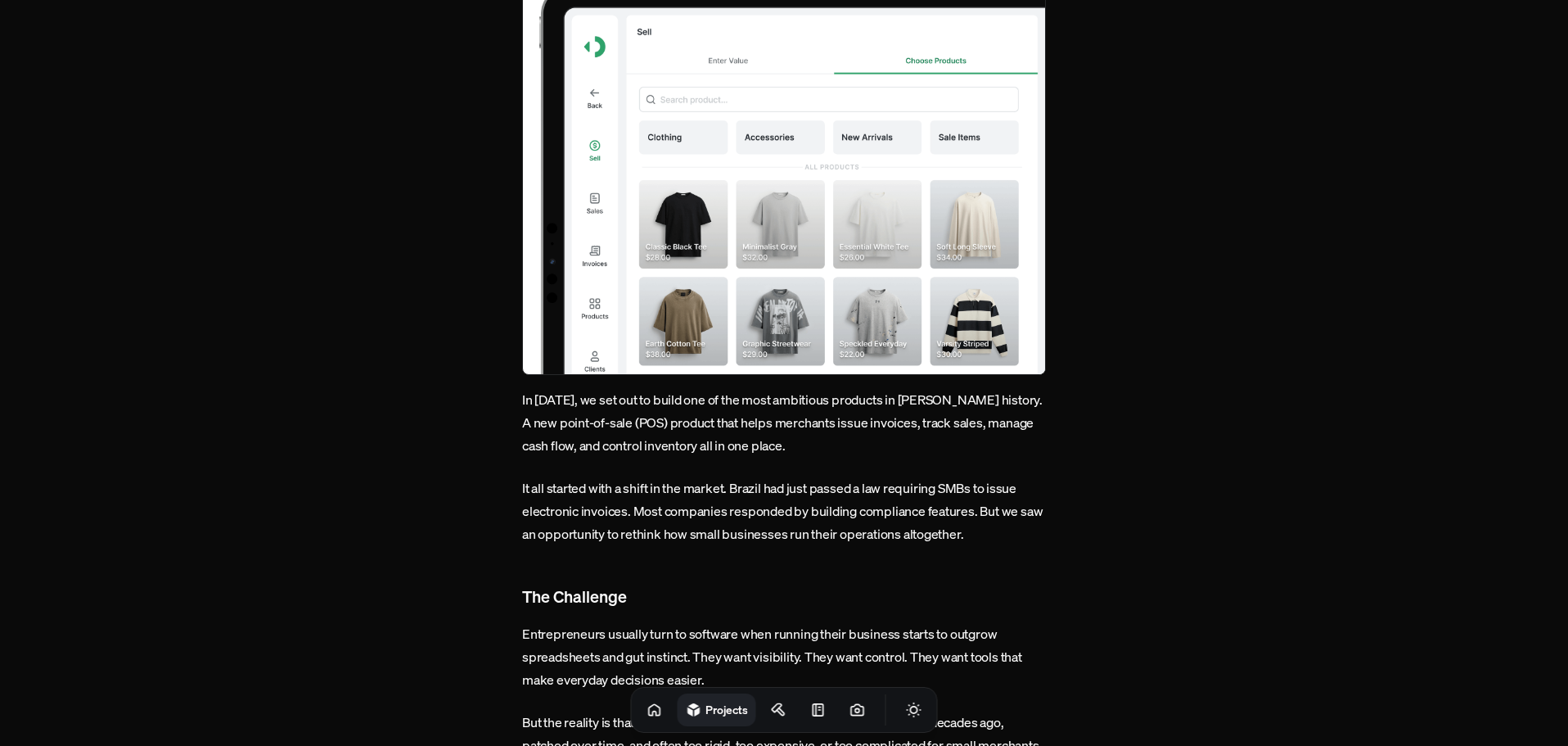
click at [773, 190] on img at bounding box center [783, 170] width 524 height 409
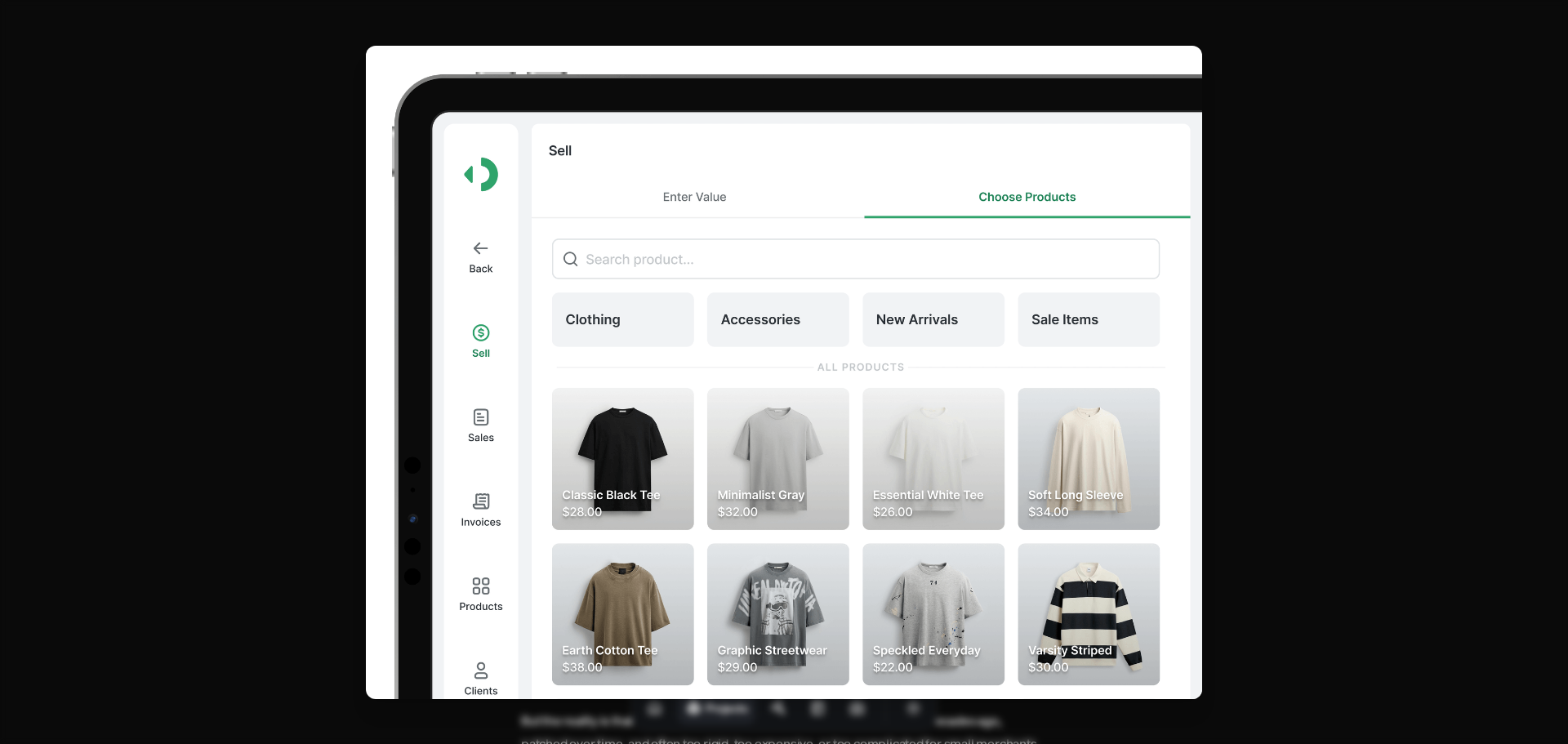
click at [771, 189] on img at bounding box center [783, 372] width 836 height 653
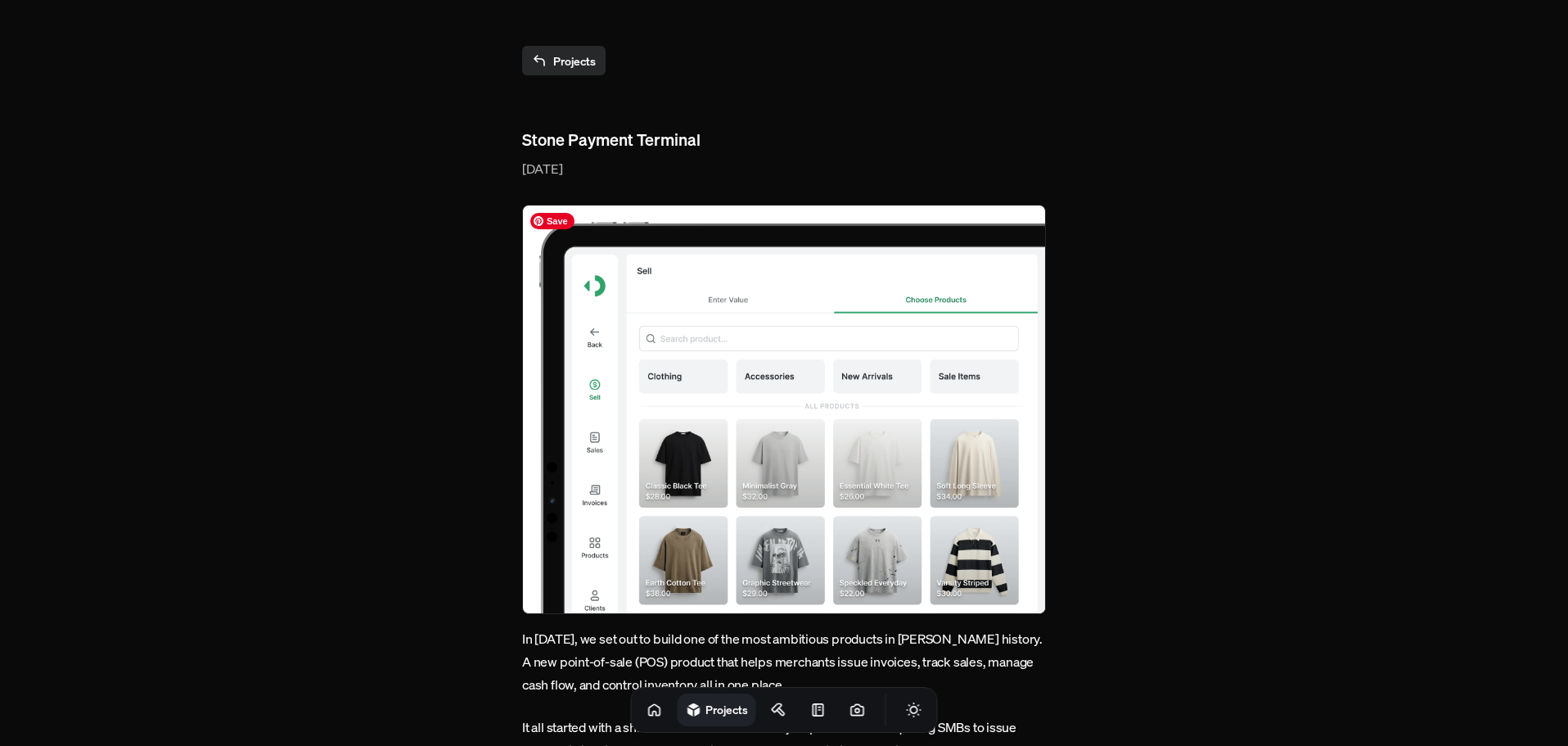
scroll to position [0, 0]
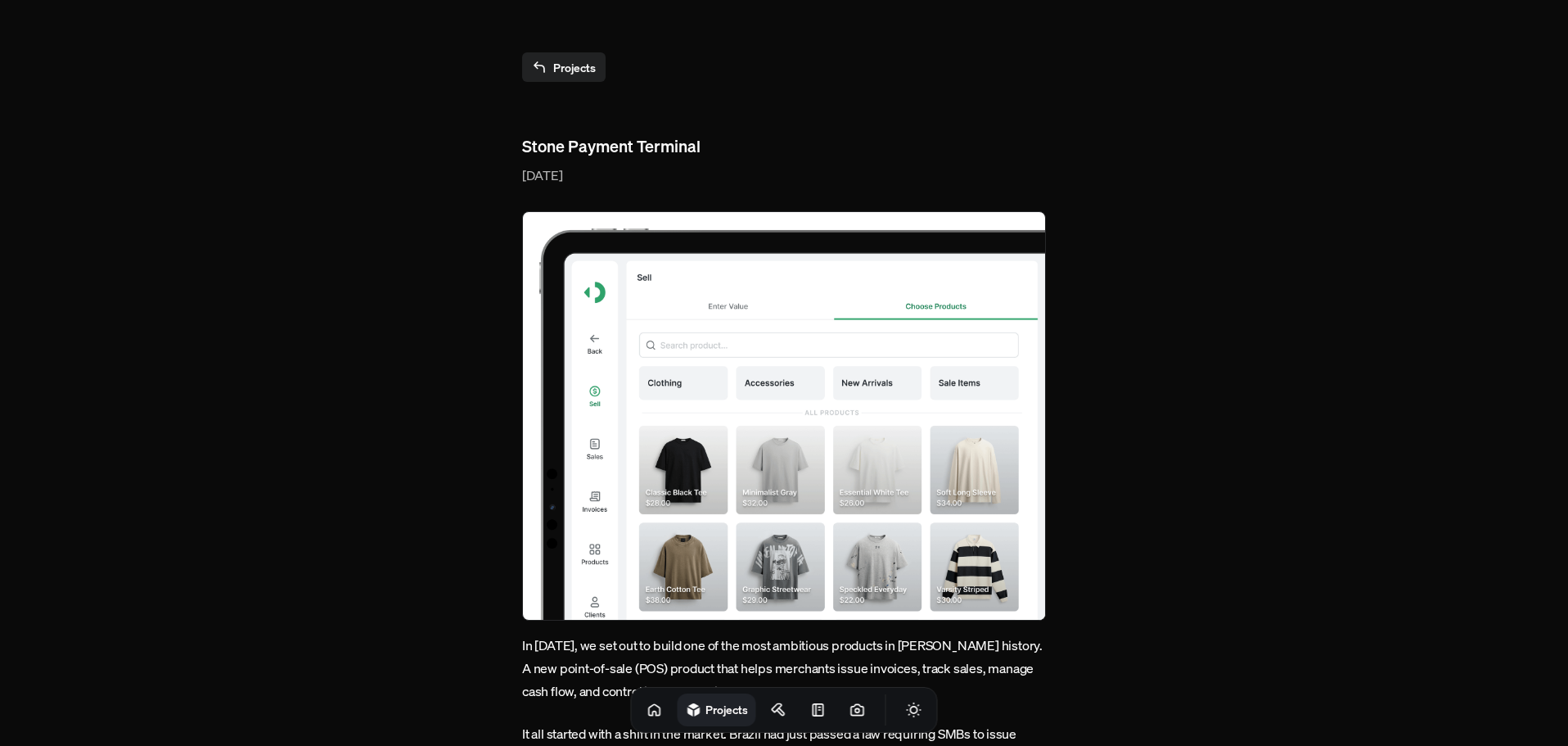
click at [585, 71] on link "Projects" at bounding box center [564, 67] width 83 height 29
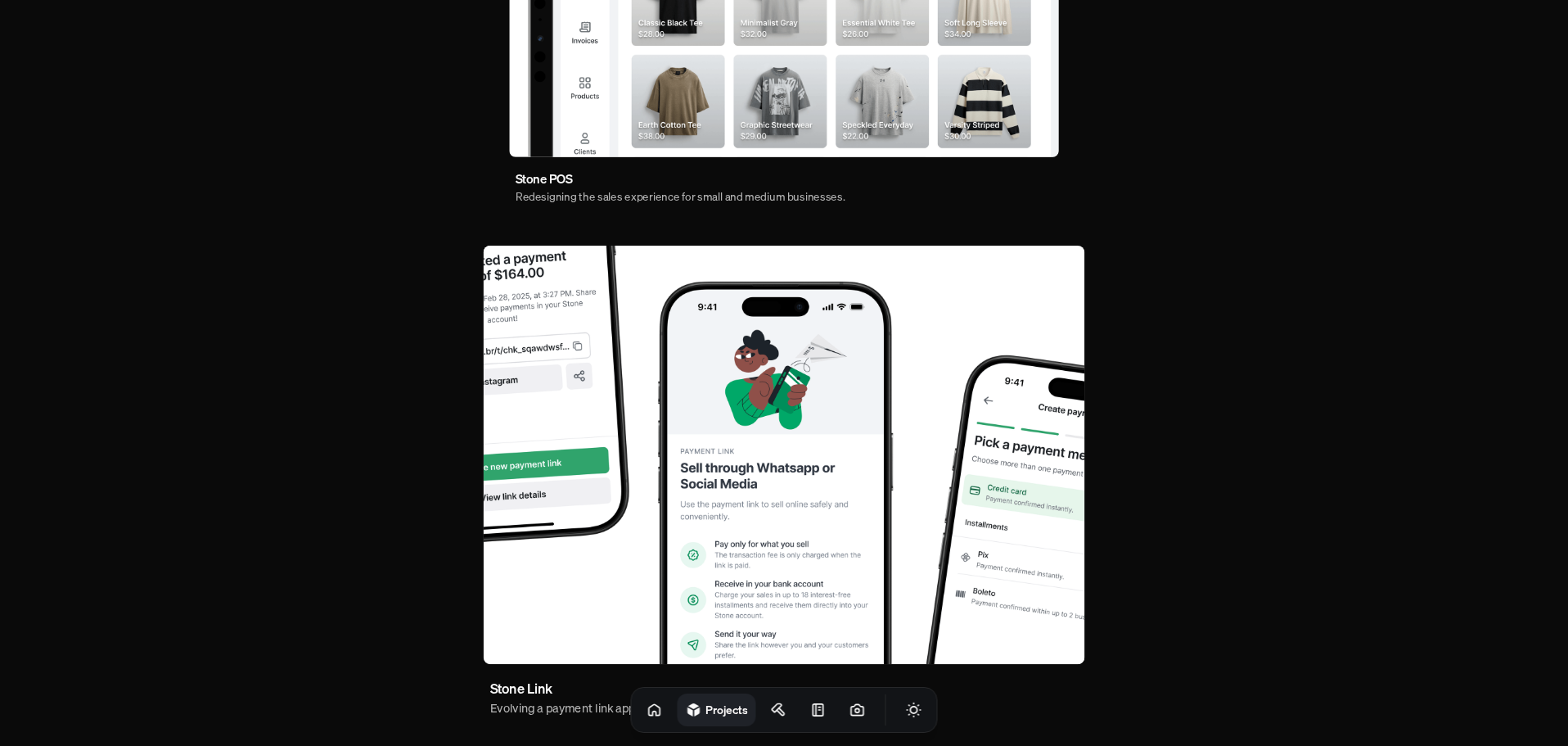
scroll to position [491, 0]
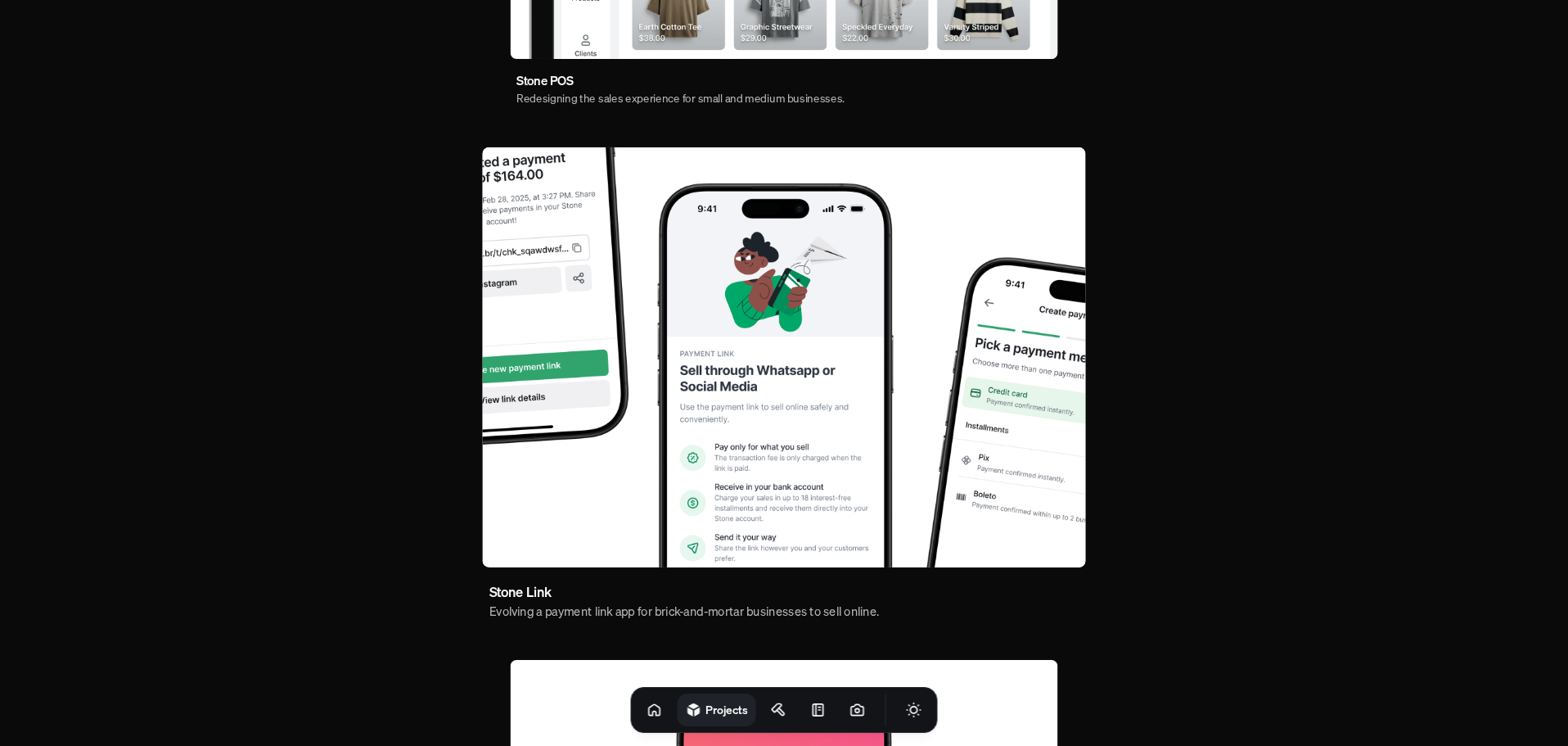
click at [620, 245] on img at bounding box center [783, 357] width 603 height 420
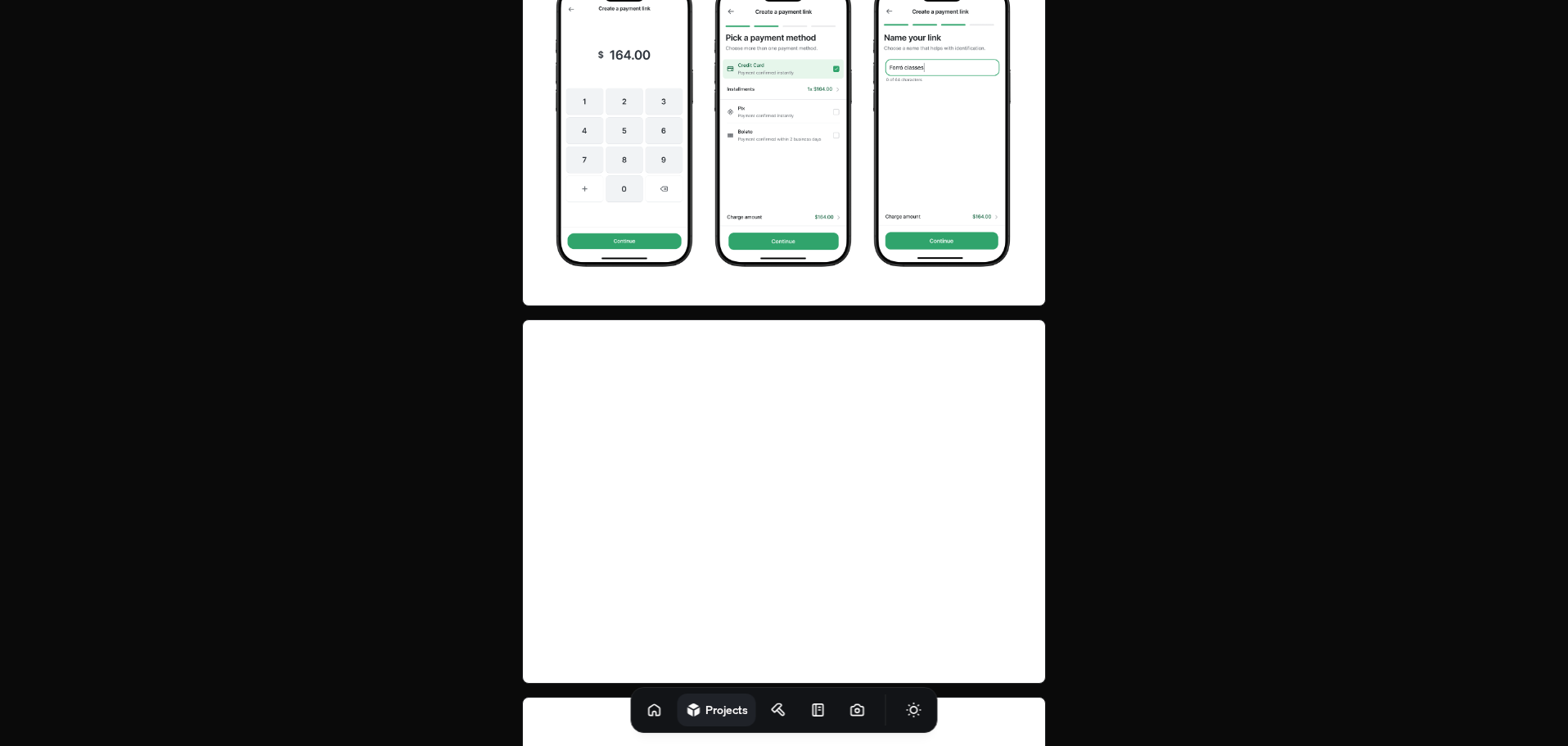
scroll to position [2783, 0]
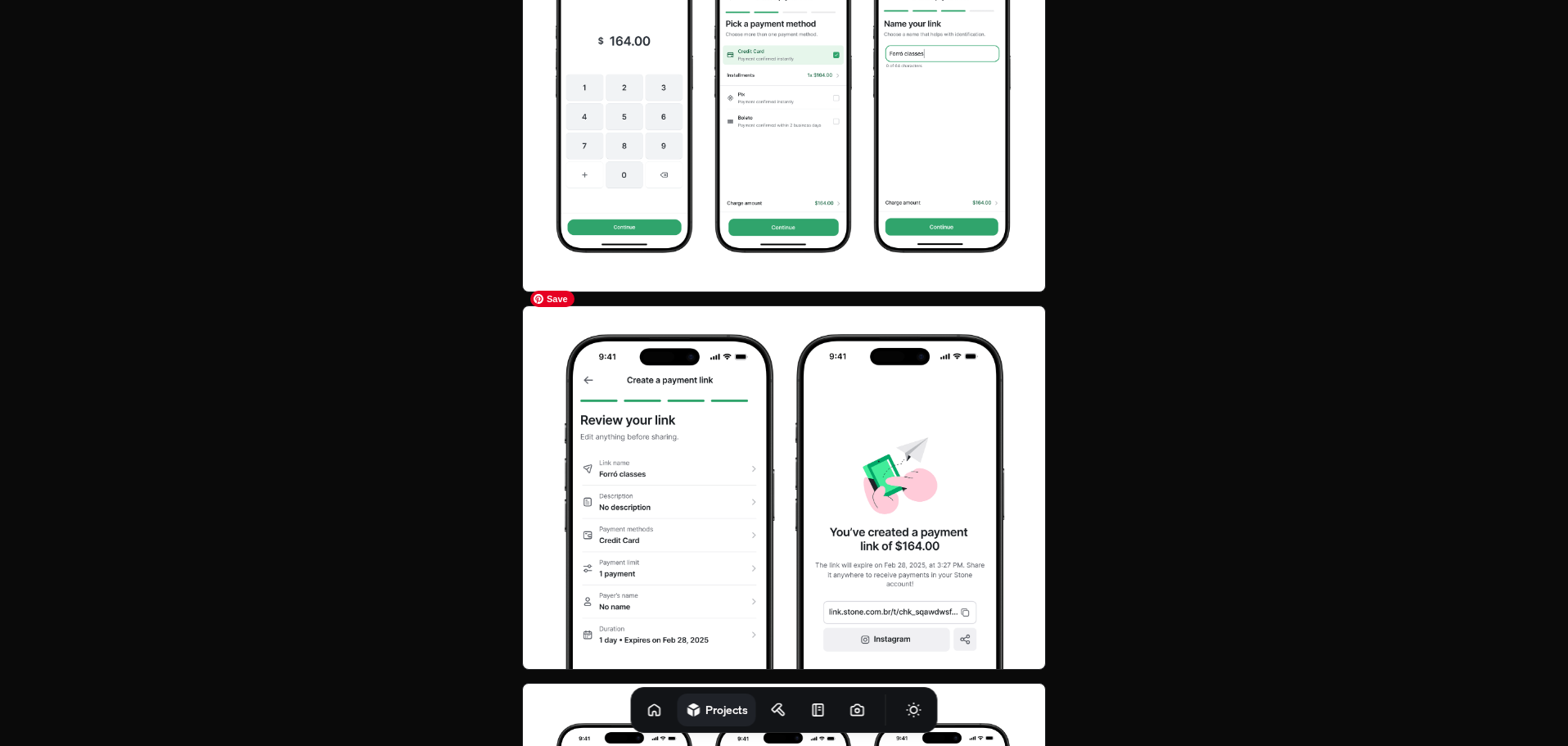
click at [742, 399] on img at bounding box center [783, 487] width 524 height 365
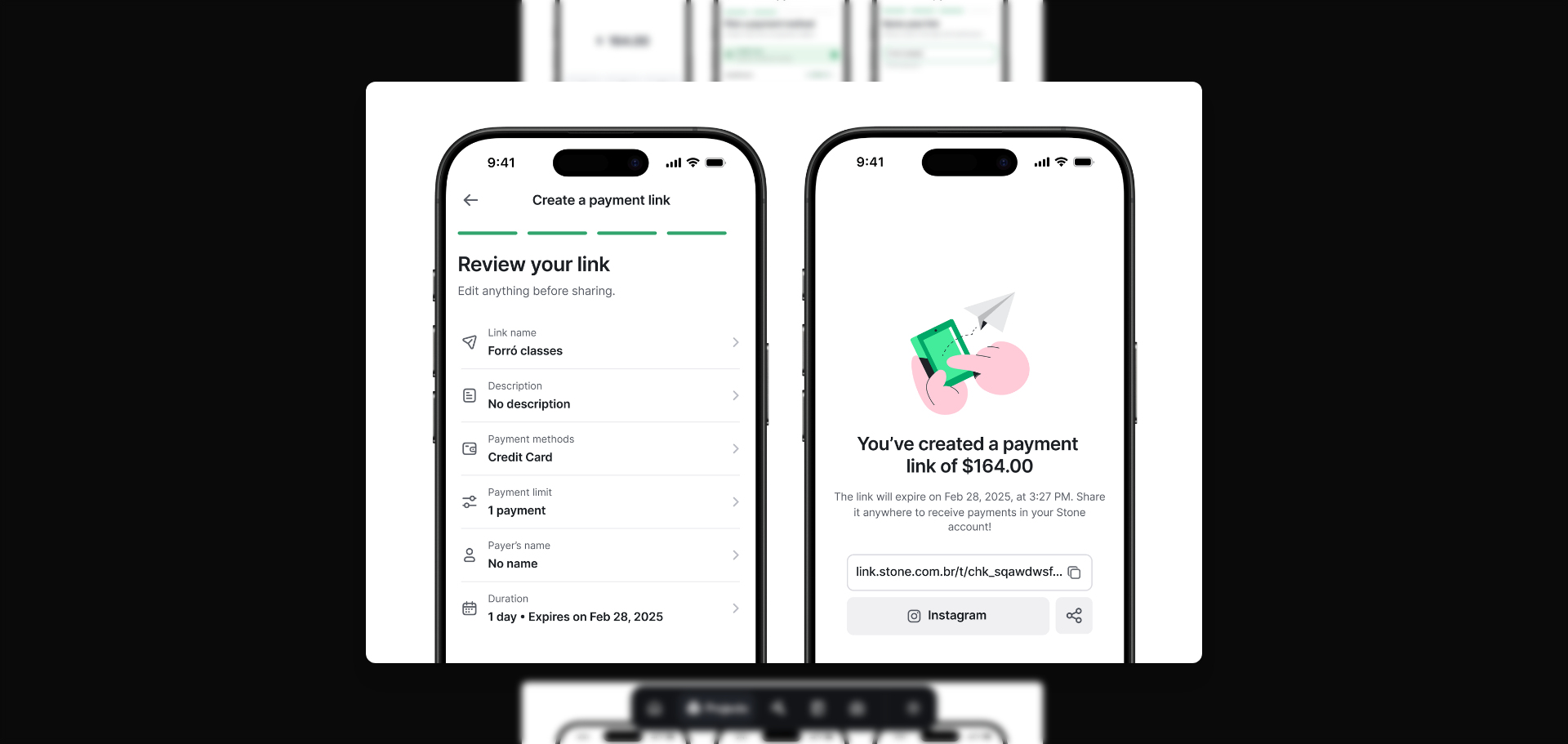
click at [741, 398] on img at bounding box center [783, 372] width 836 height 581
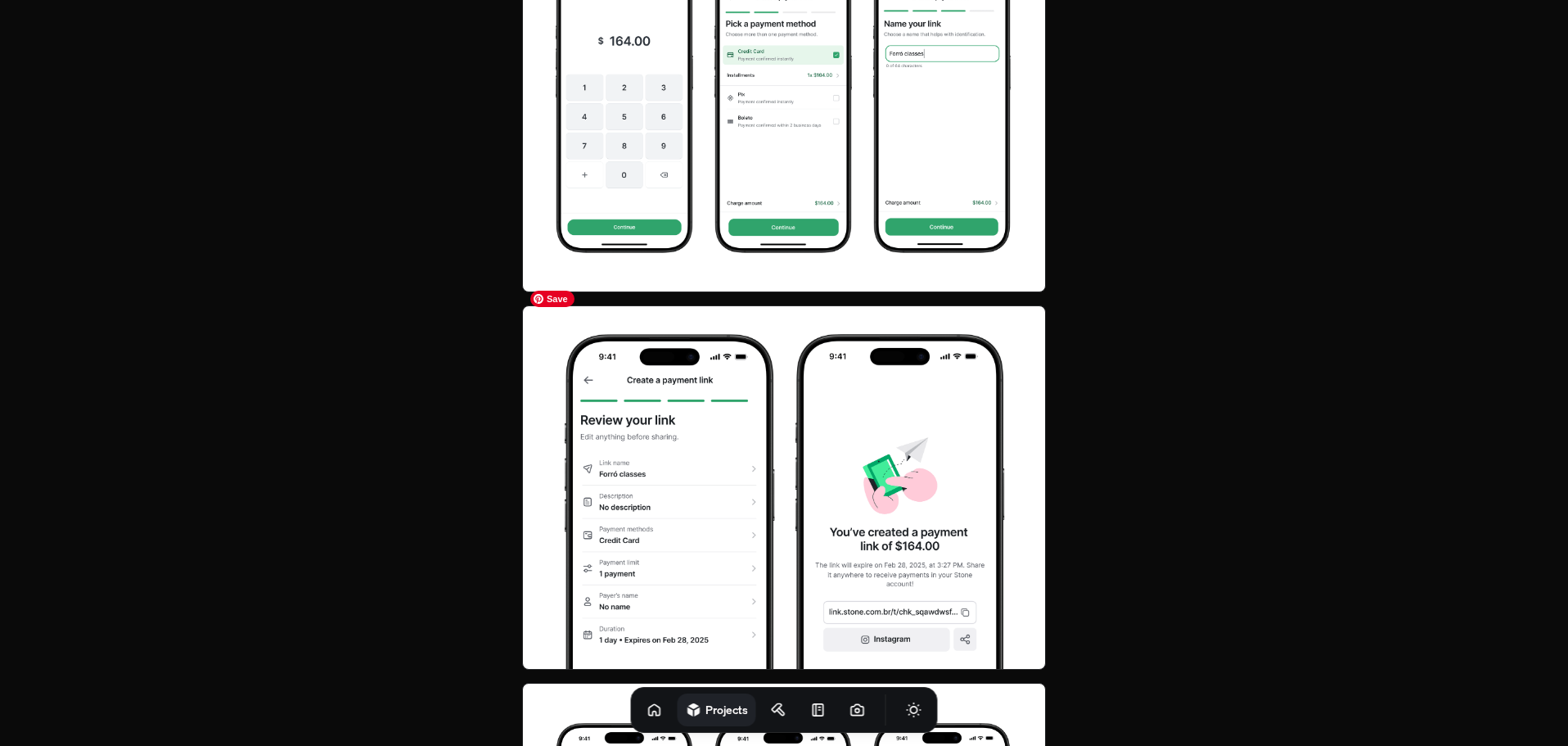
click at [742, 399] on img at bounding box center [783, 487] width 524 height 365
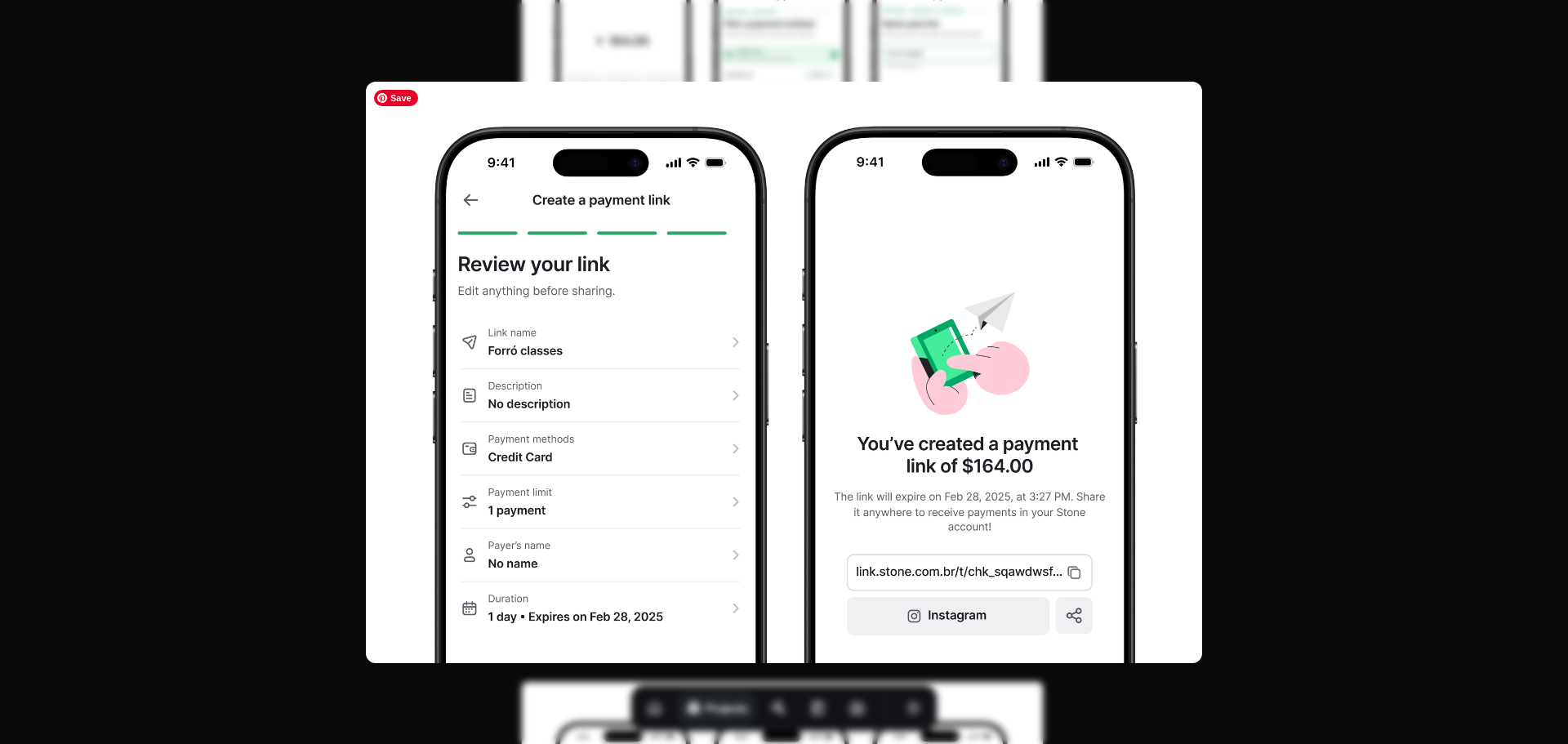
click at [1071, 398] on img at bounding box center [783, 372] width 836 height 581
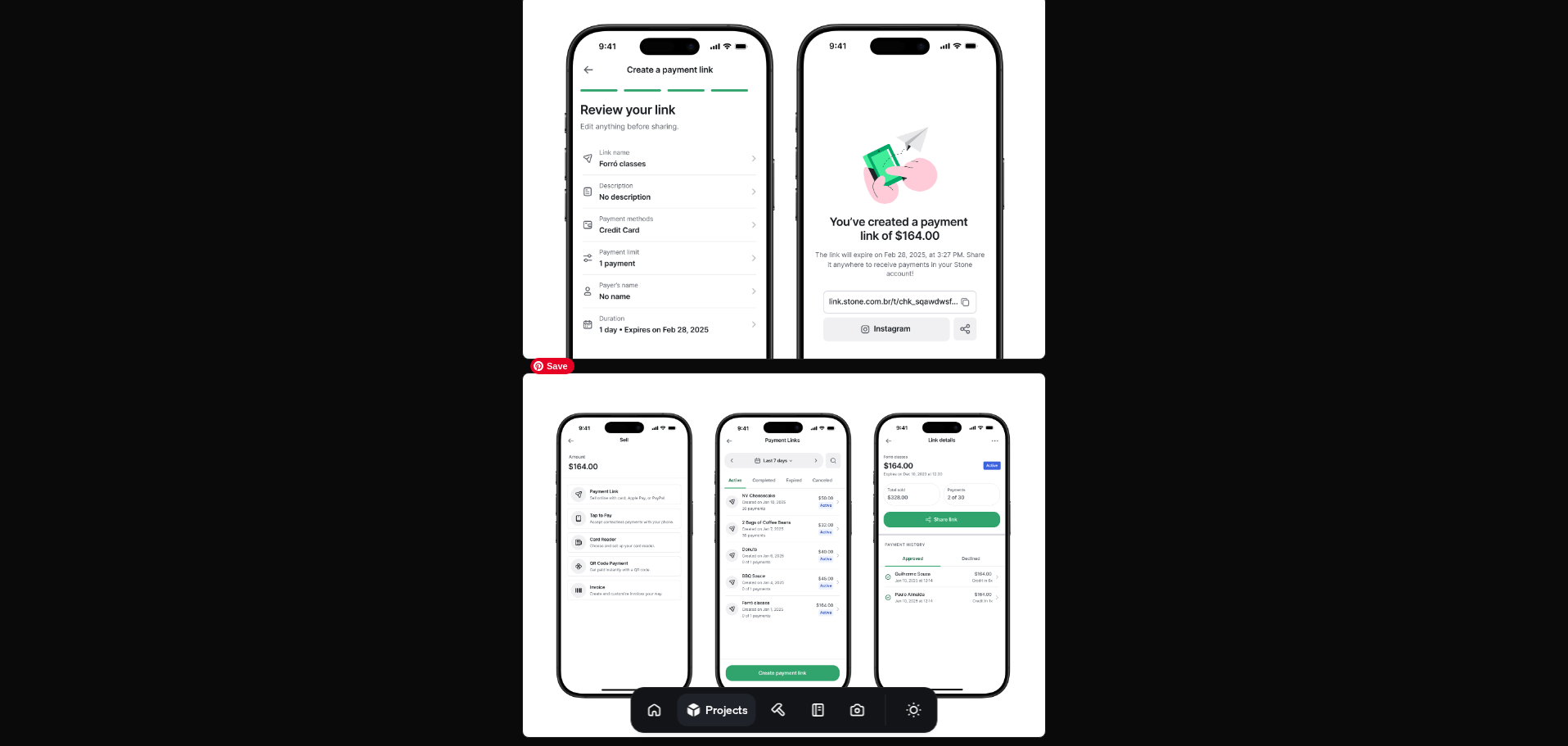
scroll to position [3192, 0]
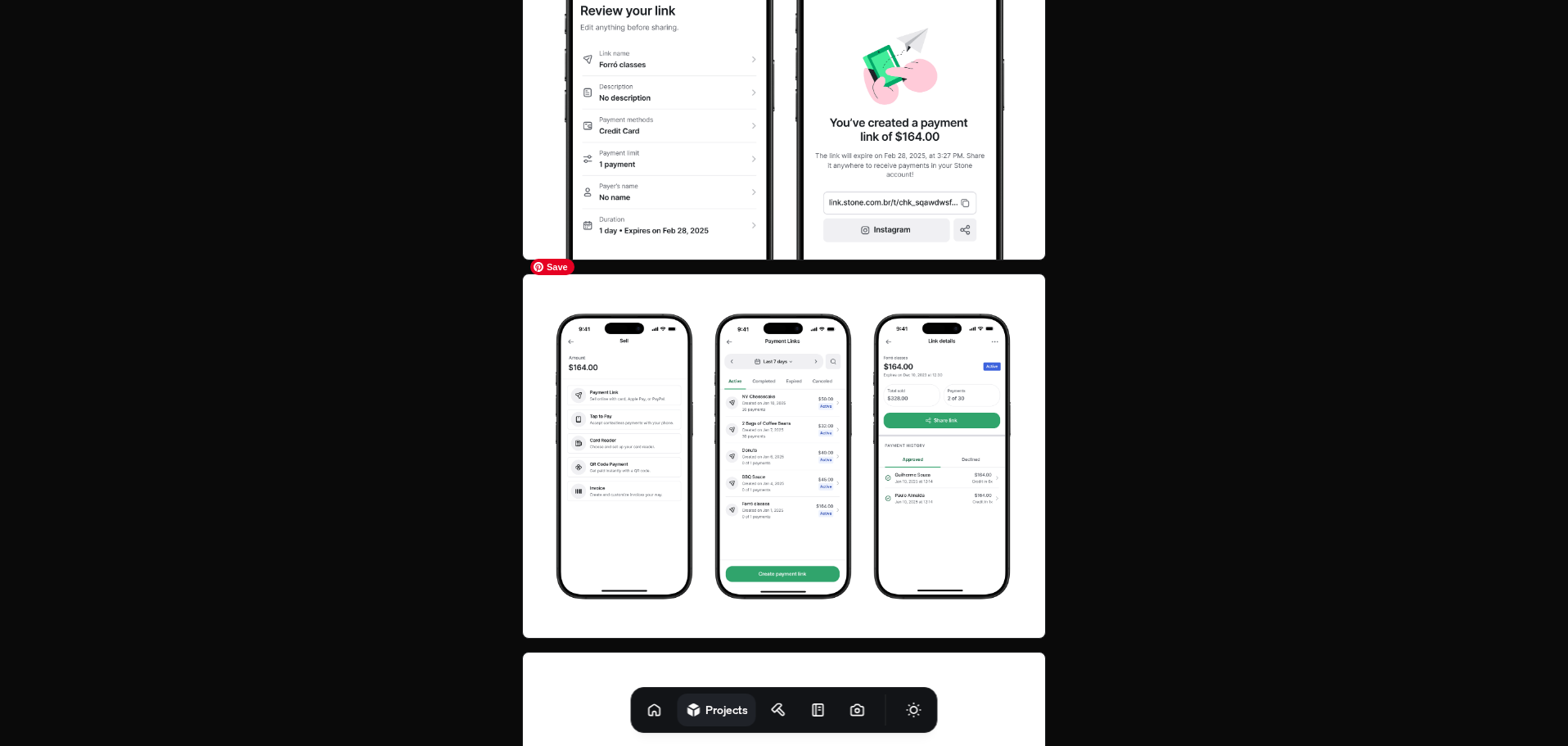
click at [952, 451] on img at bounding box center [783, 456] width 524 height 365
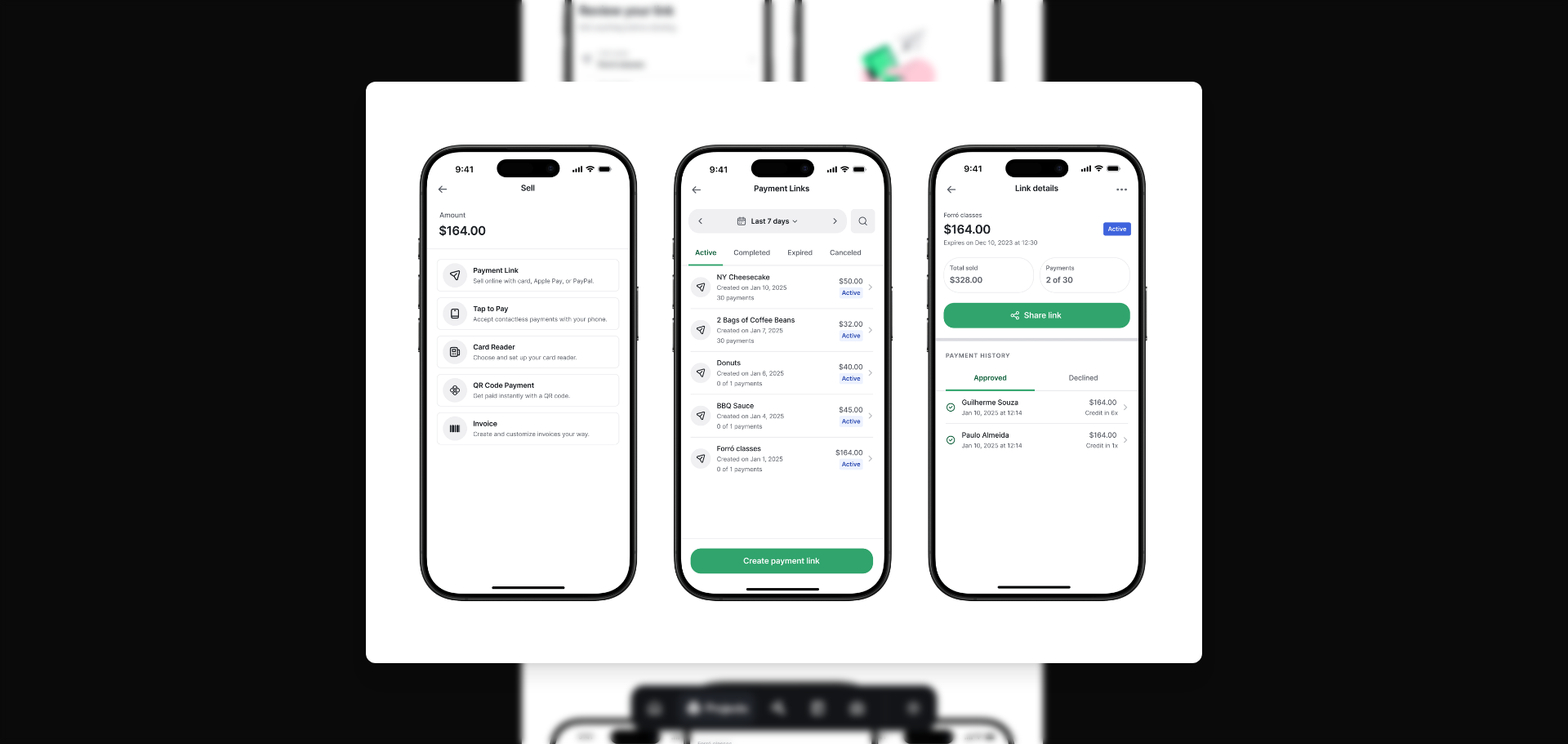
click at [1090, 193] on img at bounding box center [783, 372] width 836 height 581
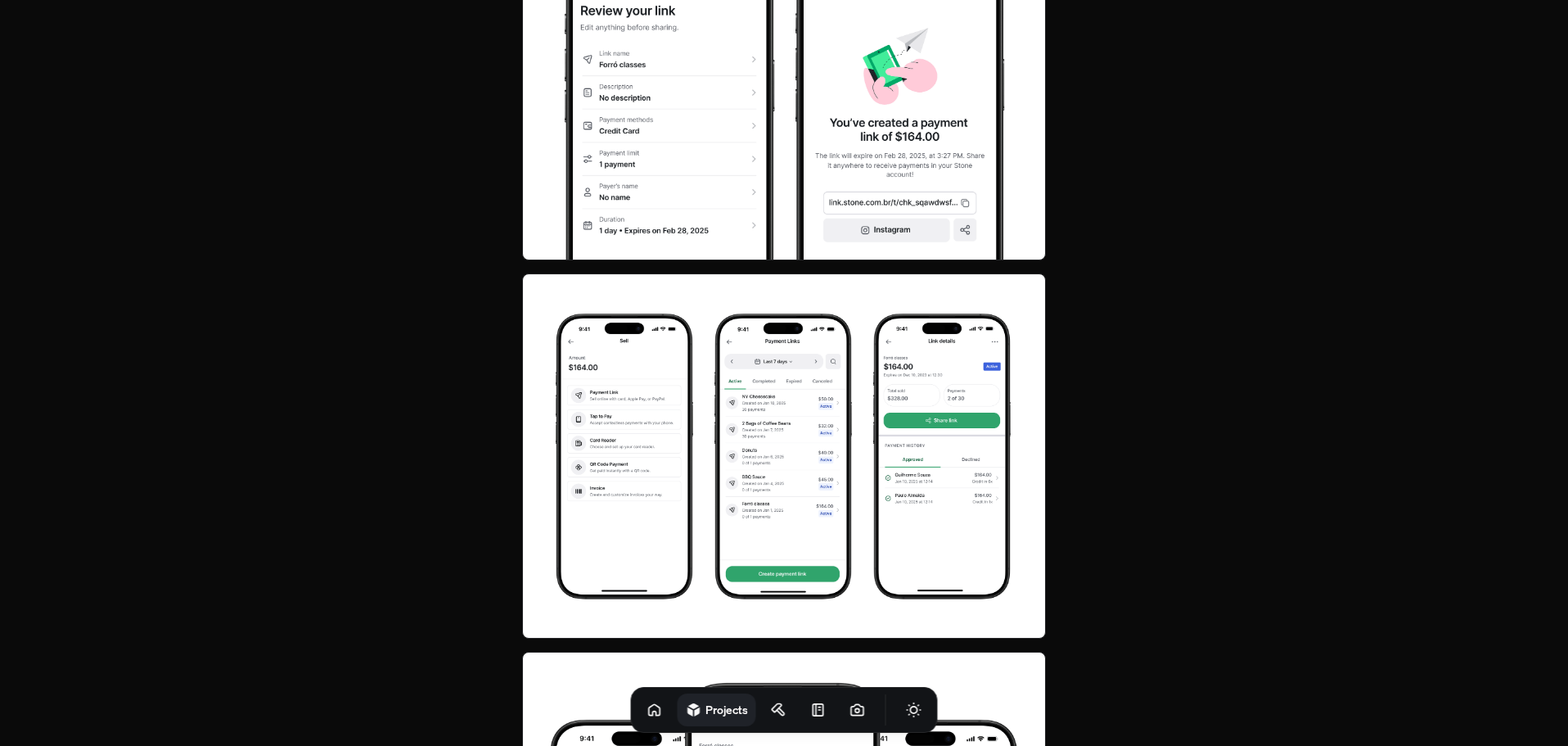
click at [807, 502] on img at bounding box center [783, 456] width 524 height 365
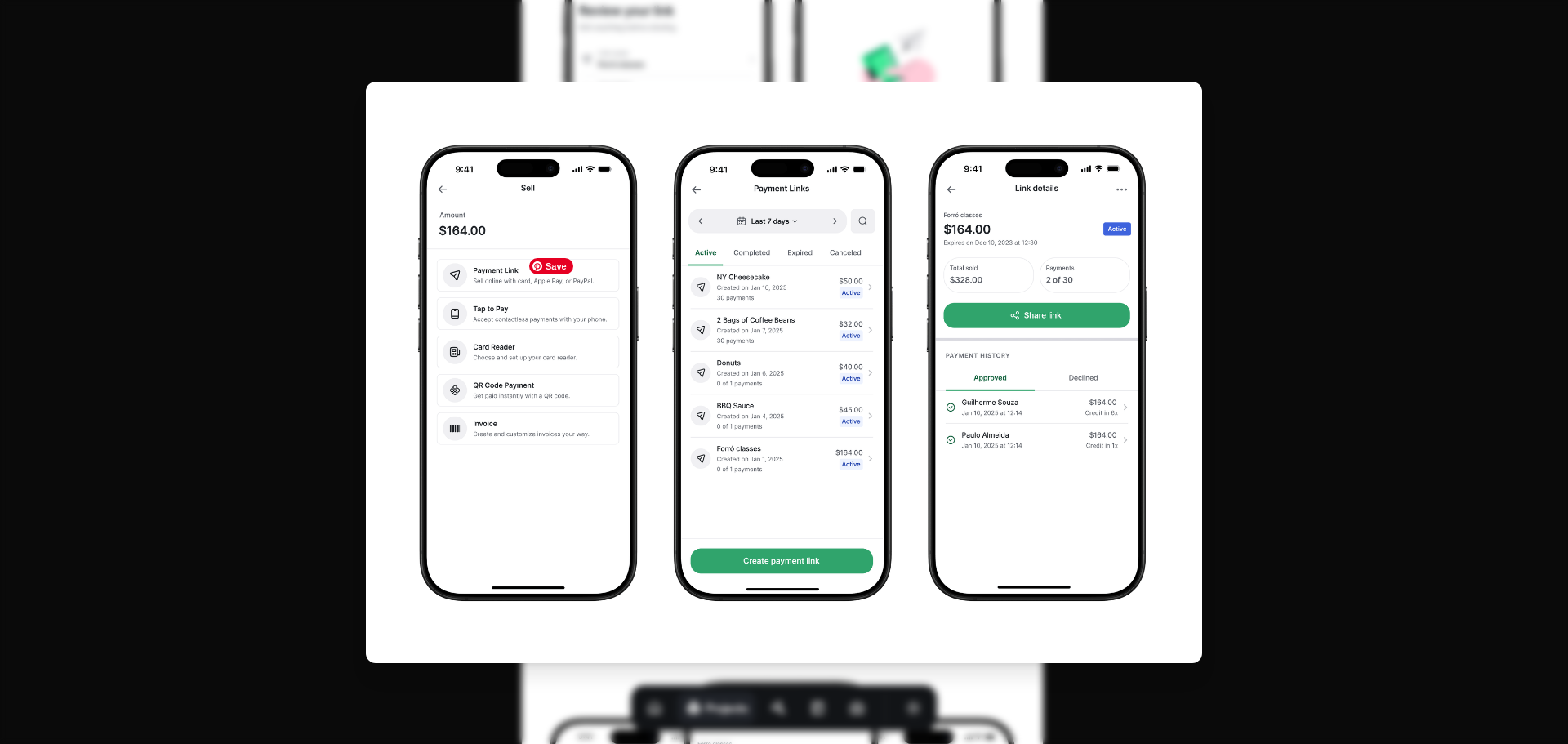
click at [805, 501] on img at bounding box center [783, 372] width 836 height 581
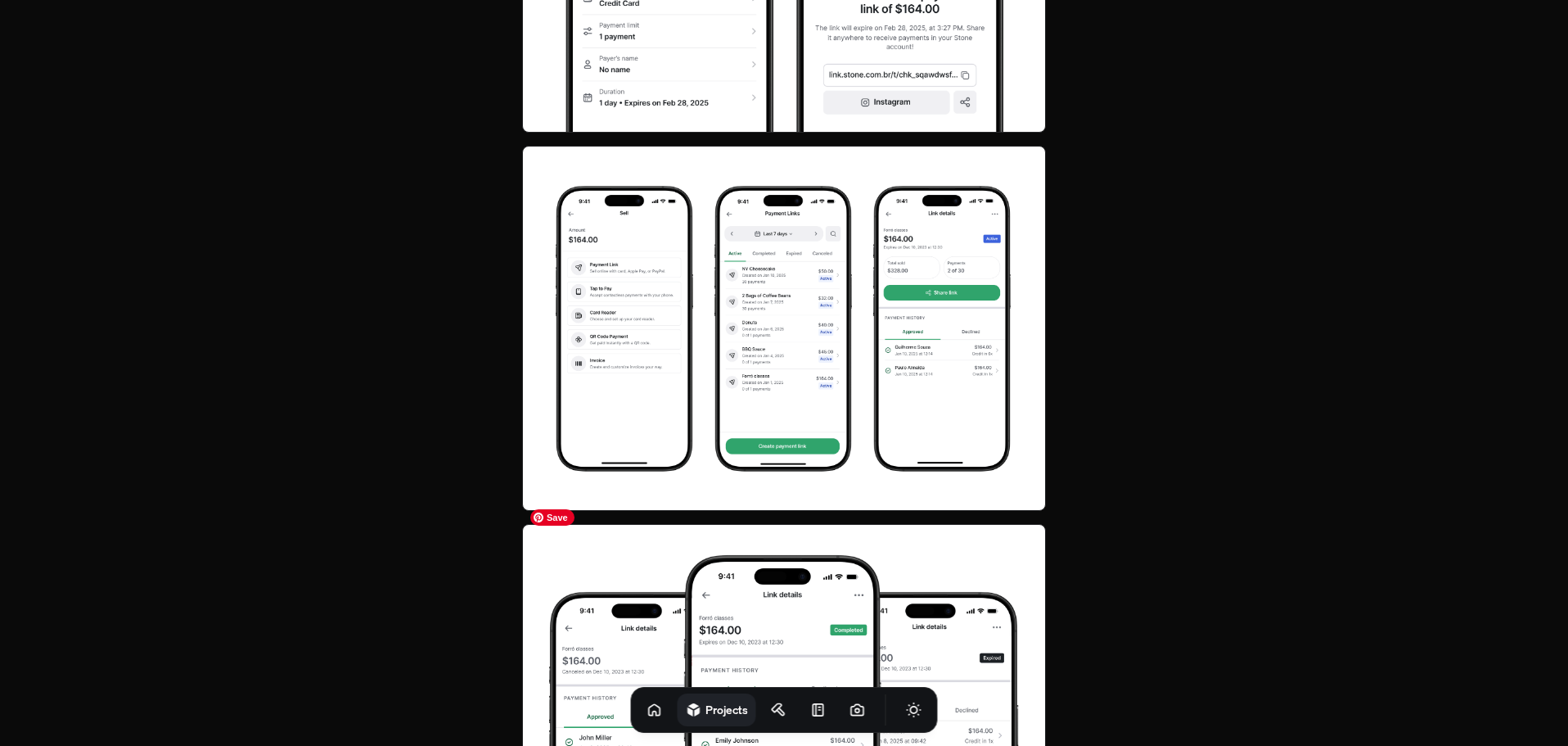
scroll to position [3355, 0]
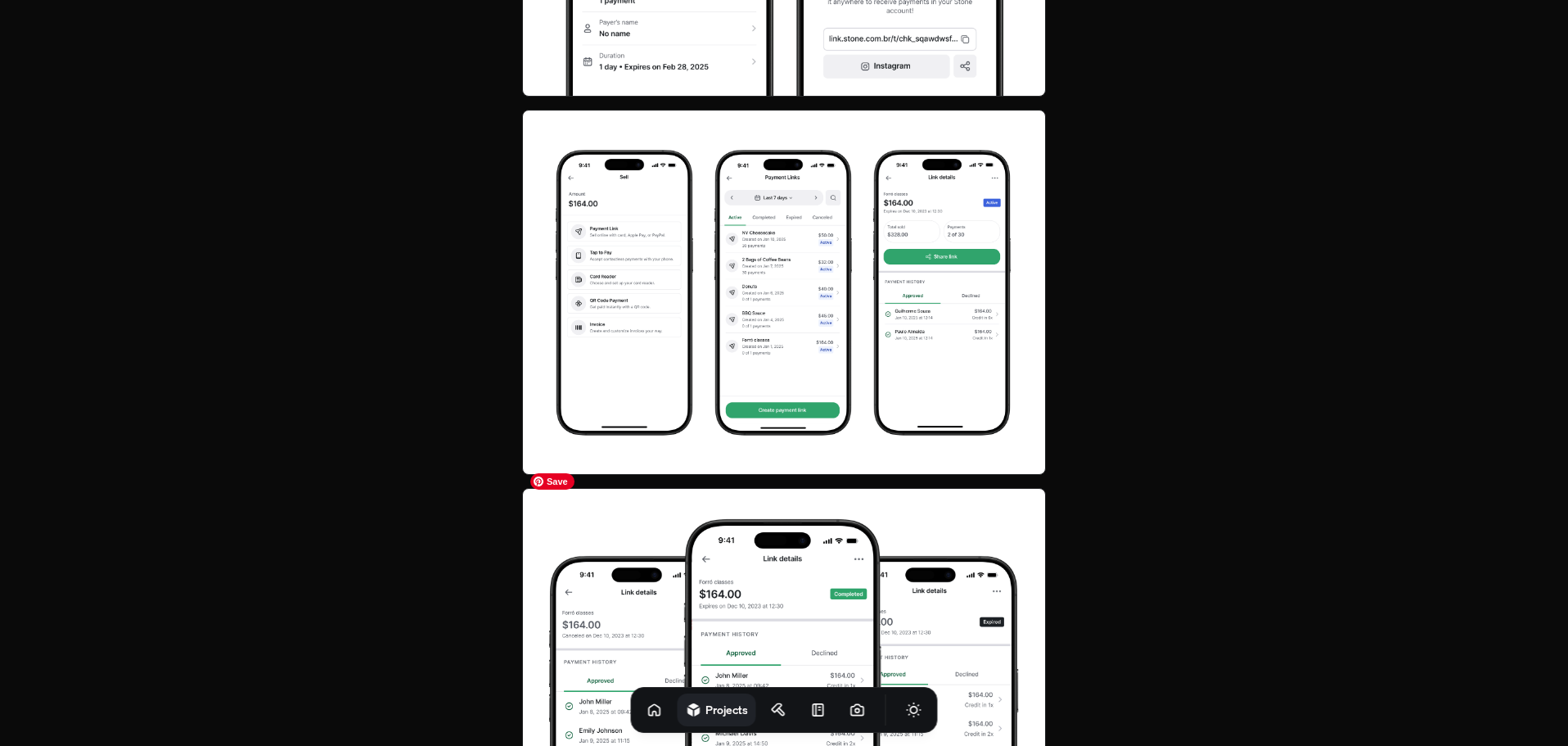
click at [870, 266] on img at bounding box center [783, 292] width 524 height 365
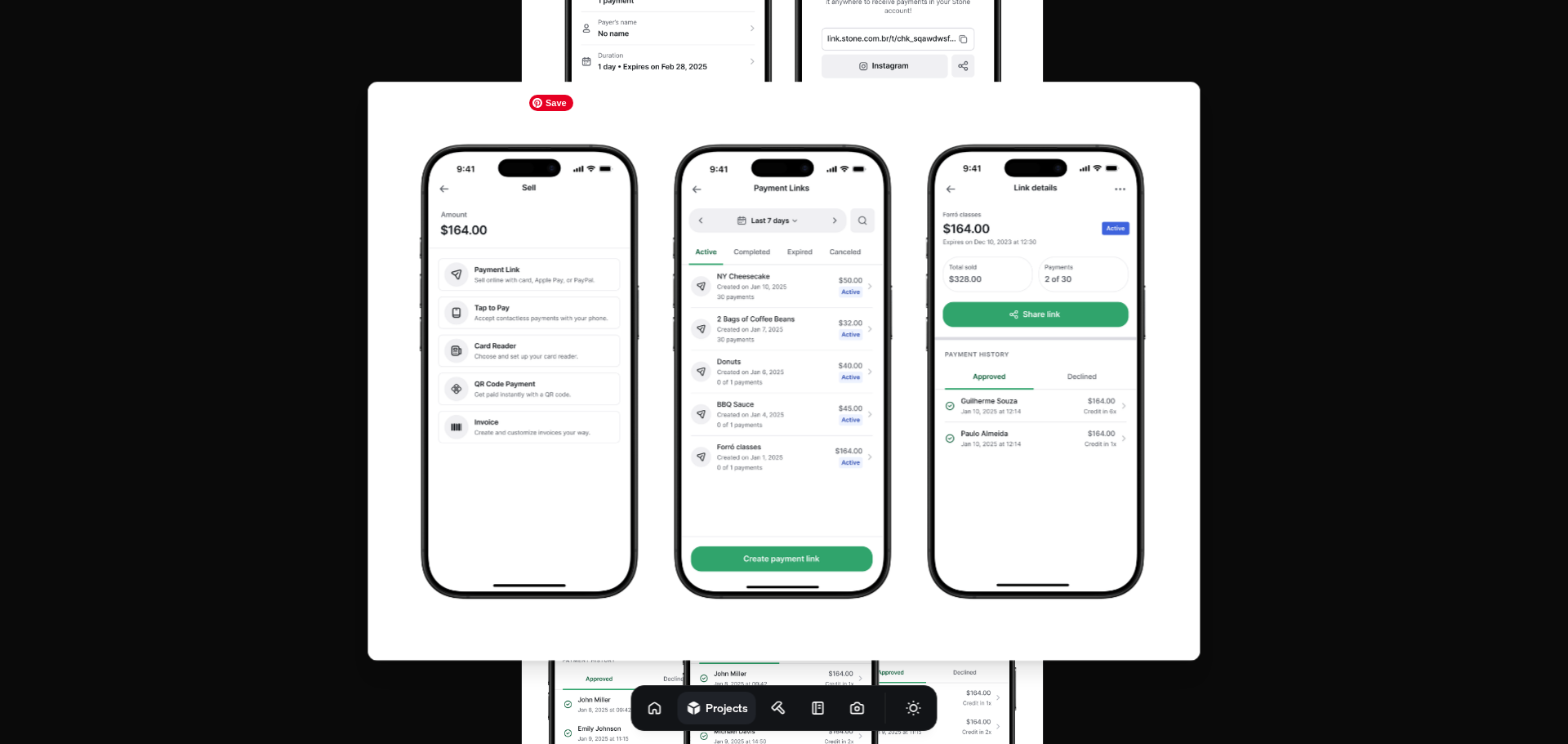
click at [868, 265] on img at bounding box center [783, 370] width 832 height 578
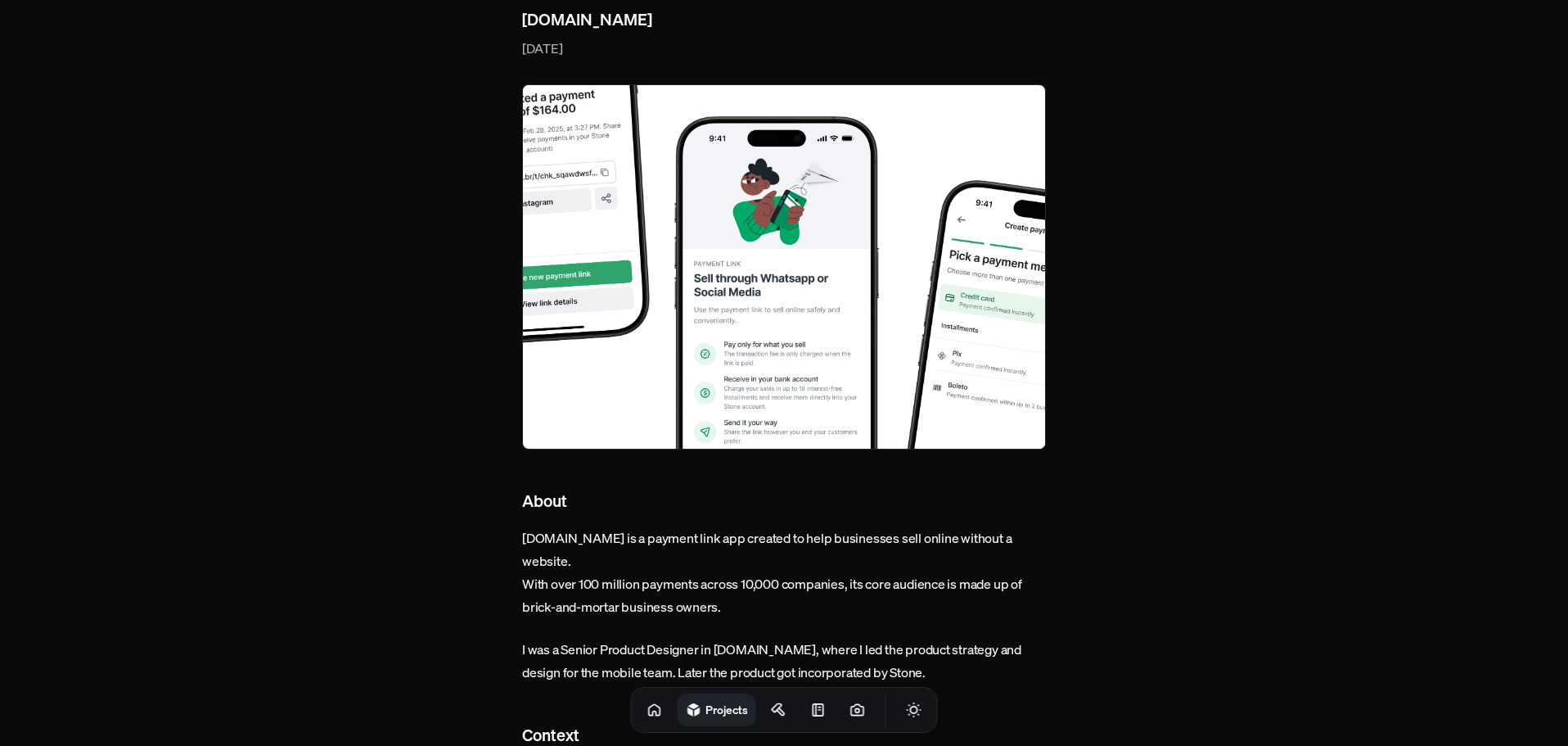
scroll to position [82, 0]
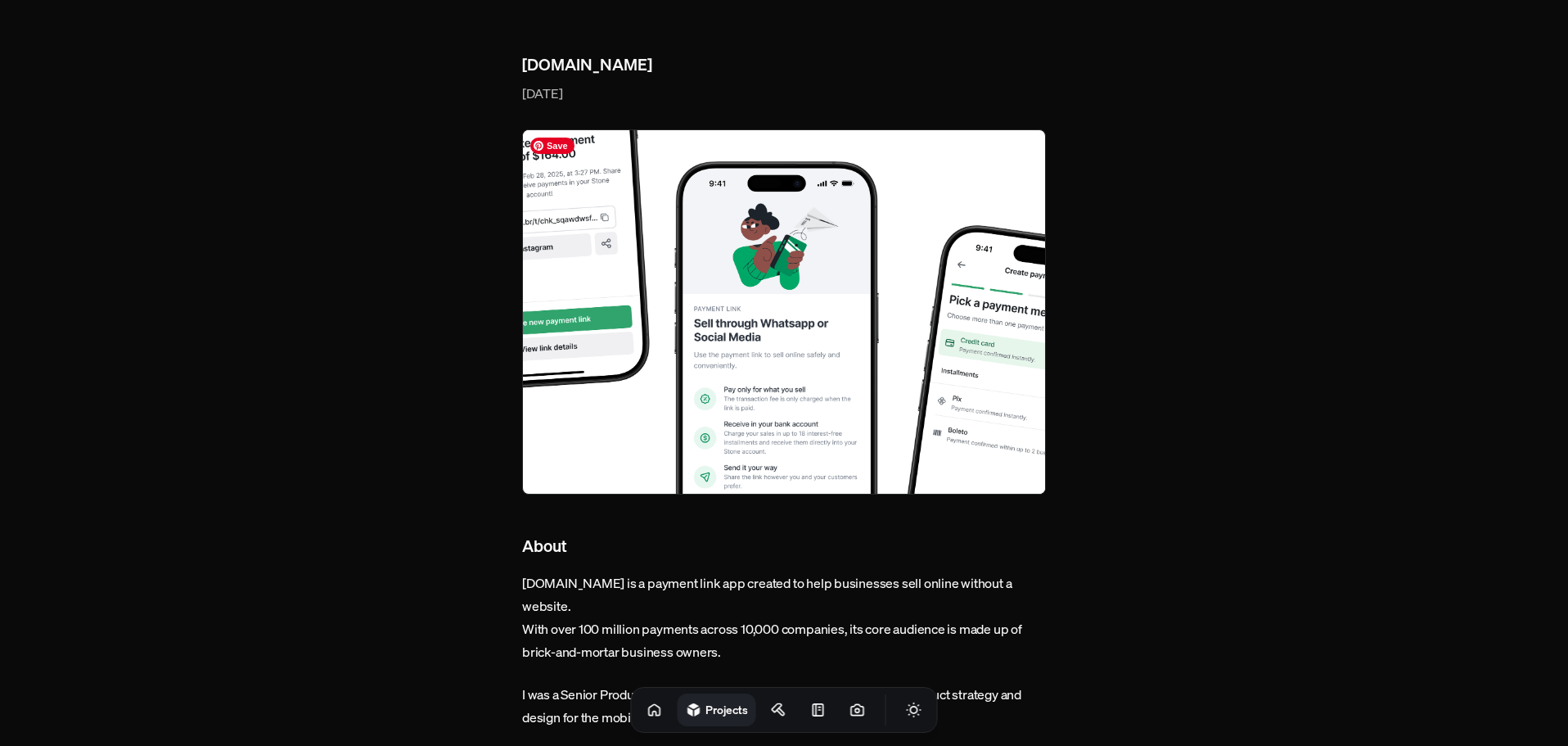
click at [656, 289] on img at bounding box center [783, 311] width 524 height 365
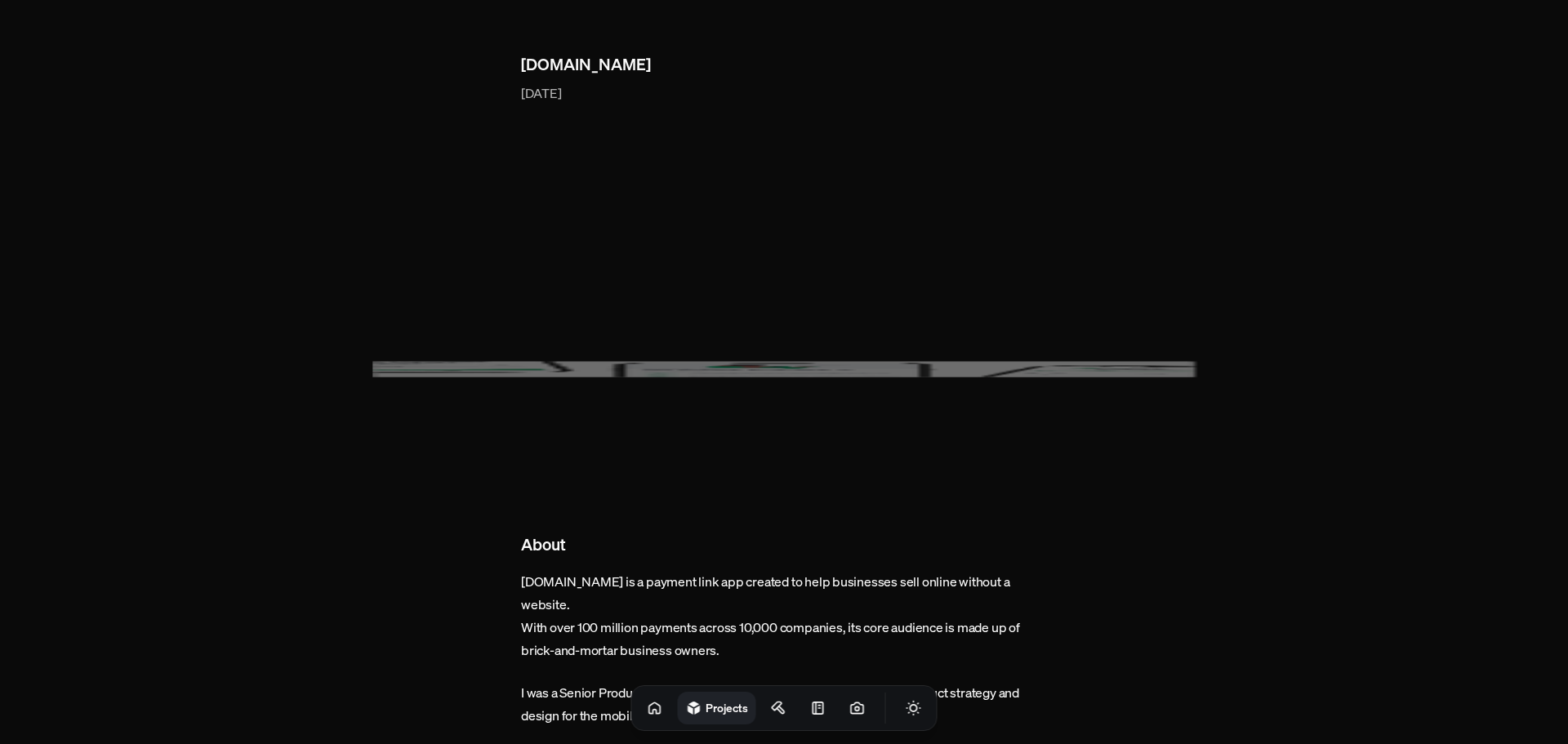
click at [654, 288] on div at bounding box center [784, 372] width 1568 height 744
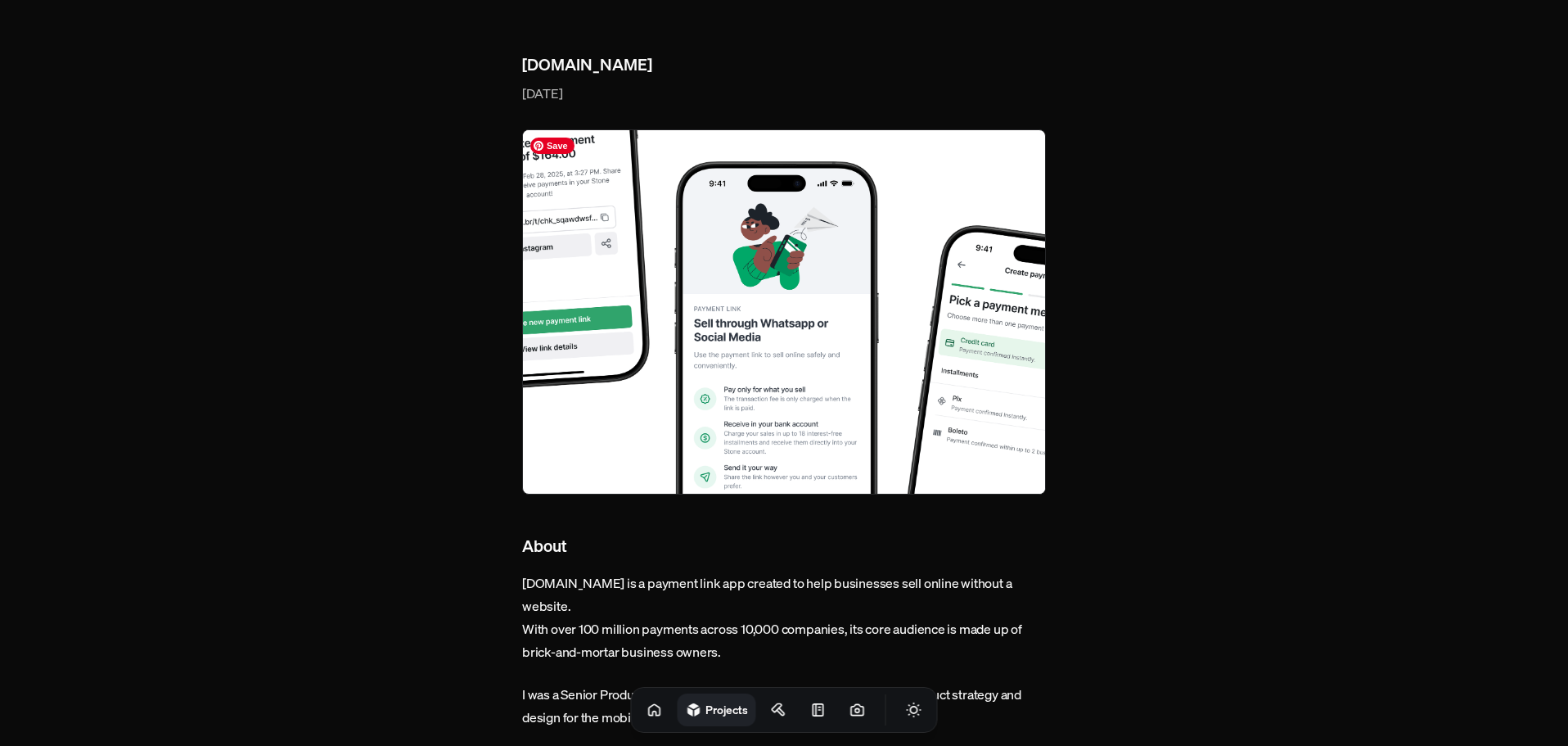
click at [655, 289] on img at bounding box center [783, 311] width 524 height 365
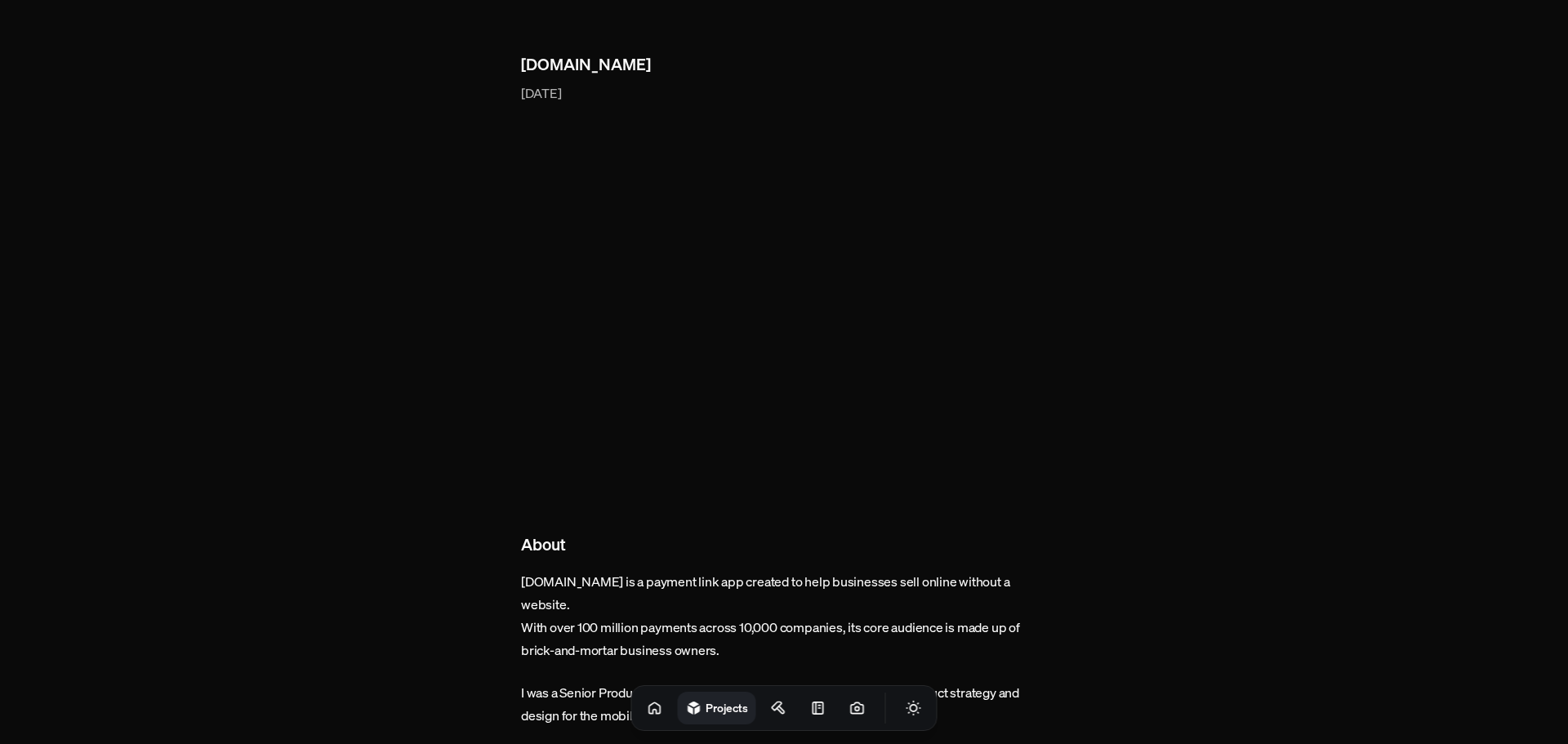
click at [654, 288] on div at bounding box center [784, 372] width 1568 height 744
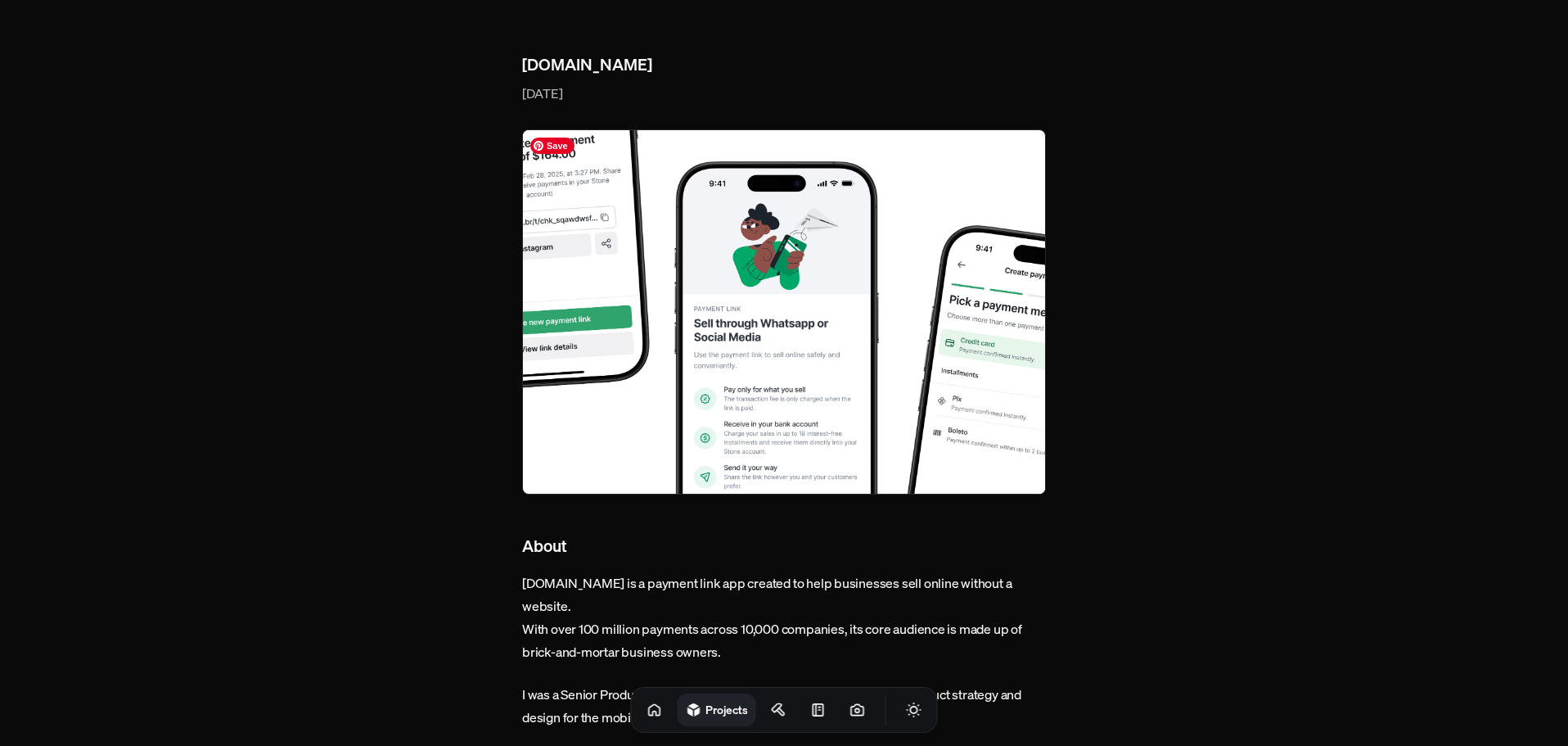
click at [655, 289] on img at bounding box center [783, 311] width 524 height 365
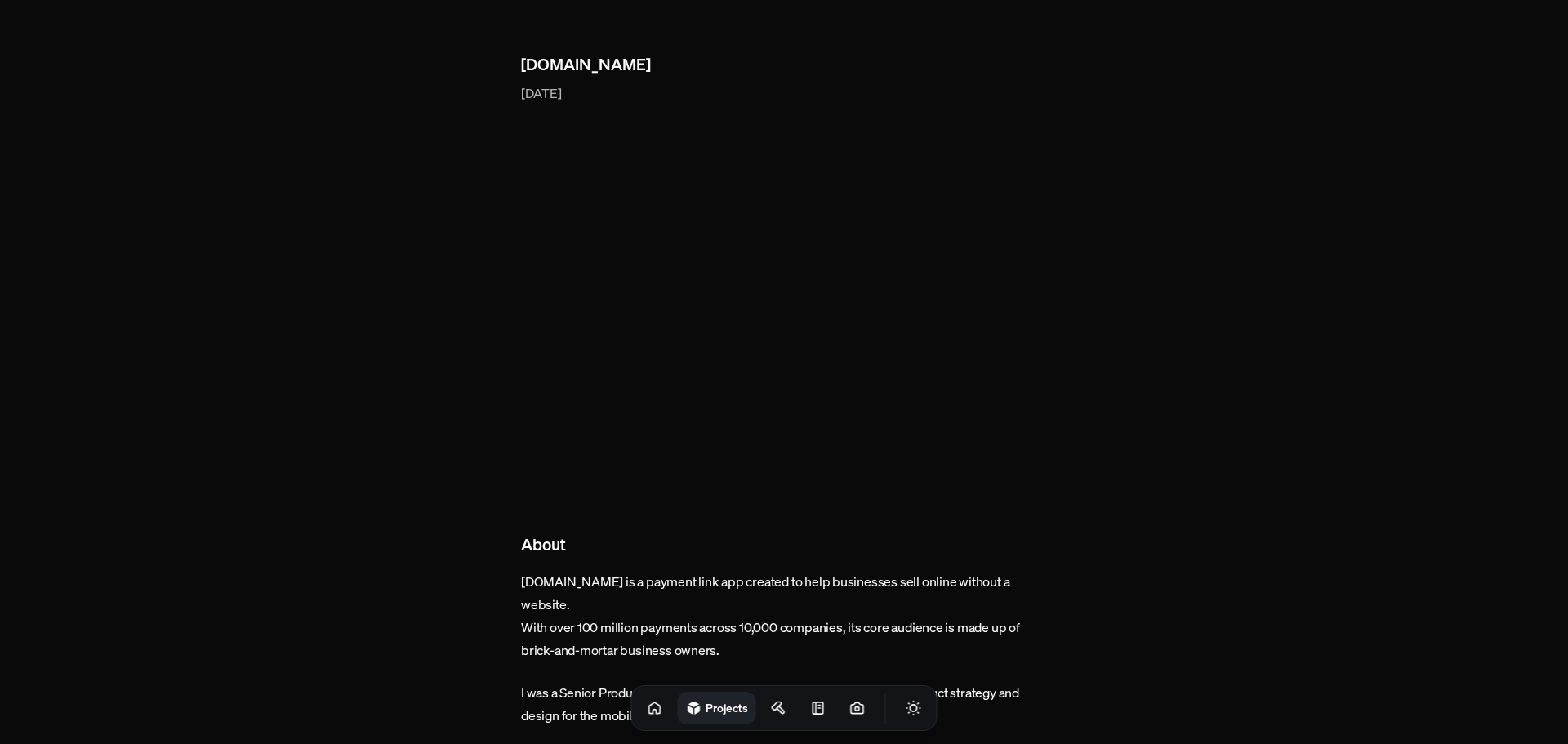
click at [654, 288] on div at bounding box center [784, 372] width 1568 height 744
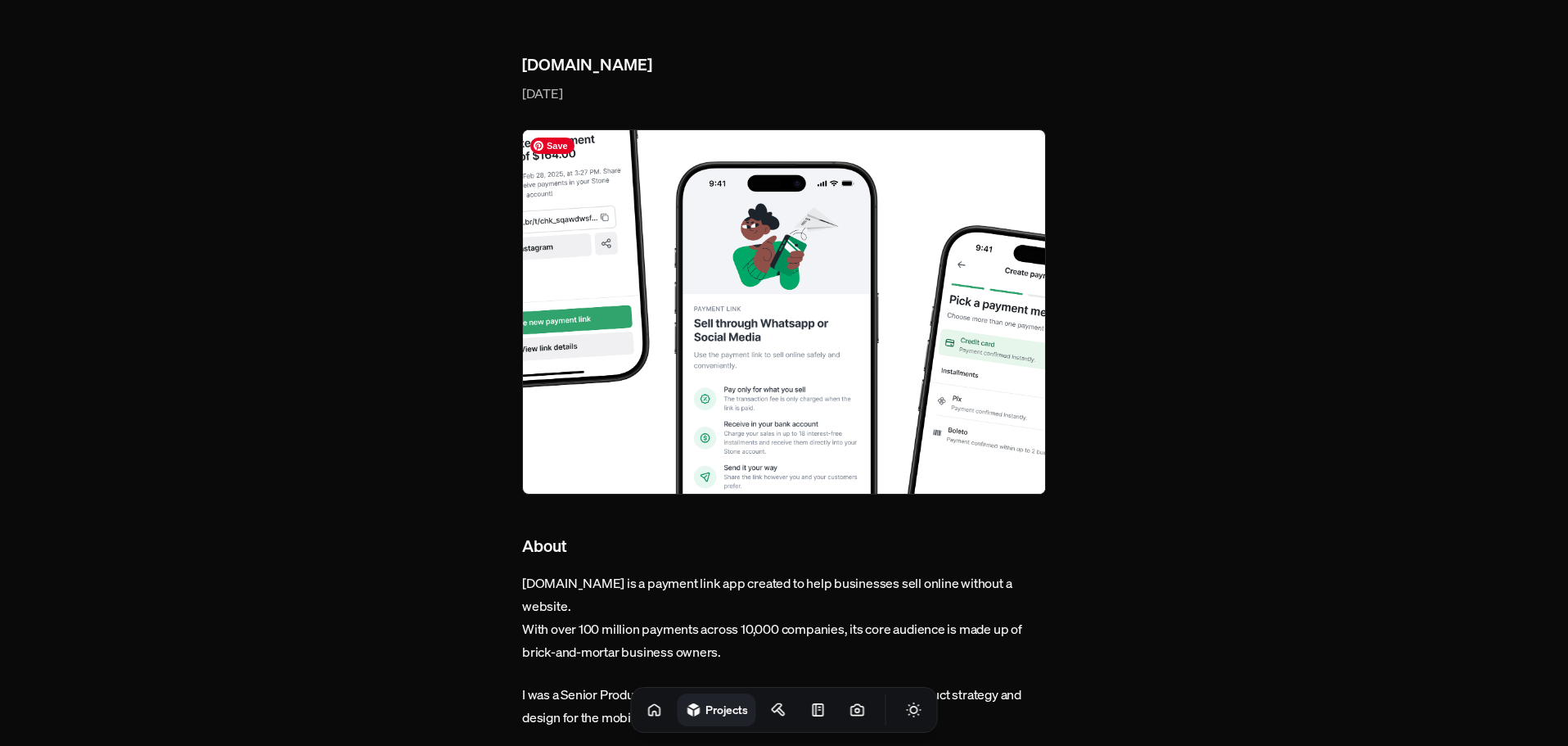
click at [655, 289] on img at bounding box center [783, 311] width 524 height 365
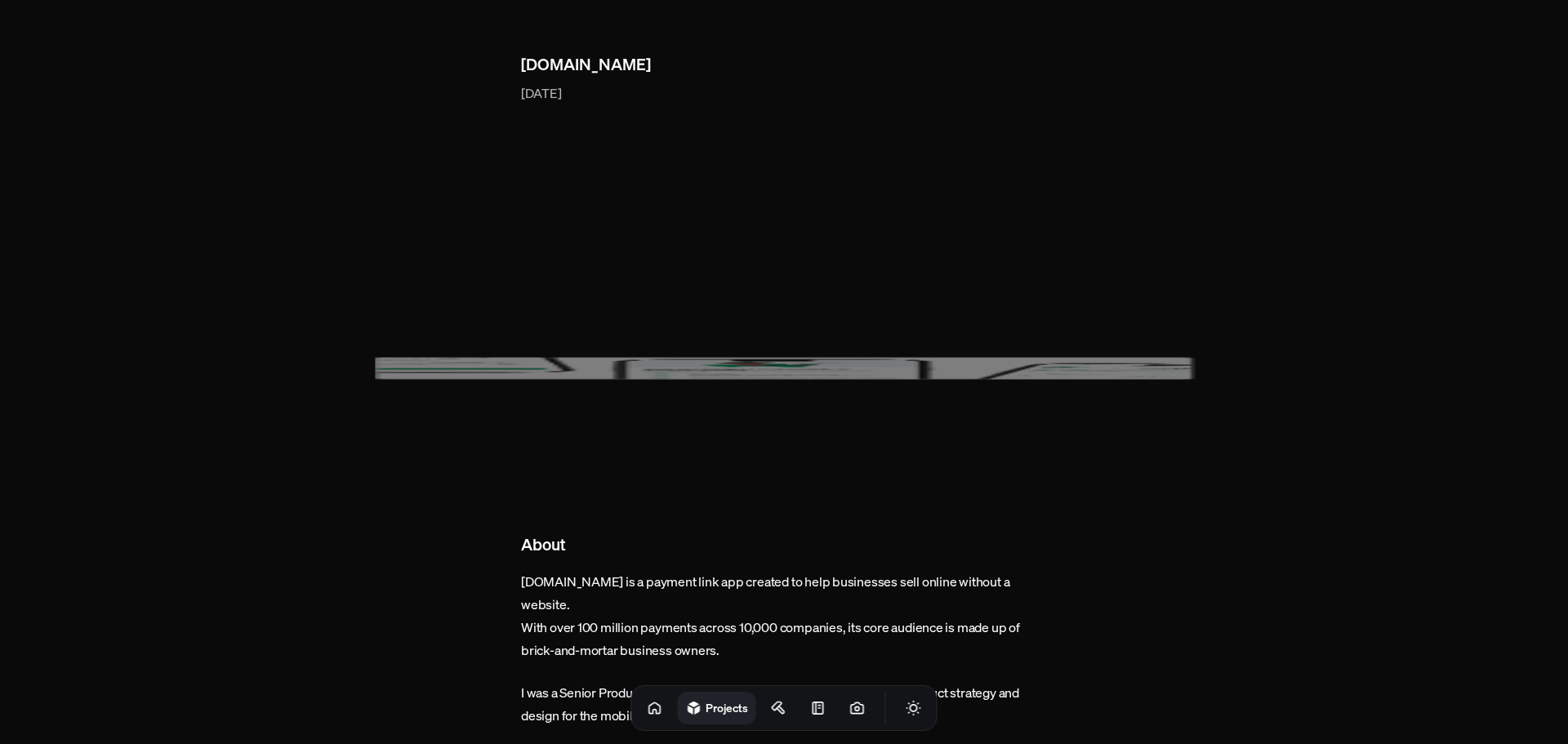
click at [655, 313] on div at bounding box center [784, 372] width 1568 height 744
